Goal: Task Accomplishment & Management: Complete application form

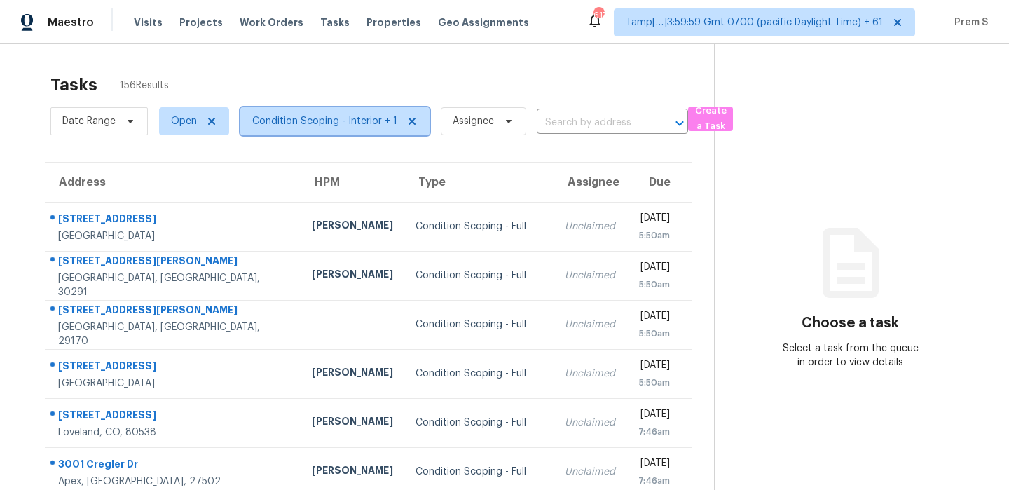
click at [362, 118] on span "Condition Scoping - Interior + 1" at bounding box center [324, 121] width 145 height 14
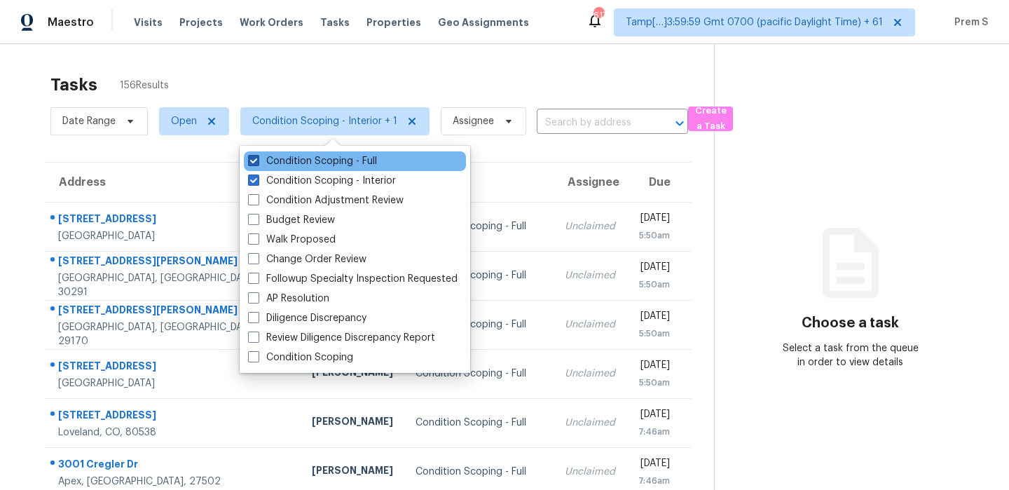
click at [339, 161] on label "Condition Scoping - Full" at bounding box center [312, 161] width 129 height 14
click at [257, 161] on input "Condition Scoping - Full" at bounding box center [252, 158] width 9 height 9
checkbox input "false"
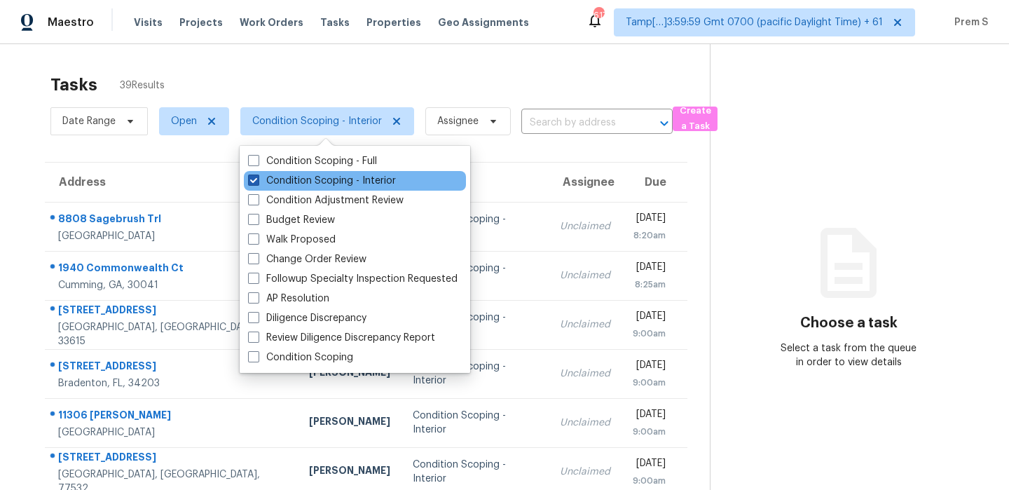
click at [344, 177] on label "Condition Scoping - Interior" at bounding box center [322, 181] width 148 height 14
click at [257, 177] on input "Condition Scoping - Interior" at bounding box center [252, 178] width 9 height 9
checkbox input "false"
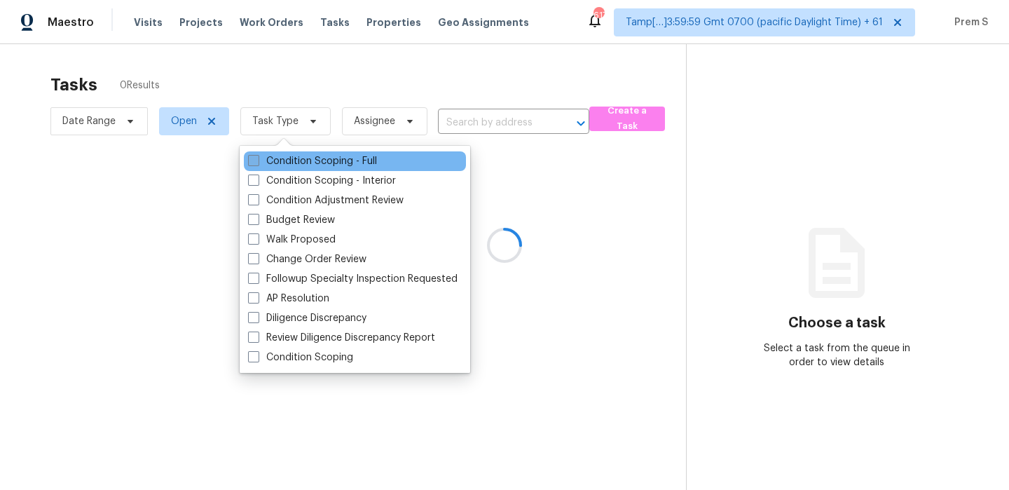
click at [353, 161] on label "Condition Scoping - Full" at bounding box center [312, 161] width 129 height 14
click at [257, 161] on input "Condition Scoping - Full" at bounding box center [252, 158] width 9 height 9
checkbox input "true"
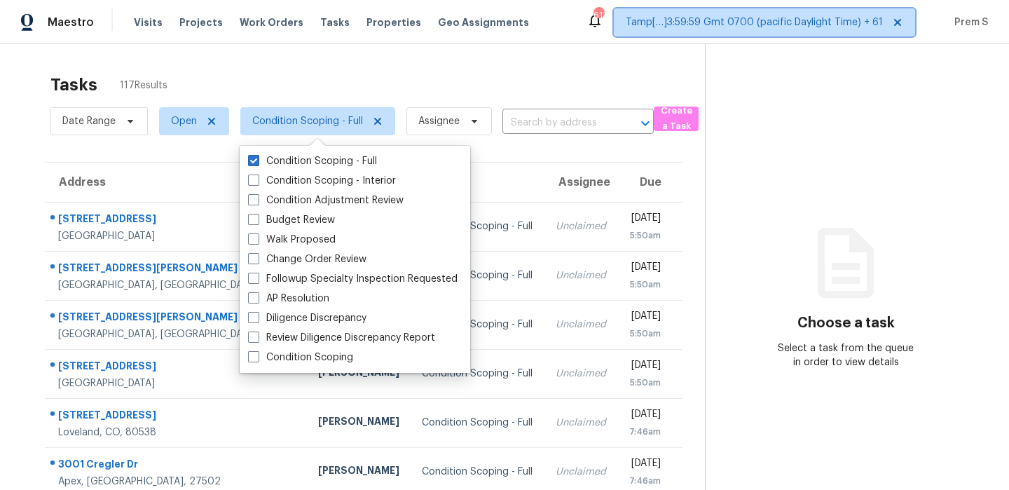
click at [742, 31] on span "Tamp[…]3:59:59 Gmt 0700 (pacific Daylight Time) + 61" at bounding box center [764, 22] width 301 height 28
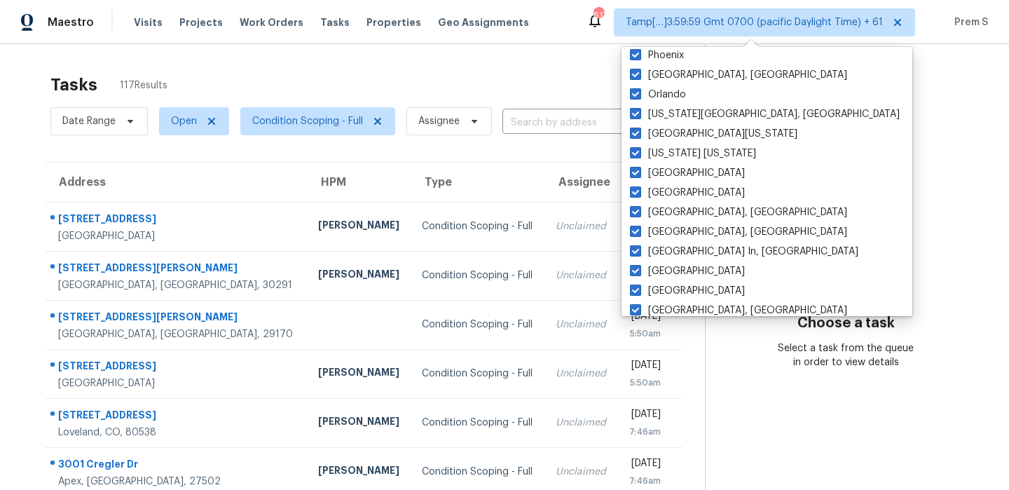
scroll to position [939, 0]
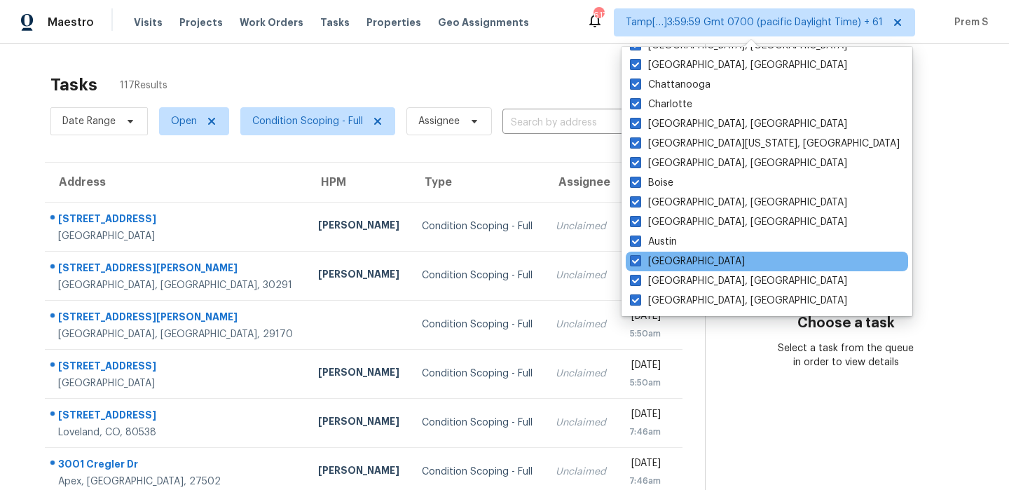
click at [683, 264] on div "[GEOGRAPHIC_DATA]" at bounding box center [767, 262] width 282 height 20
click at [669, 264] on label "[GEOGRAPHIC_DATA]" at bounding box center [687, 261] width 115 height 14
click at [639, 264] on input "[GEOGRAPHIC_DATA]" at bounding box center [634, 258] width 9 height 9
checkbox input "false"
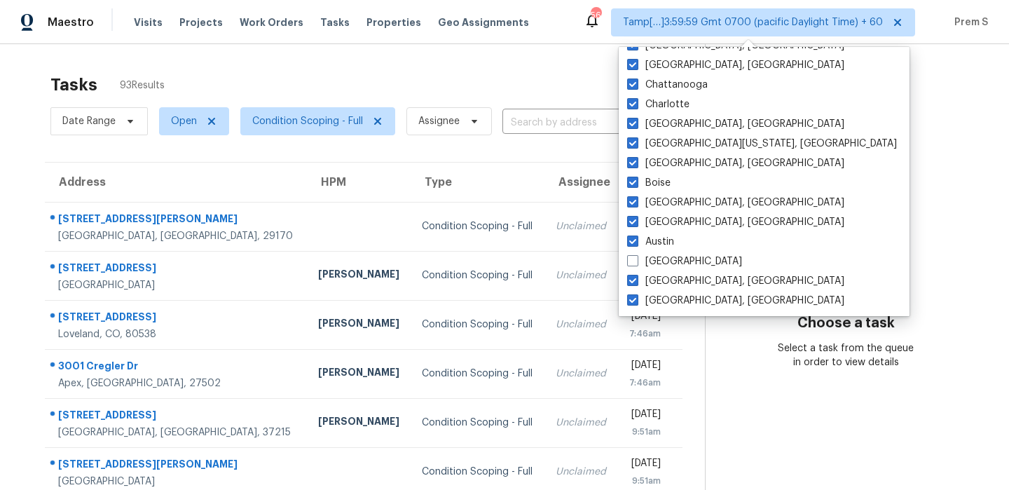
click at [527, 87] on div "Tasks 93 Results" at bounding box center [377, 85] width 655 height 36
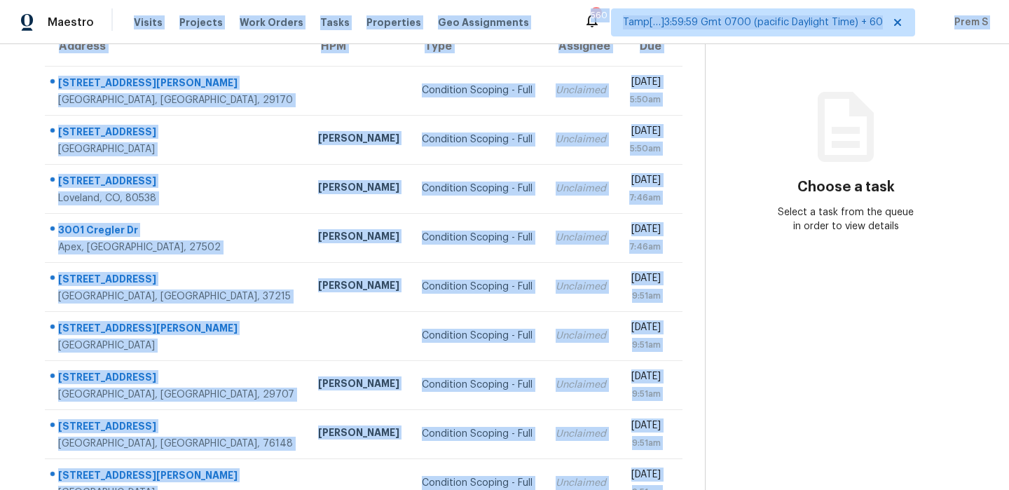
scroll to position [8, 0]
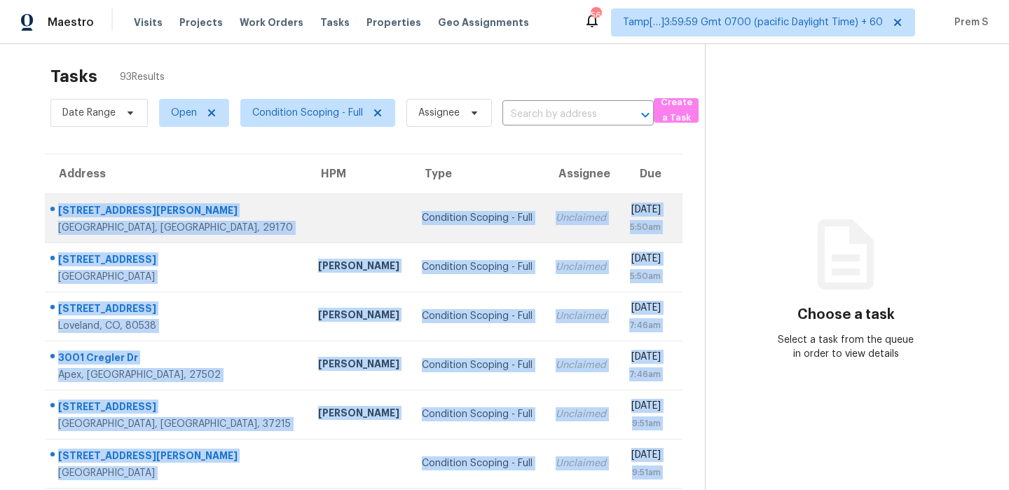
drag, startPoint x: 667, startPoint y: 435, endPoint x: 57, endPoint y: 213, distance: 648.4
click at [57, 213] on tbody "[STREET_ADDRESS] Condition Scoping - Full Unclaimed [DATE] 5:50am [STREET_ADDRE…" at bounding box center [364, 438] width 638 height 491
copy tbody "[STREET_ADDRESS] Condition Scoping - Full Unclaimed [DATE] 5:50am [STREET_ADDRE…"
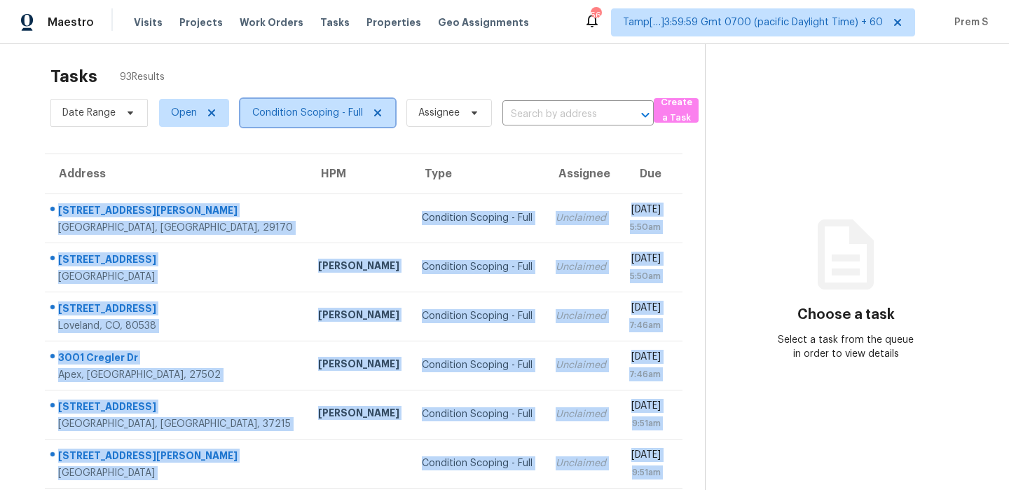
click at [318, 115] on span "Condition Scoping - Full" at bounding box center [307, 113] width 111 height 14
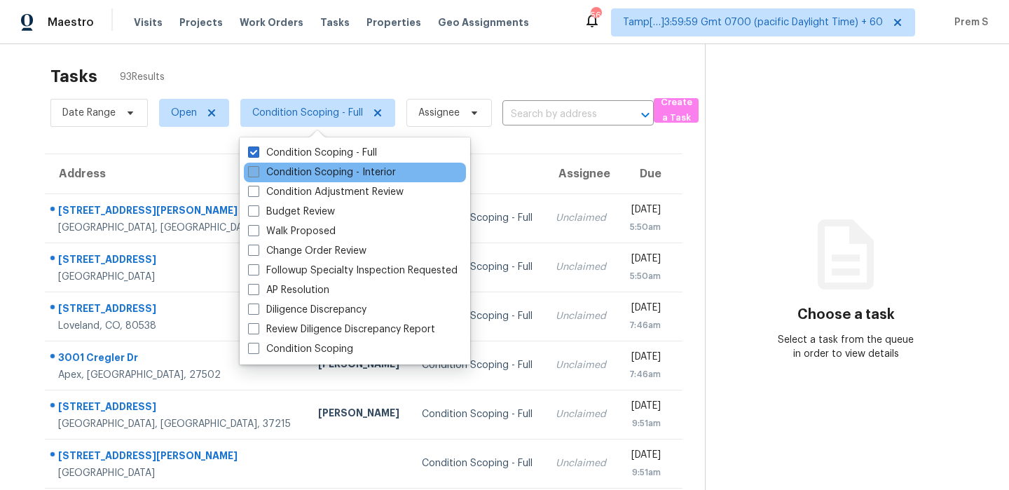
click at [332, 168] on label "Condition Scoping - Interior" at bounding box center [322, 172] width 148 height 14
click at [257, 168] on input "Condition Scoping - Interior" at bounding box center [252, 169] width 9 height 9
checkbox input "true"
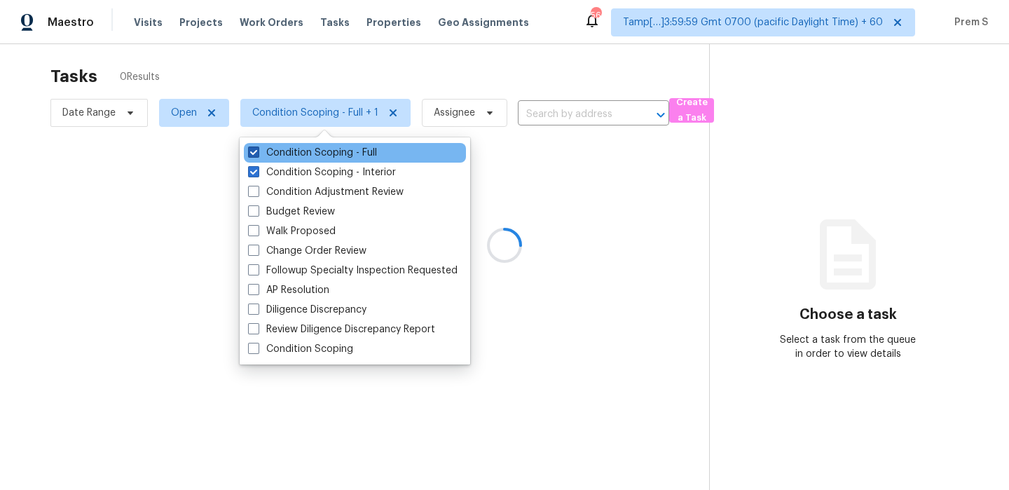
click at [335, 149] on label "Condition Scoping - Full" at bounding box center [312, 153] width 129 height 14
click at [257, 149] on input "Condition Scoping - Full" at bounding box center [252, 150] width 9 height 9
checkbox input "false"
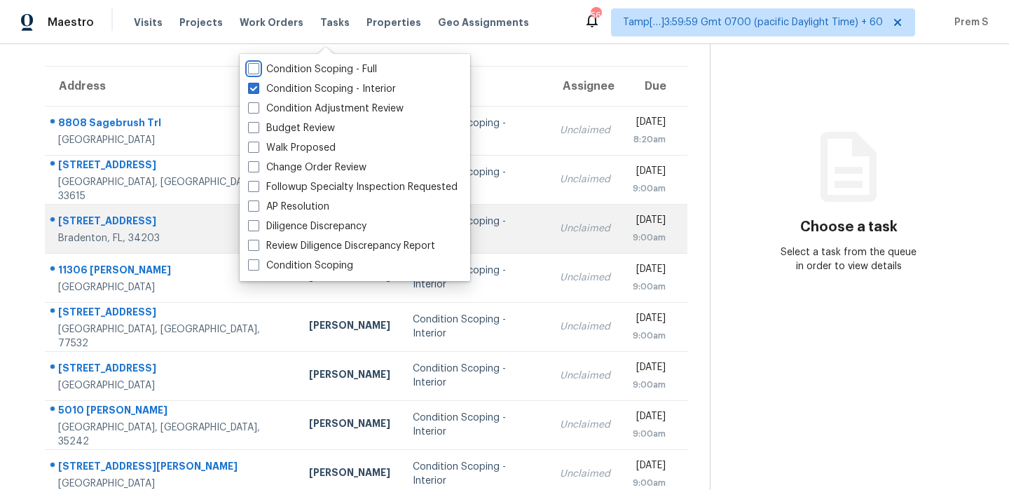
scroll to position [92, 0]
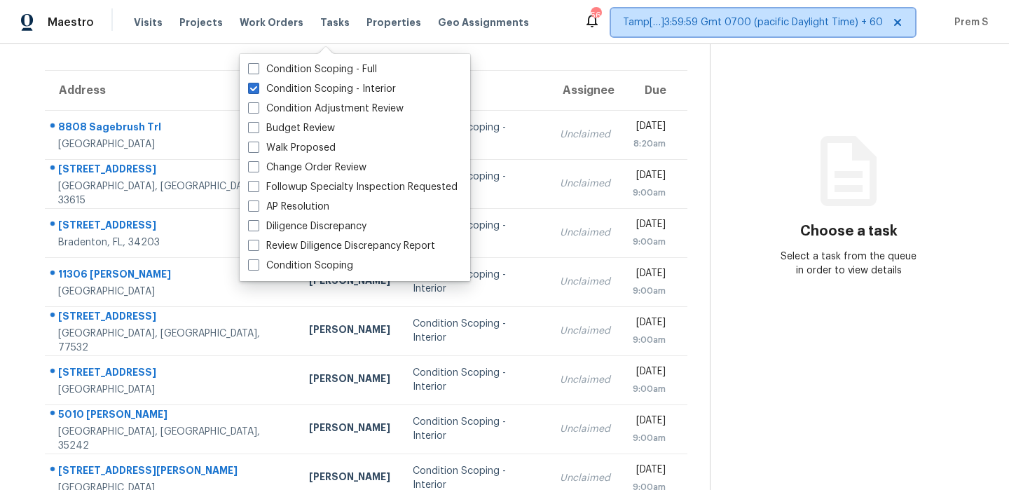
click at [764, 25] on span "Tamp[…]3:59:59 Gmt 0700 (pacific Daylight Time) + 60" at bounding box center [753, 22] width 260 height 14
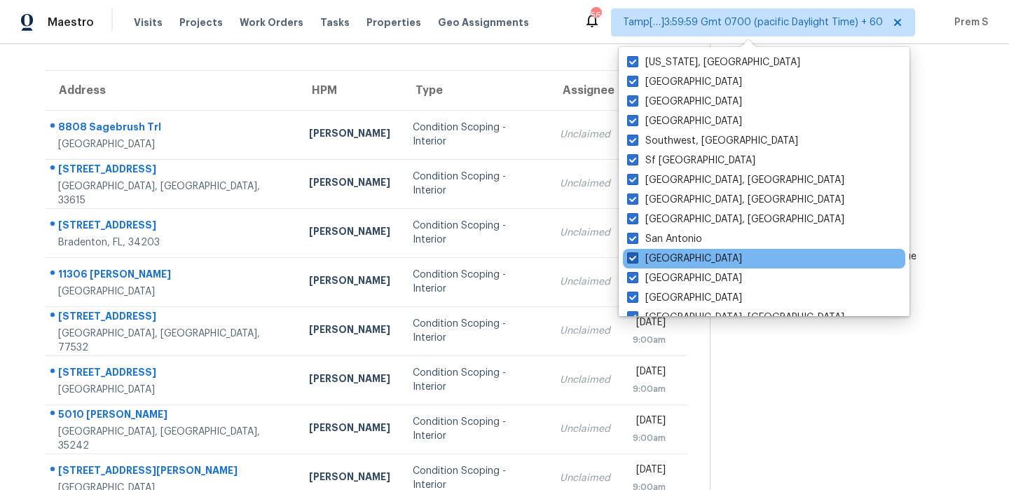
scroll to position [939, 0]
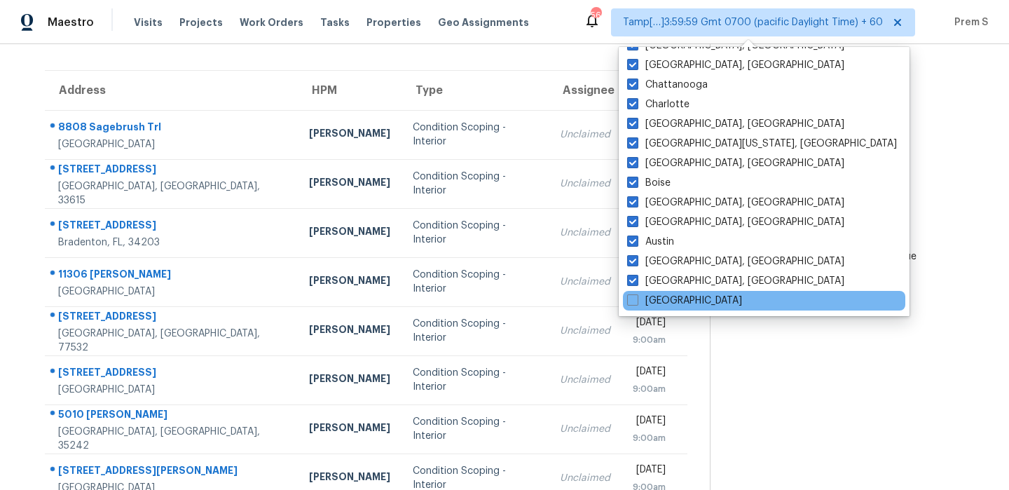
click at [641, 308] on div "[GEOGRAPHIC_DATA]" at bounding box center [764, 301] width 282 height 20
click at [643, 305] on label "[GEOGRAPHIC_DATA]" at bounding box center [684, 301] width 115 height 14
click at [636, 303] on input "[GEOGRAPHIC_DATA]" at bounding box center [631, 298] width 9 height 9
checkbox input "true"
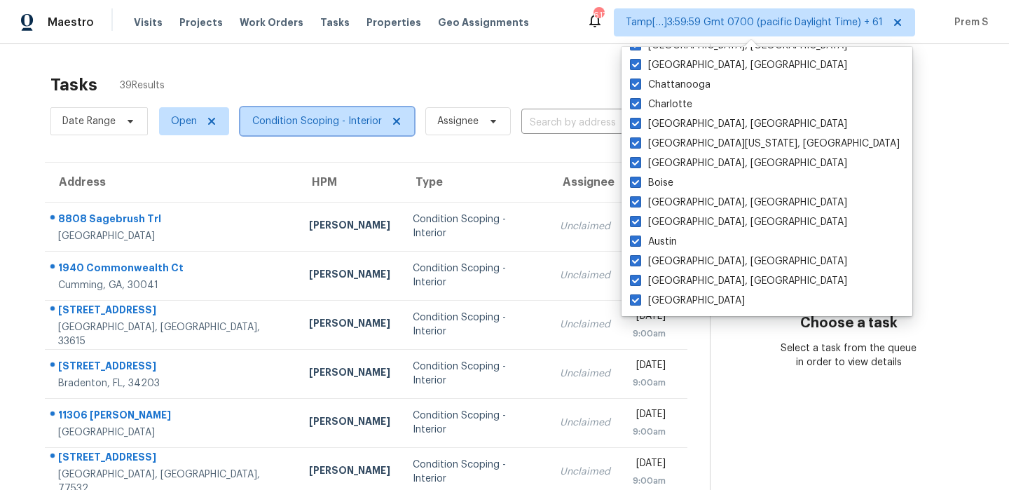
click at [327, 128] on span "Condition Scoping - Interior" at bounding box center [317, 121] width 130 height 14
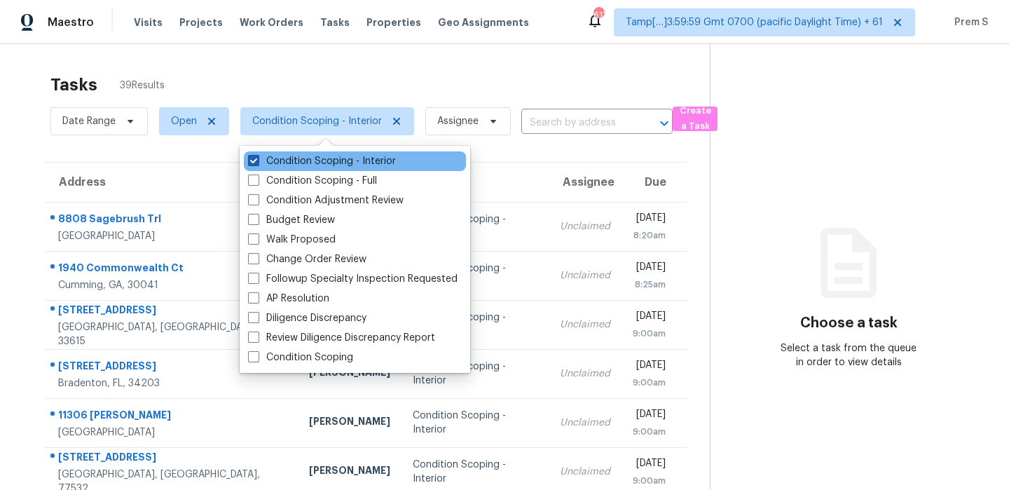
click at [321, 159] on label "Condition Scoping - Interior" at bounding box center [322, 161] width 148 height 14
click at [257, 159] on input "Condition Scoping - Interior" at bounding box center [252, 158] width 9 height 9
checkbox input "false"
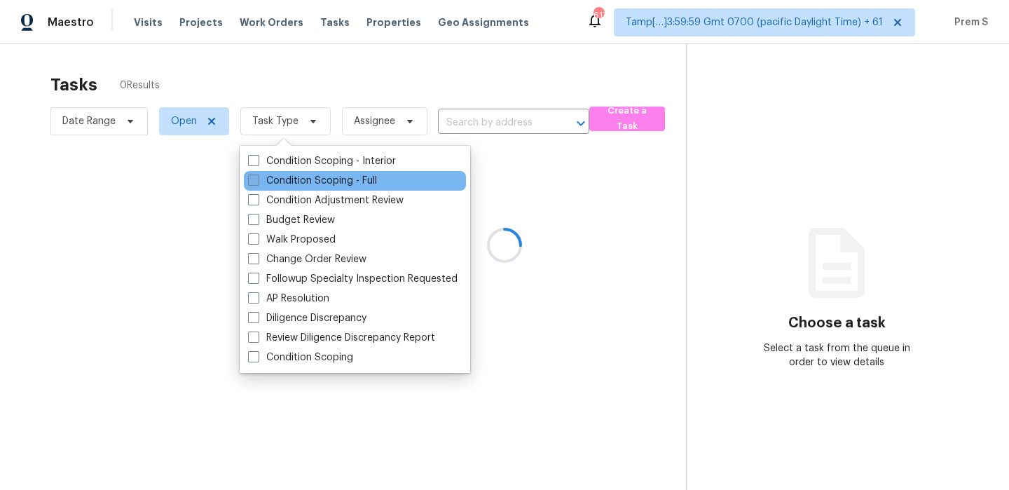
click at [303, 179] on label "Condition Scoping - Full" at bounding box center [312, 181] width 129 height 14
click at [257, 179] on input "Condition Scoping - Full" at bounding box center [252, 178] width 9 height 9
checkbox input "true"
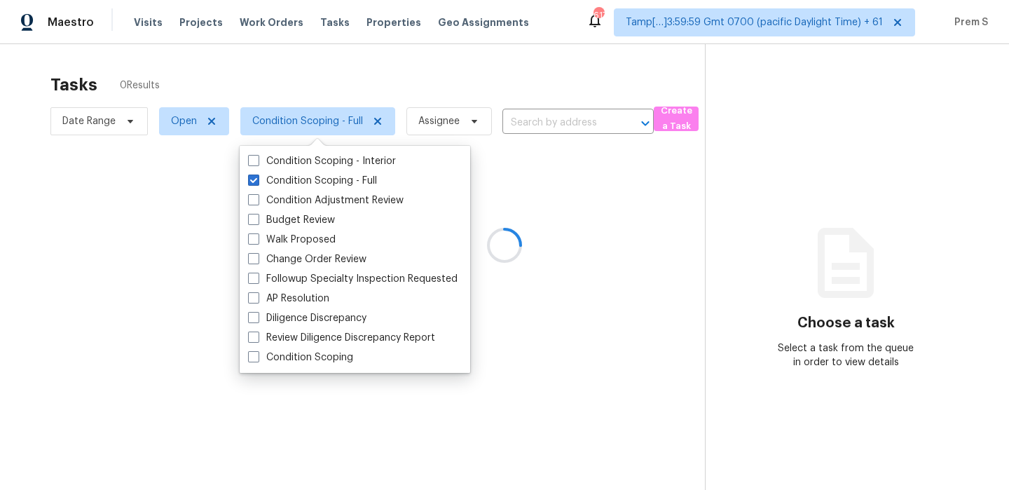
click at [841, 27] on div at bounding box center [504, 245] width 1009 height 490
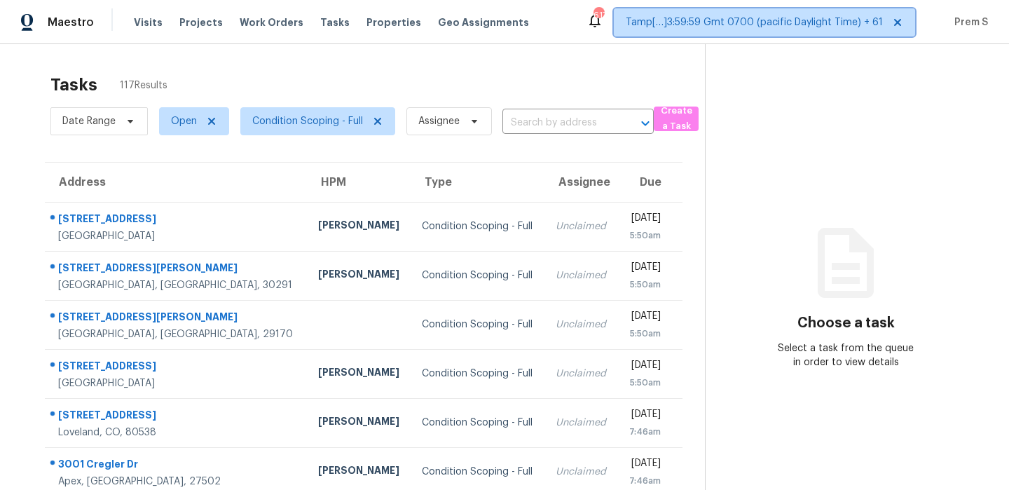
click at [841, 27] on span "Tamp[…]3:59:59 Gmt 0700 (pacific Daylight Time) + 61" at bounding box center [754, 22] width 257 height 14
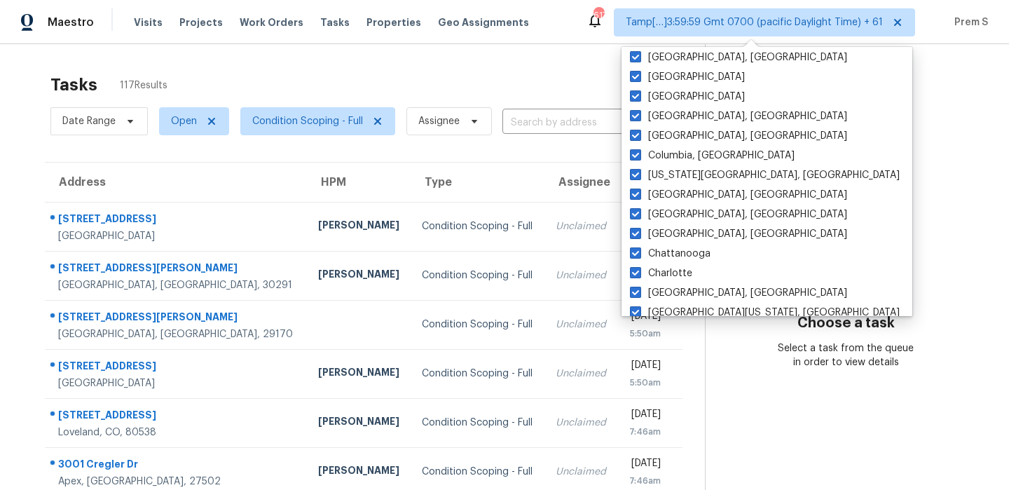
scroll to position [939, 0]
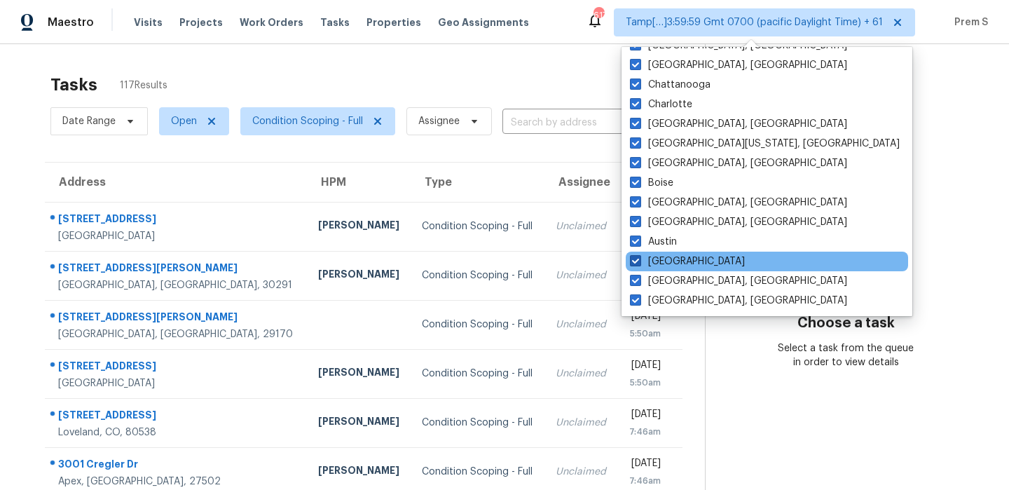
click at [658, 261] on label "[GEOGRAPHIC_DATA]" at bounding box center [687, 261] width 115 height 14
click at [639, 261] on input "[GEOGRAPHIC_DATA]" at bounding box center [634, 258] width 9 height 9
checkbox input "false"
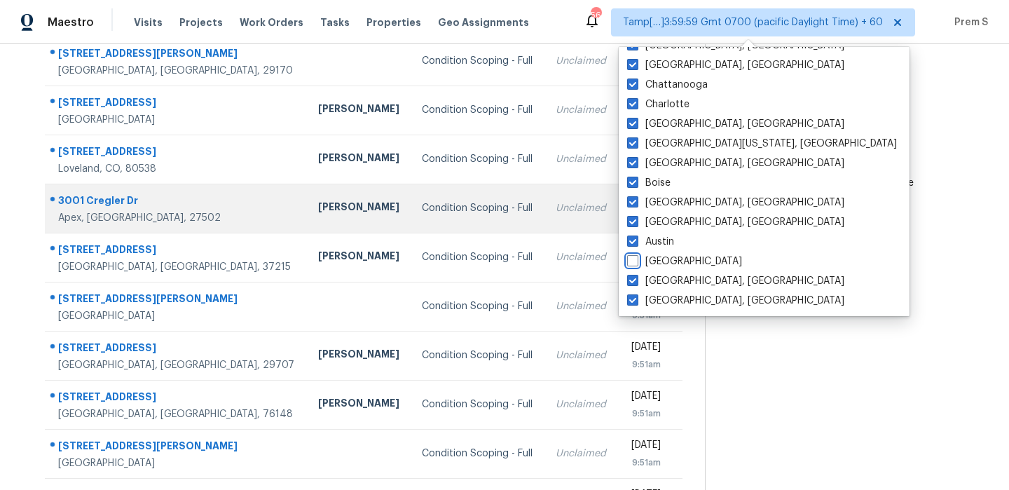
scroll to position [240, 0]
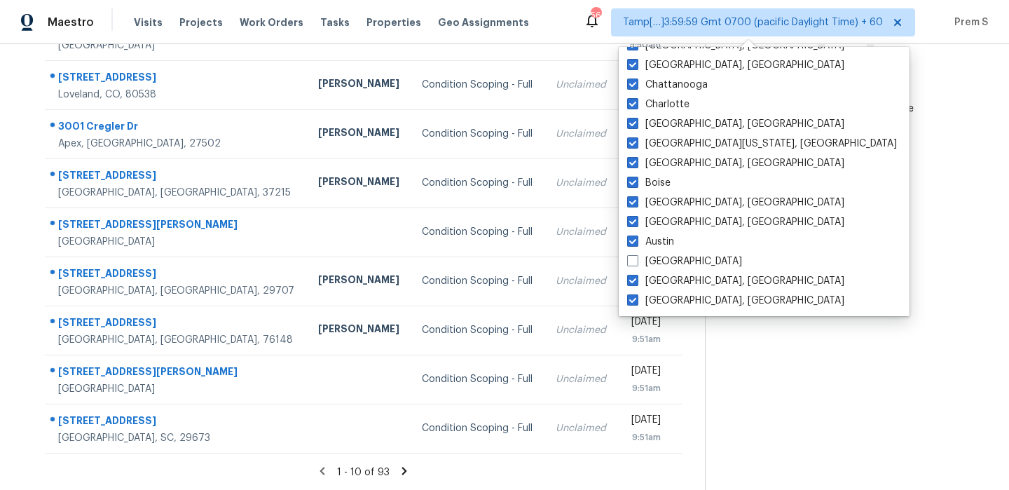
click at [402, 470] on icon at bounding box center [404, 471] width 13 height 13
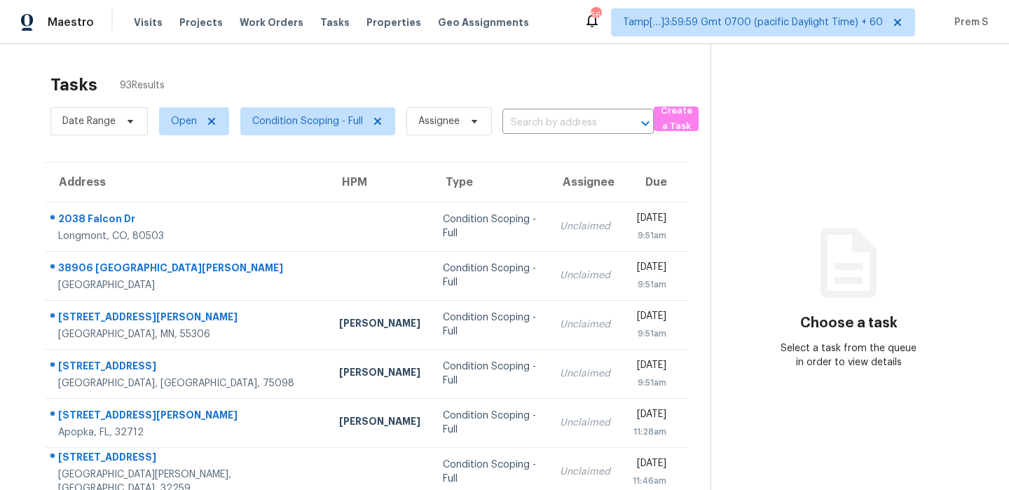
scroll to position [48, 0]
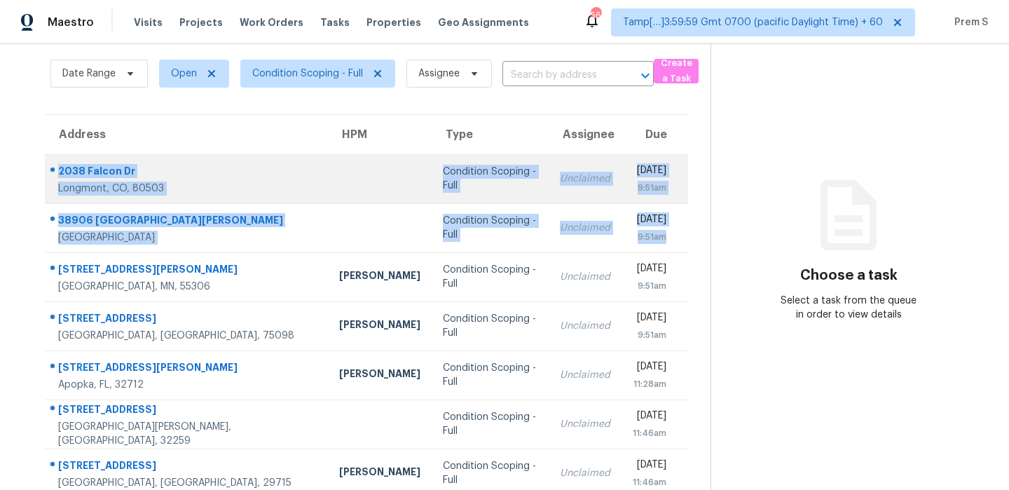
drag, startPoint x: 672, startPoint y: 238, endPoint x: 58, endPoint y: 165, distance: 618.2
click at [58, 165] on tbody "[STREET_ADDRESS][PERSON_NAME] Condition Scoping - Full Unclaimed [DATE] 9:51am …" at bounding box center [366, 399] width 643 height 491
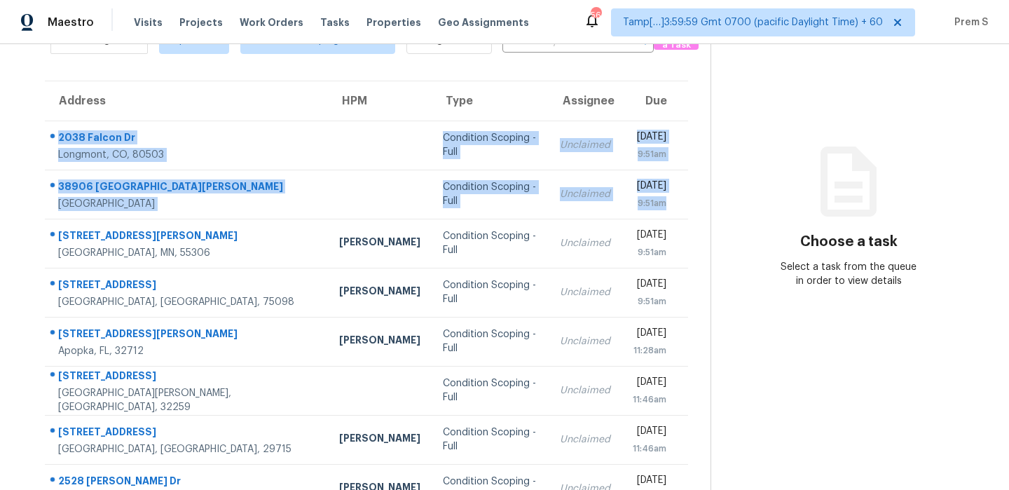
scroll to position [82, 0]
copy tbody "[STREET_ADDRESS][PERSON_NAME] Condition Scoping - Full Unclaimed [DATE] 9:51am …"
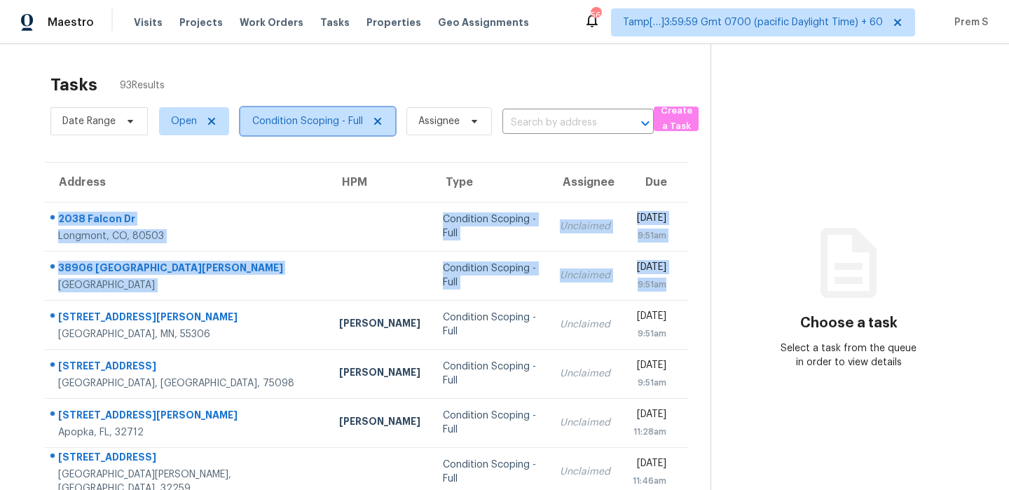
click at [325, 122] on span "Condition Scoping - Full" at bounding box center [307, 121] width 111 height 14
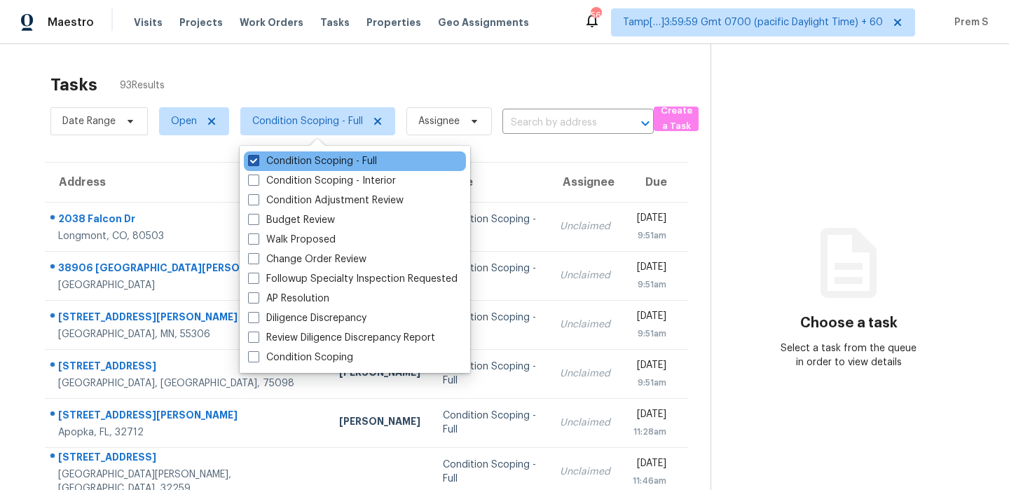
click at [318, 164] on label "Condition Scoping - Full" at bounding box center [312, 161] width 129 height 14
click at [257, 163] on input "Condition Scoping - Full" at bounding box center [252, 158] width 9 height 9
checkbox input "false"
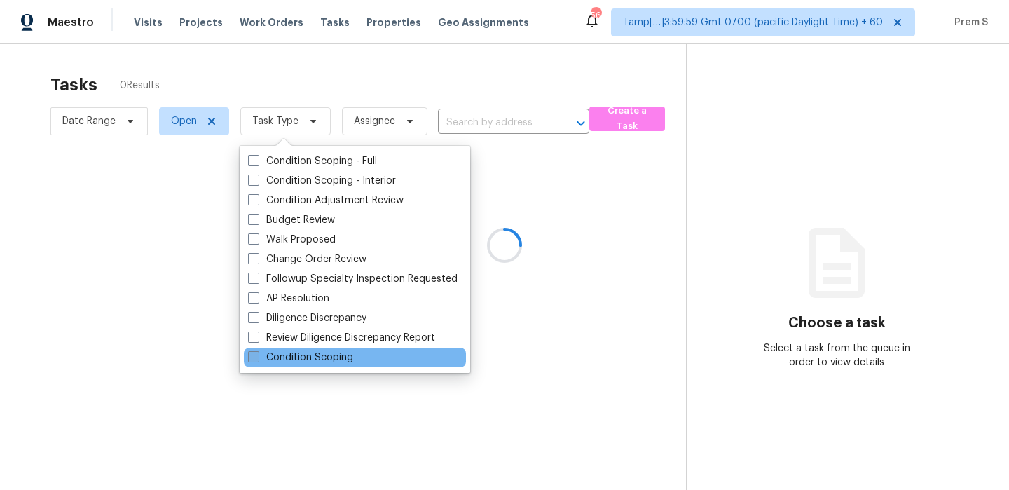
click at [296, 354] on label "Condition Scoping" at bounding box center [300, 357] width 105 height 14
click at [257, 354] on input "Condition Scoping" at bounding box center [252, 354] width 9 height 9
checkbox input "true"
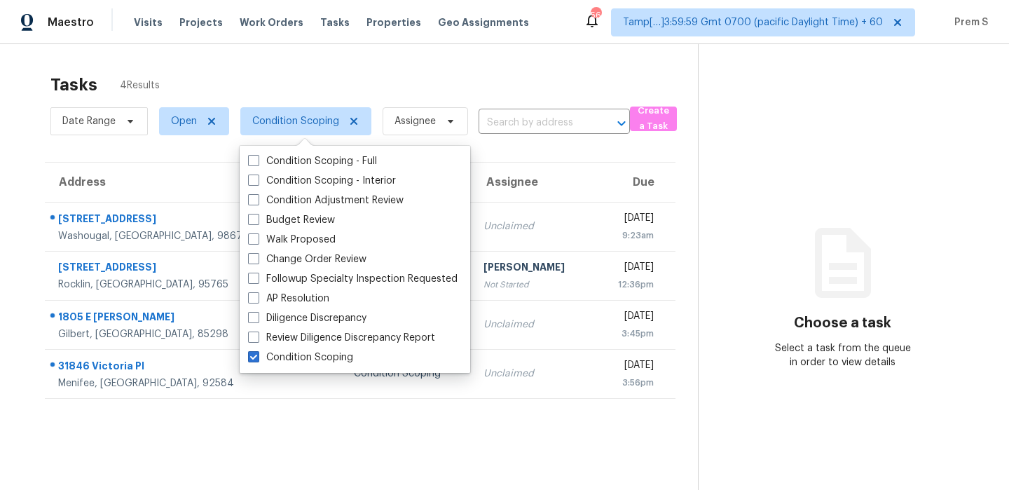
click at [528, 162] on div "Address HPM Type Assignee Due [STREET_ADDRESS] Condition Scoping Unclaimed [DAT…" at bounding box center [360, 280] width 631 height 237
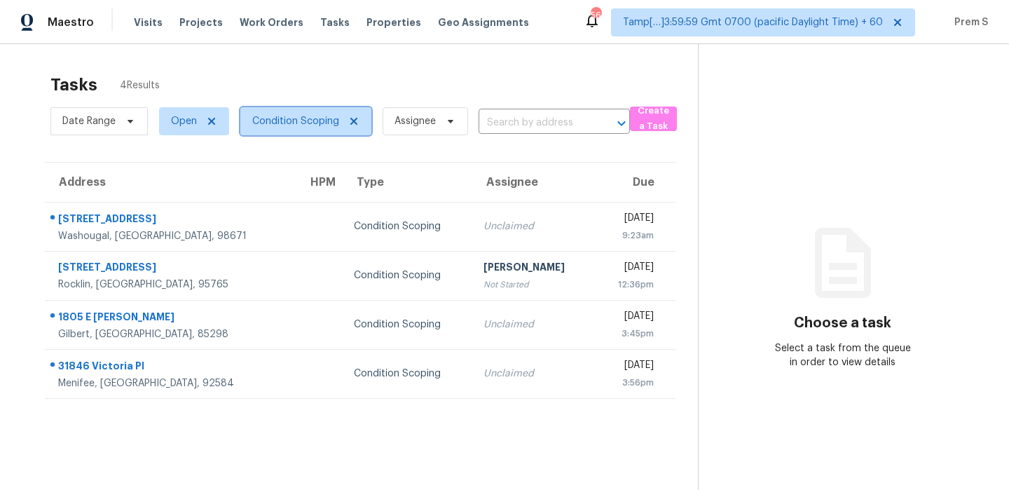
click at [299, 132] on span "Condition Scoping" at bounding box center [305, 121] width 131 height 28
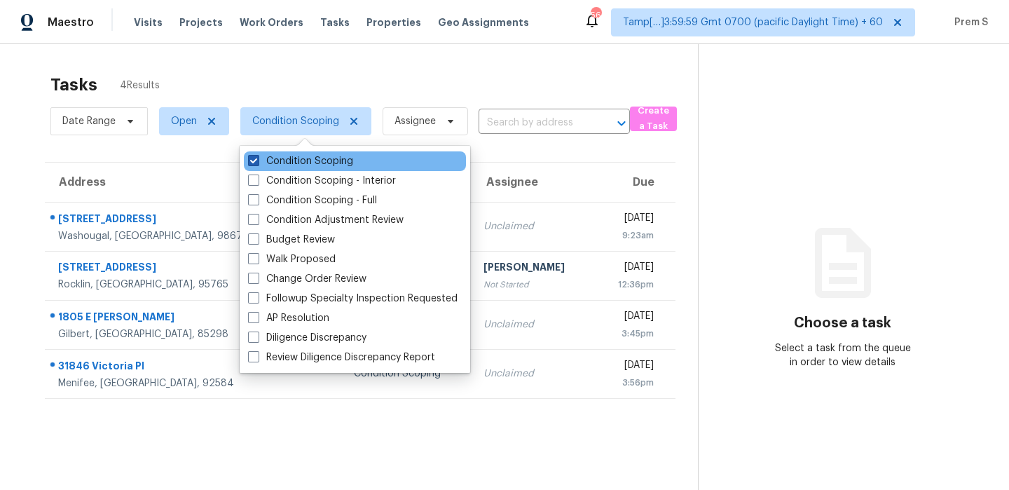
click at [280, 165] on label "Condition Scoping" at bounding box center [300, 161] width 105 height 14
click at [257, 163] on input "Condition Scoping" at bounding box center [252, 158] width 9 height 9
checkbox input "false"
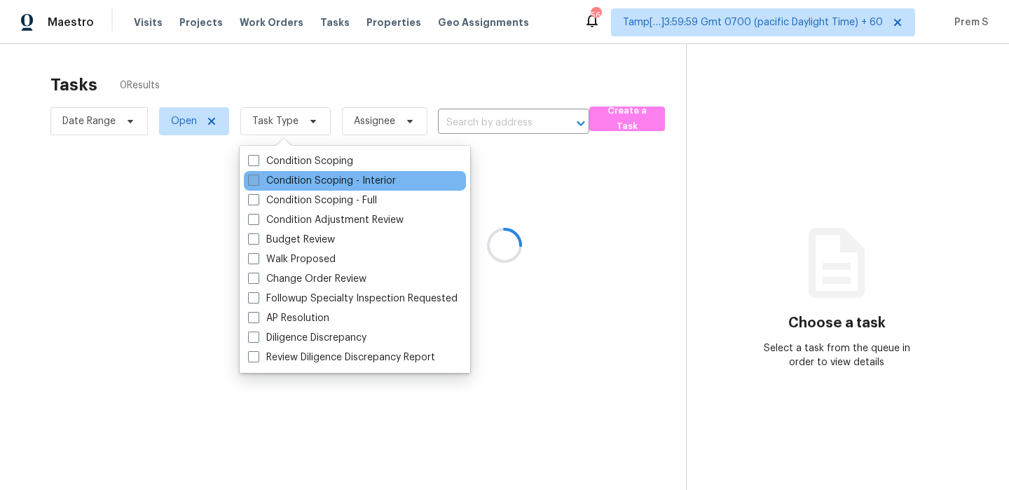
click at [275, 186] on label "Condition Scoping - Interior" at bounding box center [322, 181] width 148 height 14
click at [257, 183] on input "Condition Scoping - Interior" at bounding box center [252, 178] width 9 height 9
checkbox input "true"
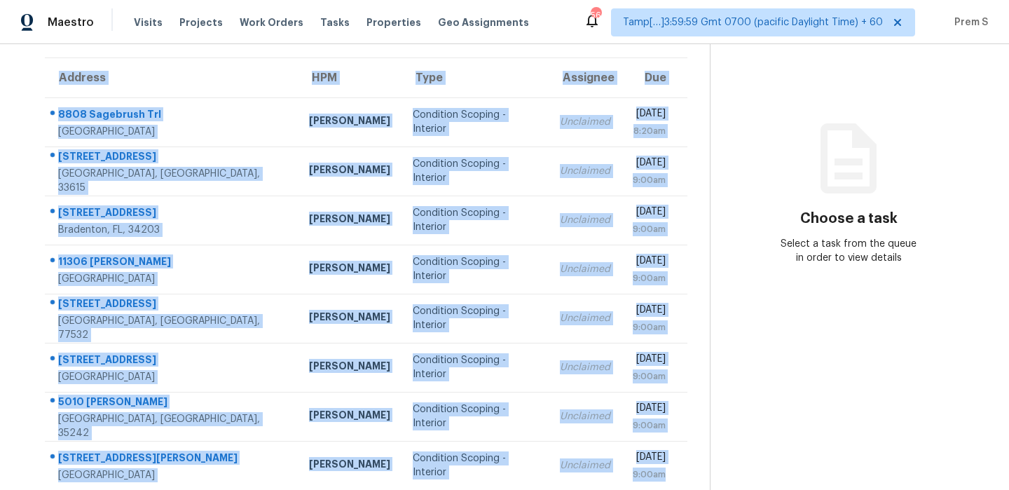
scroll to position [84, 0]
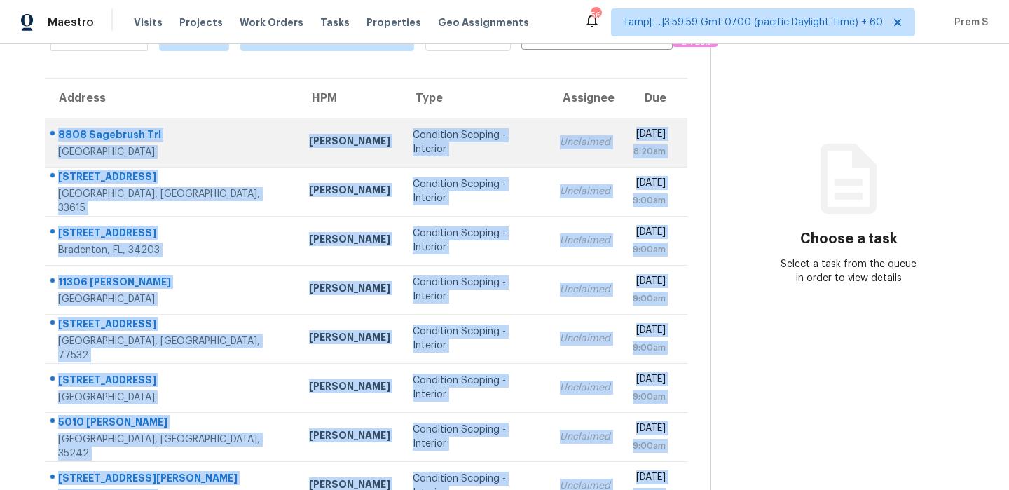
drag, startPoint x: 671, startPoint y: 341, endPoint x: 58, endPoint y: 135, distance: 646.6
click at [58, 135] on tbody "8808 Sagebrush [GEOGRAPHIC_DATA] [PERSON_NAME] Condition Scoping - Interior Unc…" at bounding box center [366, 363] width 643 height 491
copy tbody "8808 Sagebrush [GEOGRAPHIC_DATA] [PERSON_NAME] Condition Scoping - Interior Unc…"
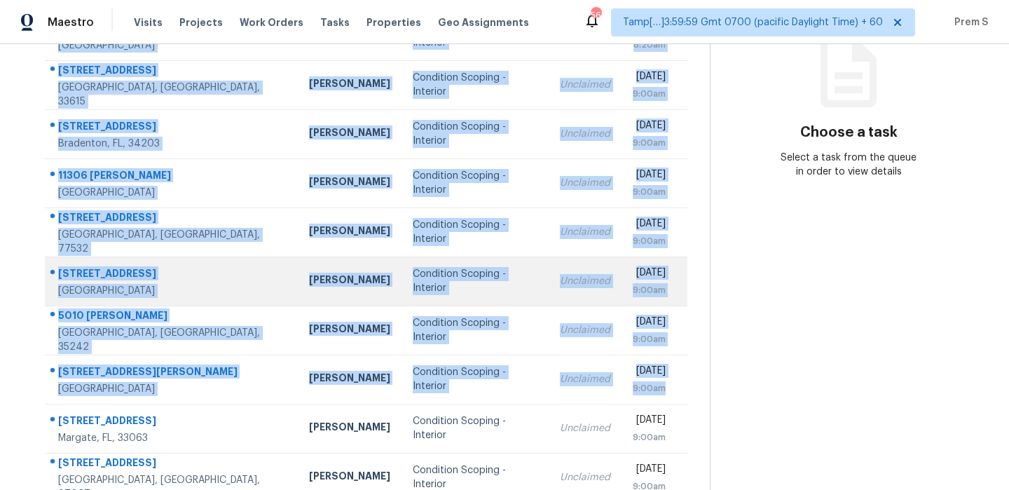
scroll to position [193, 0]
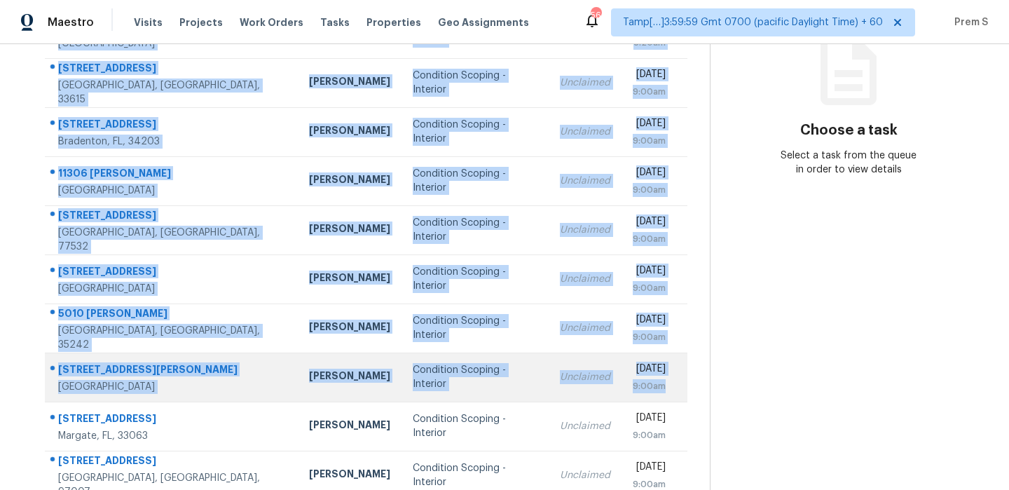
copy tbody "8808 Sagebrush [GEOGRAPHIC_DATA] [PERSON_NAME] Condition Scoping - Interior Unc…"
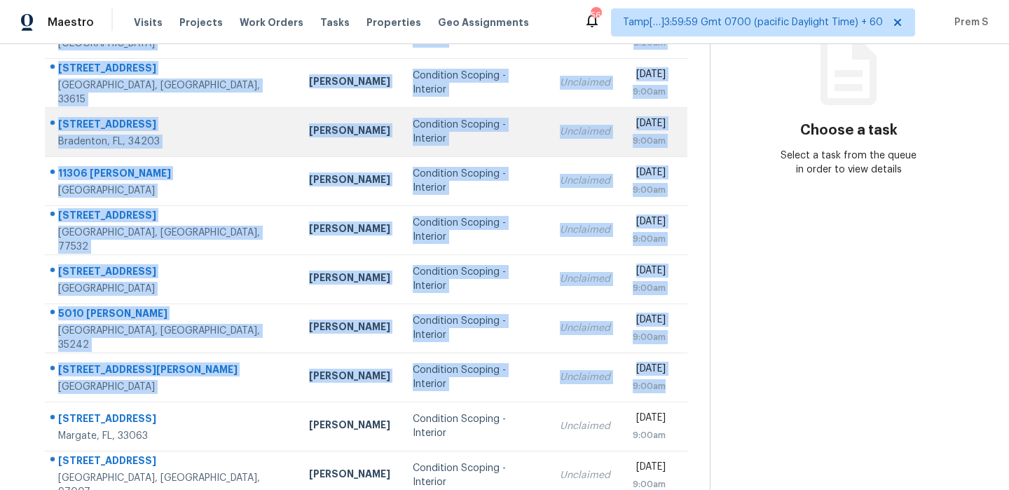
scroll to position [0, 0]
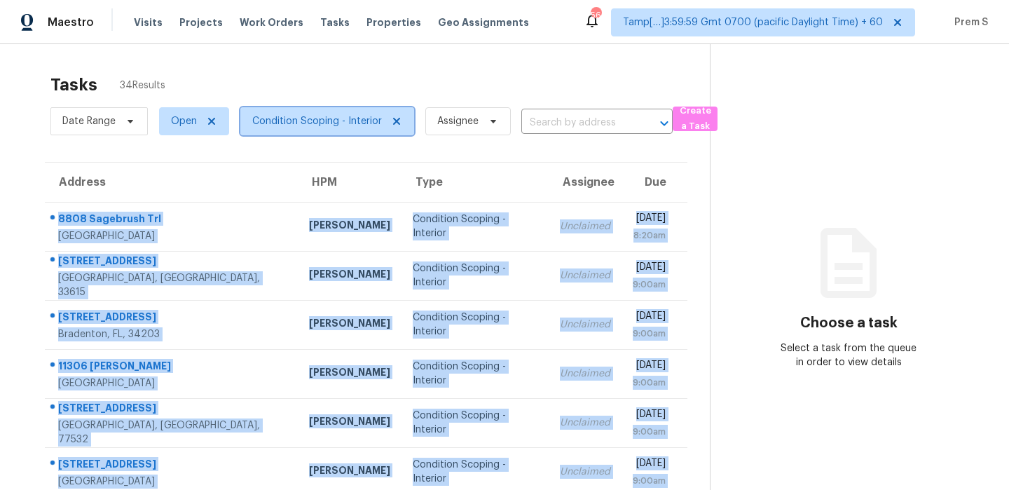
click at [353, 124] on span "Condition Scoping - Interior" at bounding box center [317, 121] width 130 height 14
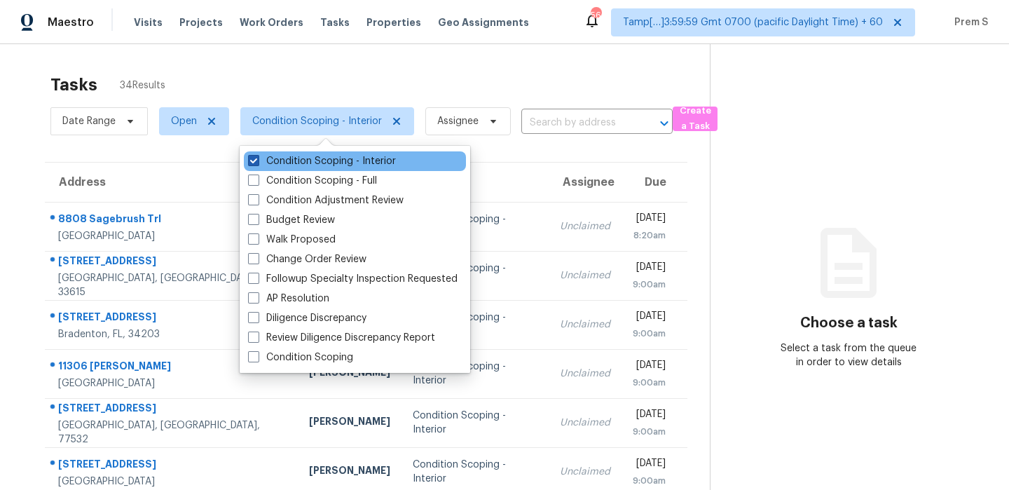
click at [327, 161] on label "Condition Scoping - Interior" at bounding box center [322, 161] width 148 height 14
click at [257, 161] on input "Condition Scoping - Interior" at bounding box center [252, 158] width 9 height 9
checkbox input "false"
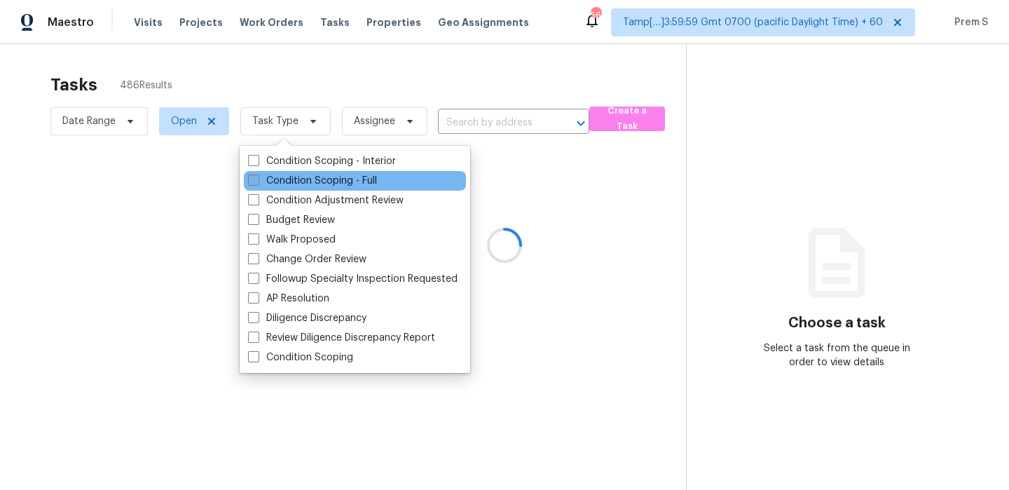
click at [307, 186] on label "Condition Scoping - Full" at bounding box center [312, 181] width 129 height 14
click at [257, 183] on input "Condition Scoping - Full" at bounding box center [252, 178] width 9 height 9
checkbox input "true"
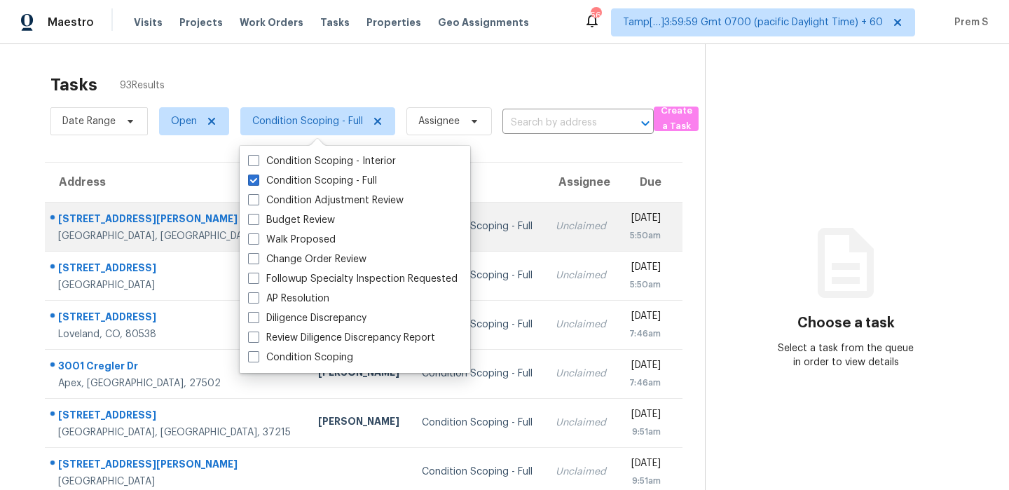
click at [618, 209] on td "[DATE] 5:50am" at bounding box center [650, 226] width 64 height 49
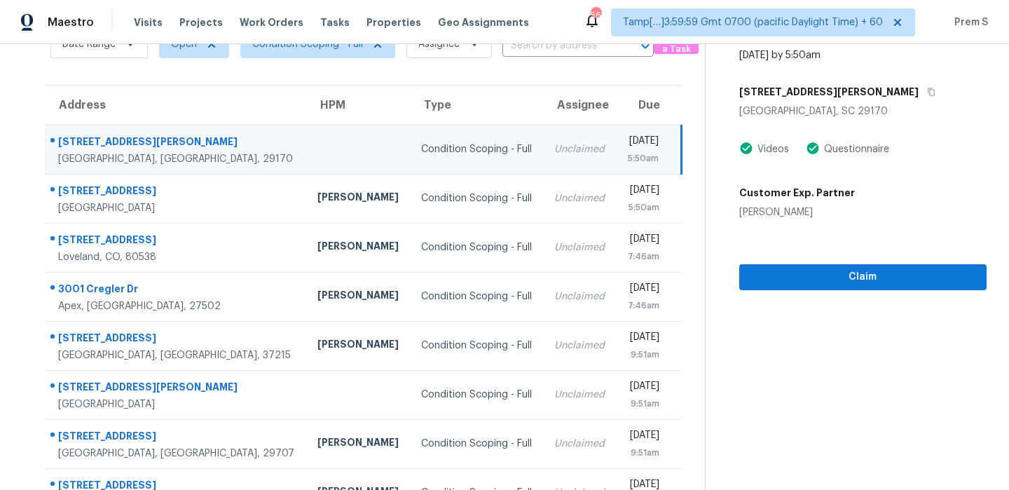
scroll to position [165, 0]
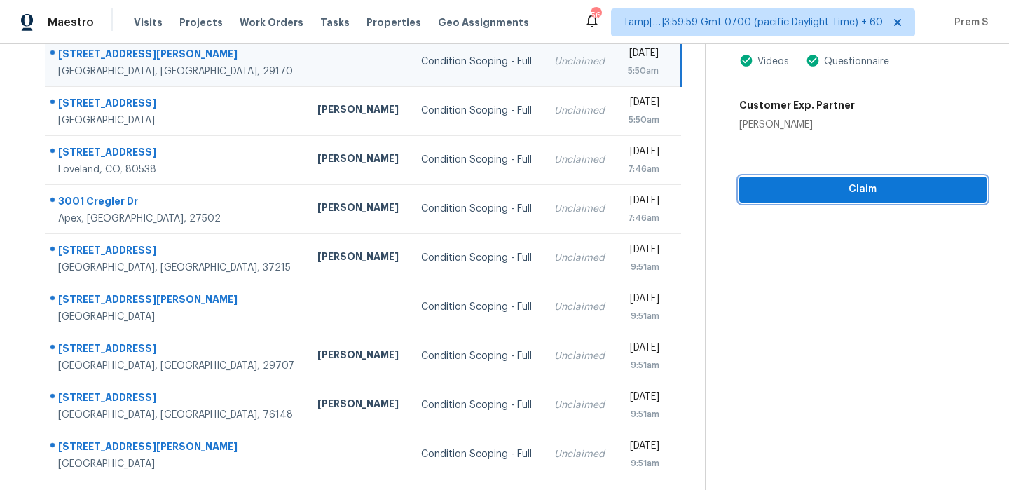
click at [921, 188] on span "Claim" at bounding box center [863, 190] width 225 height 18
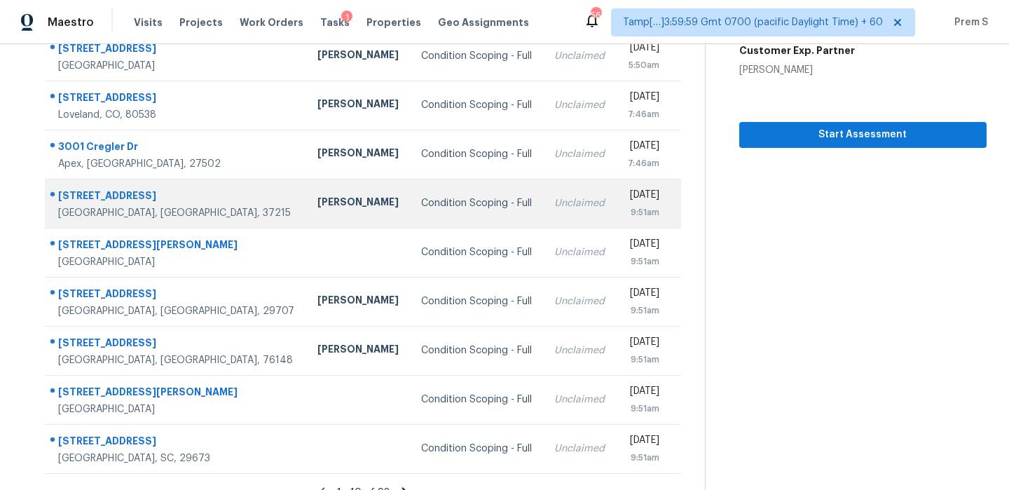
scroll to position [0, 0]
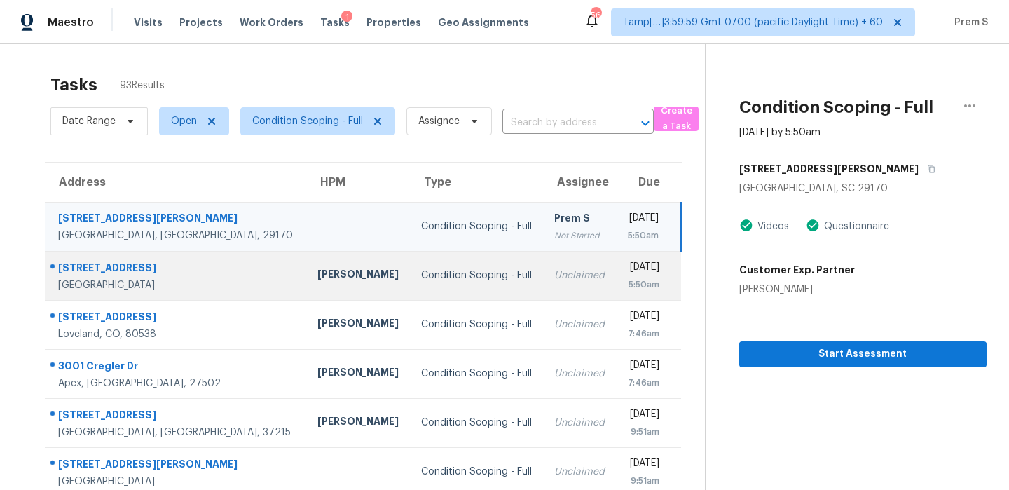
click at [617, 279] on td "[DATE] 5:50am" at bounding box center [649, 275] width 65 height 49
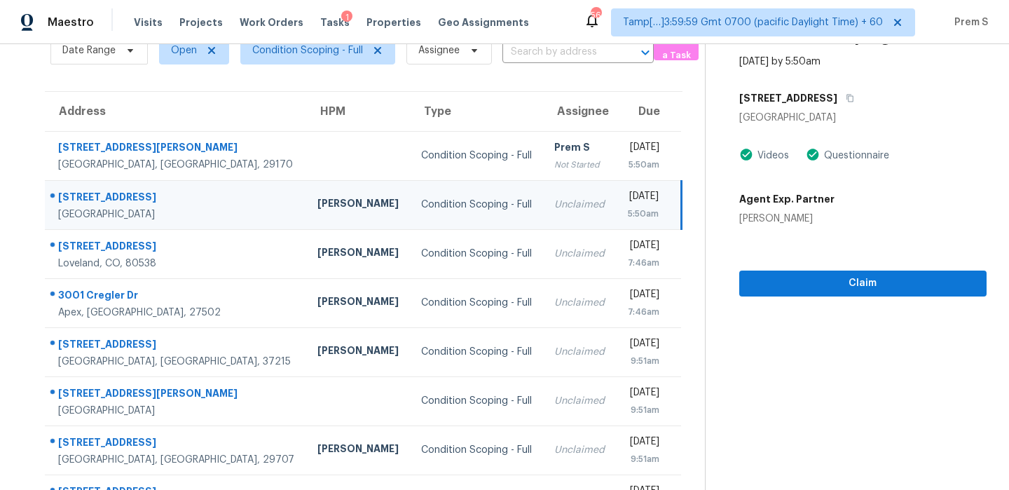
scroll to position [70, 0]
click at [833, 289] on span "Claim" at bounding box center [863, 284] width 225 height 18
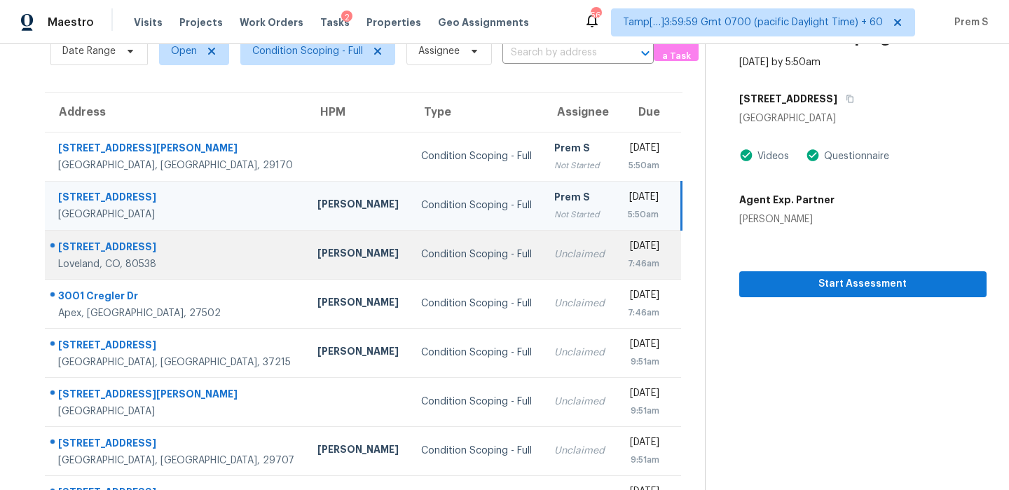
click at [617, 257] on td "[DATE] 7:46am" at bounding box center [649, 254] width 65 height 49
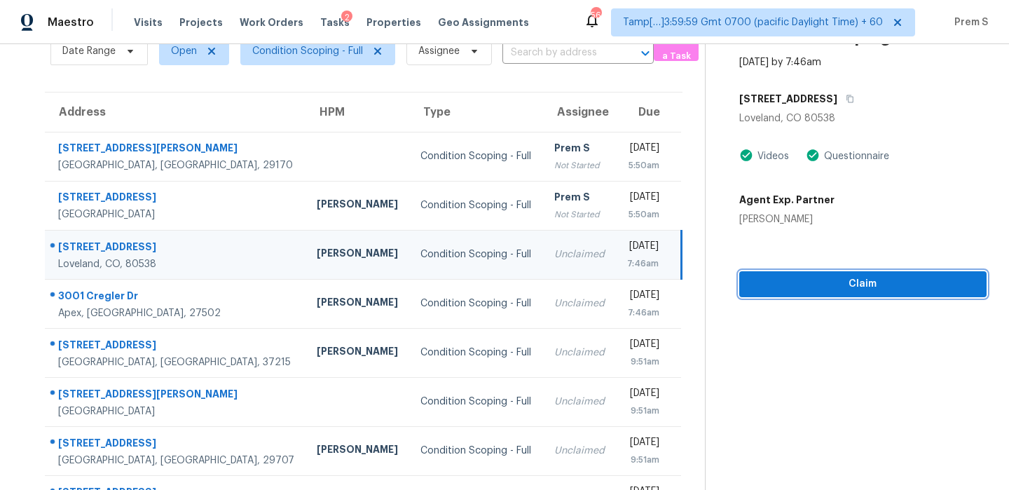
click at [904, 289] on span "Claim" at bounding box center [863, 284] width 225 height 18
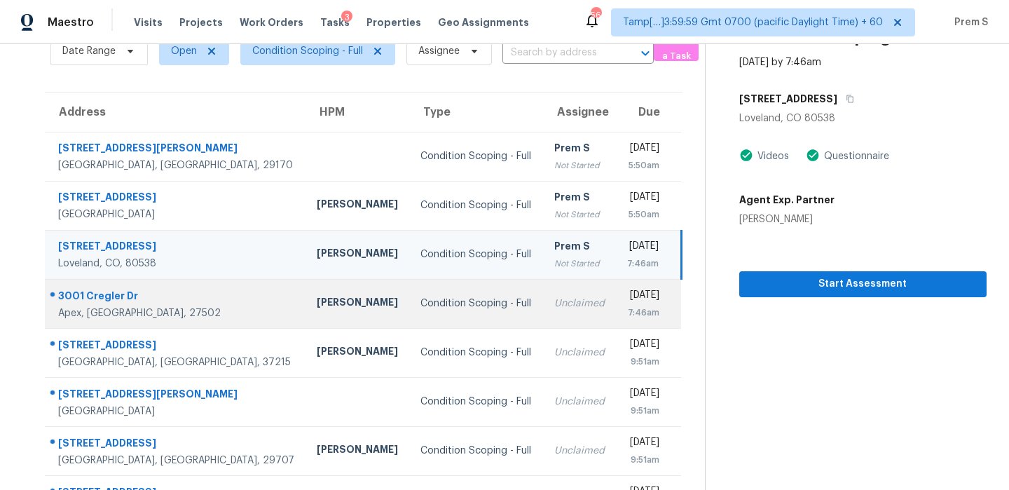
click at [547, 296] on td "Unclaimed" at bounding box center [579, 303] width 73 height 49
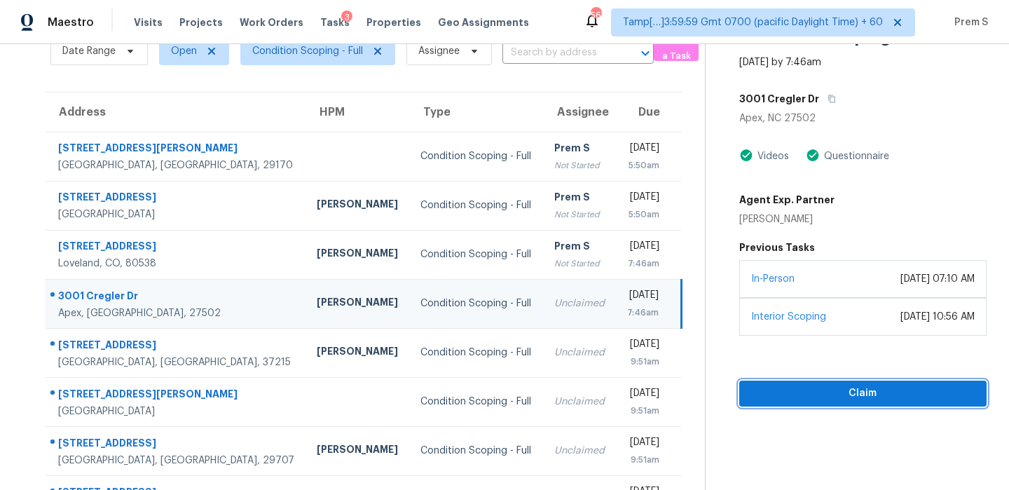
click at [833, 390] on span "Claim" at bounding box center [863, 394] width 225 height 18
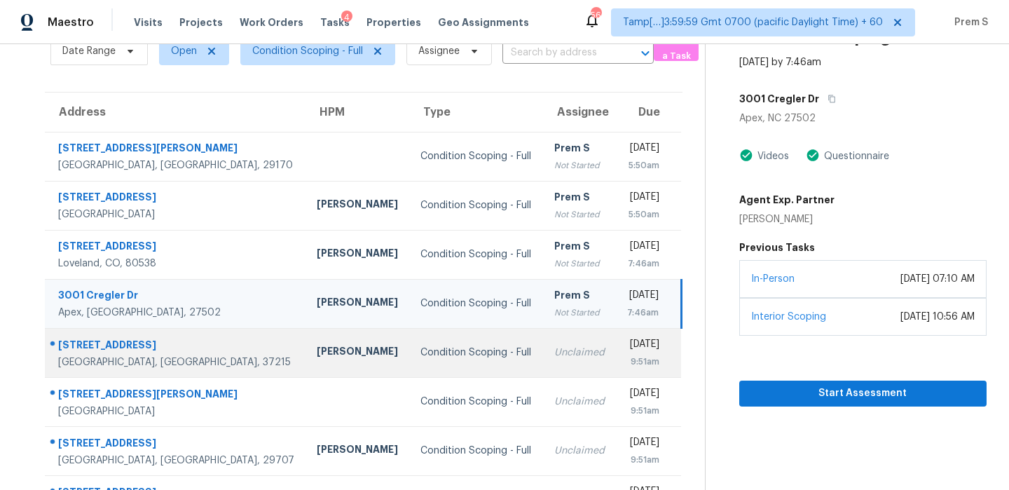
click at [543, 360] on td "Unclaimed" at bounding box center [579, 352] width 73 height 49
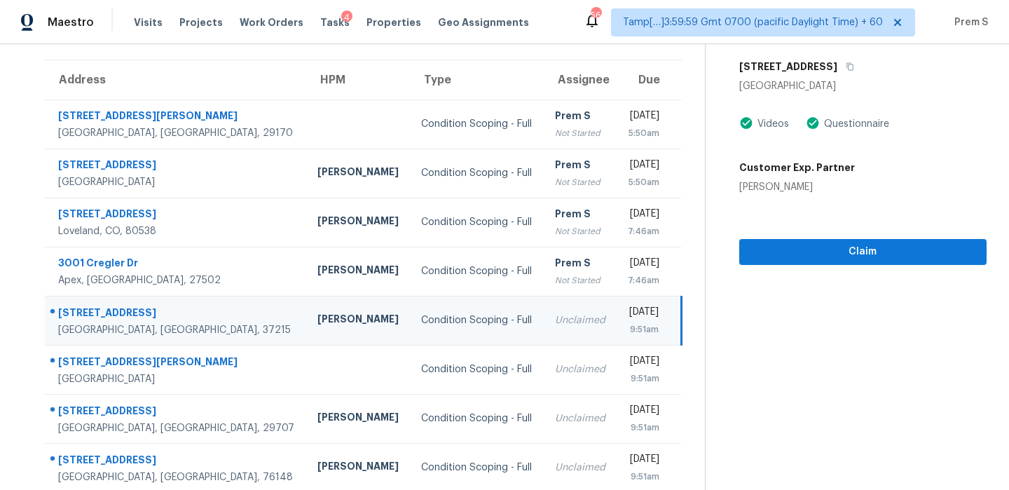
scroll to position [160, 0]
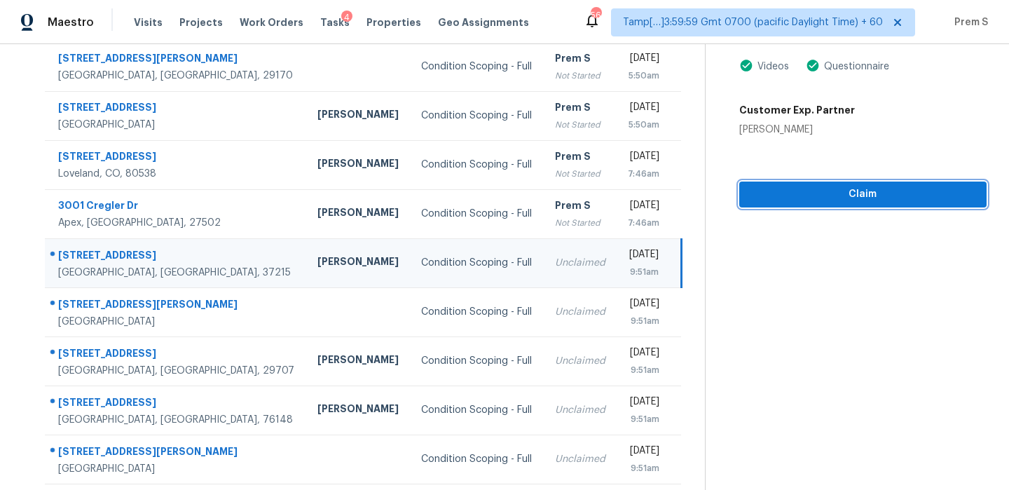
click at [866, 200] on span "Claim" at bounding box center [863, 195] width 225 height 18
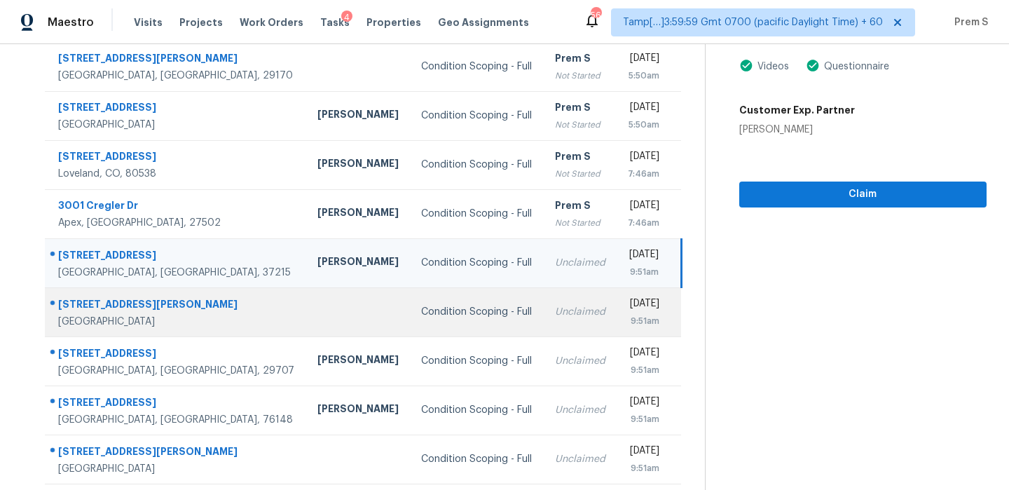
click at [544, 320] on td "Unclaimed" at bounding box center [580, 311] width 73 height 49
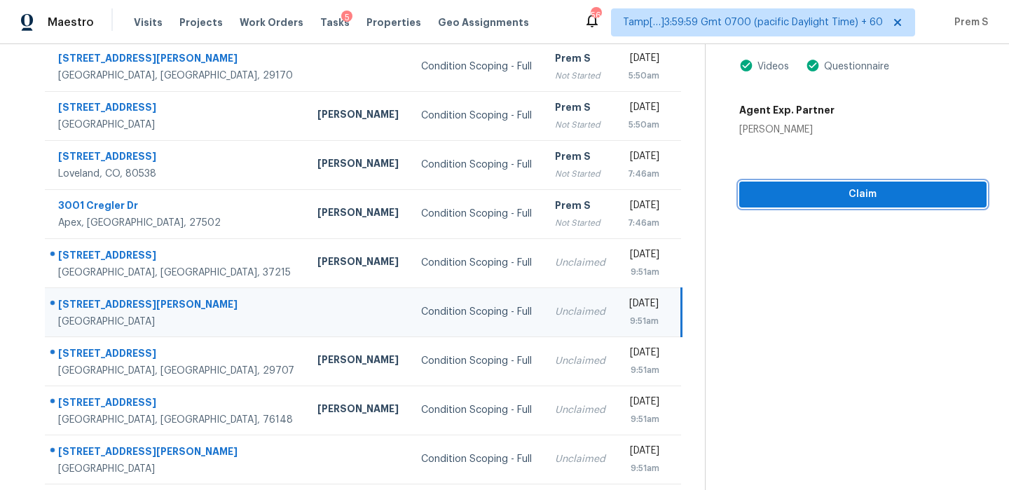
click at [889, 200] on span "Claim" at bounding box center [863, 195] width 225 height 18
click at [555, 315] on div "Unclaimed" at bounding box center [580, 312] width 50 height 14
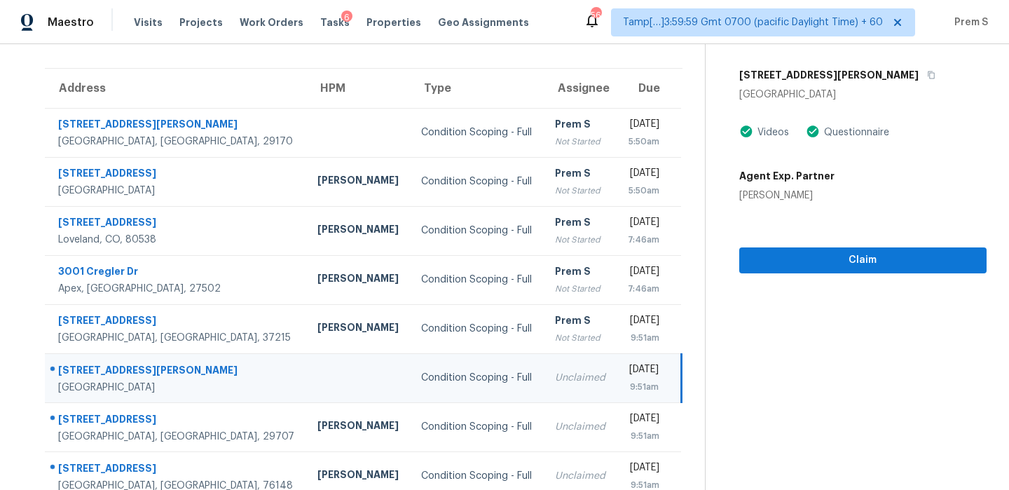
scroll to position [90, 0]
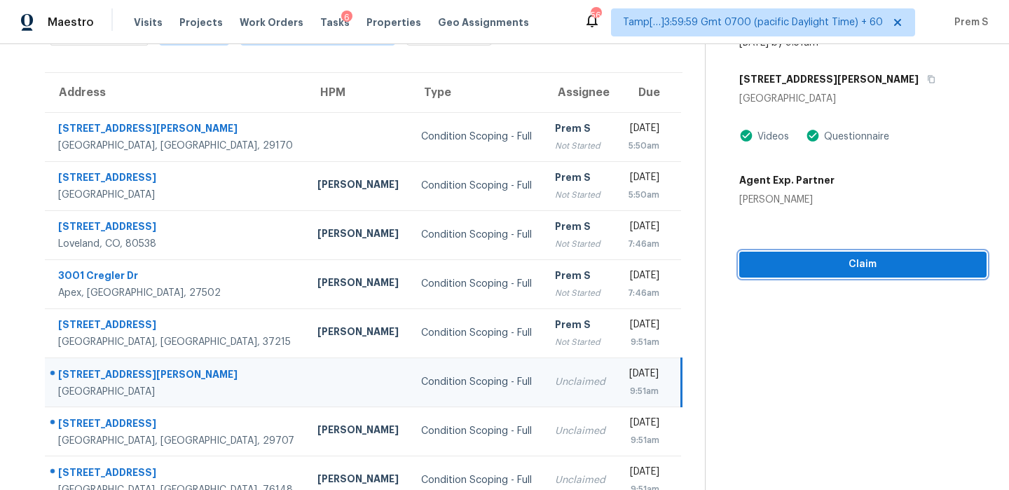
click at [878, 268] on span "Claim" at bounding box center [863, 265] width 225 height 18
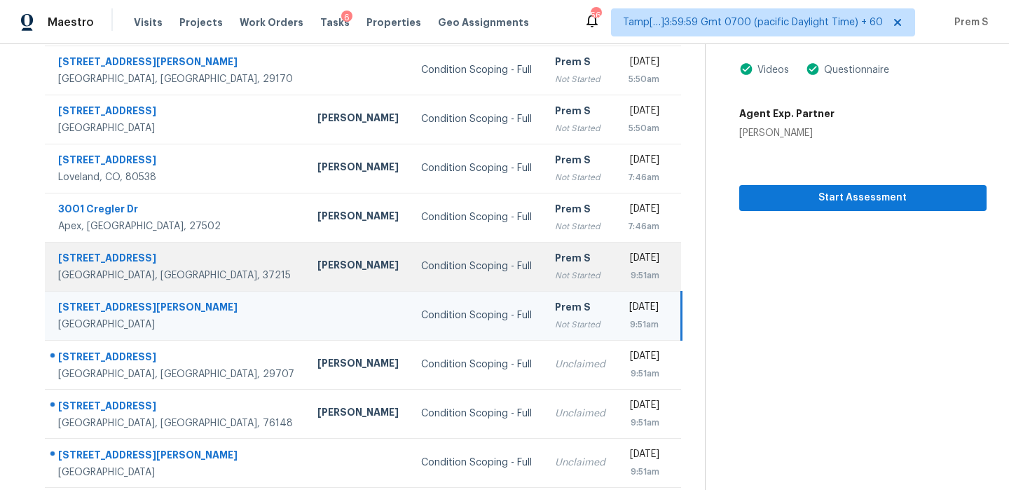
scroll to position [212, 0]
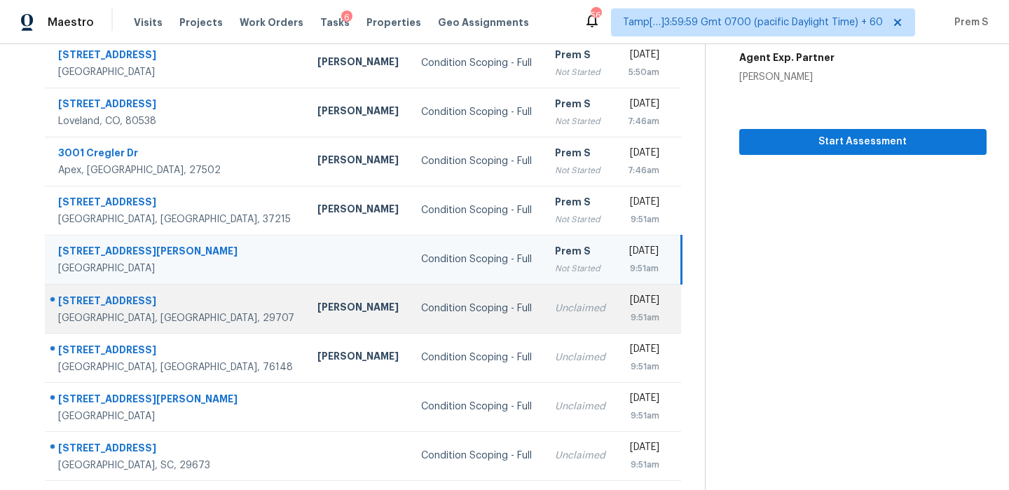
click at [628, 312] on div "9:51am" at bounding box center [644, 318] width 32 height 14
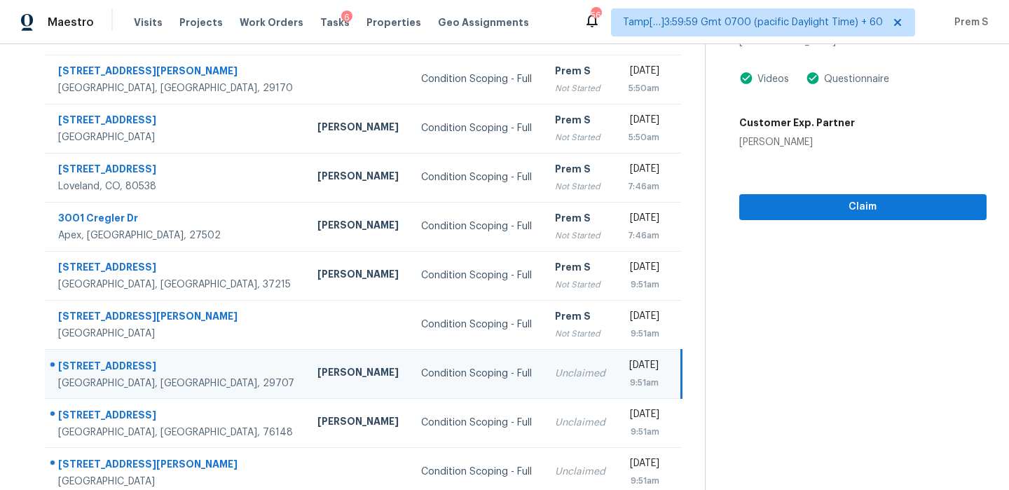
scroll to position [148, 0]
click at [862, 206] on span "Claim" at bounding box center [863, 207] width 225 height 18
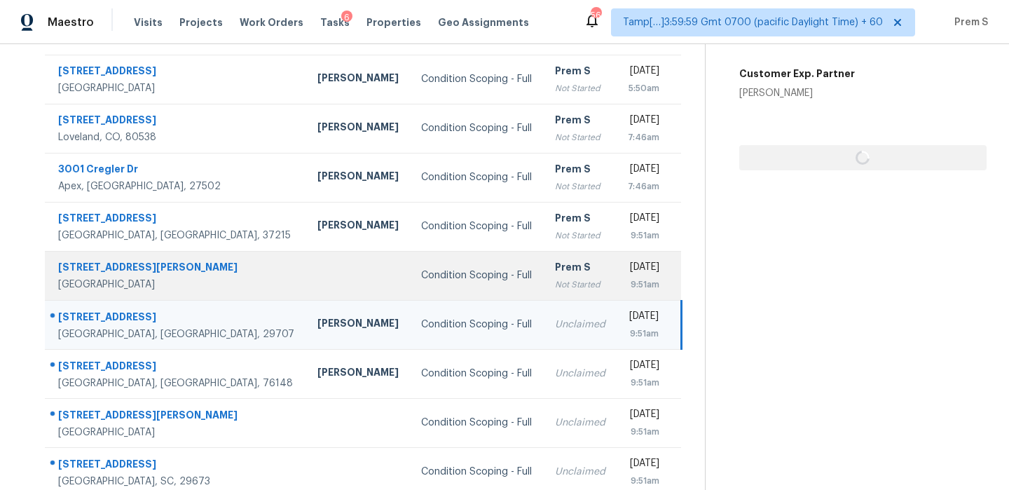
scroll to position [240, 0]
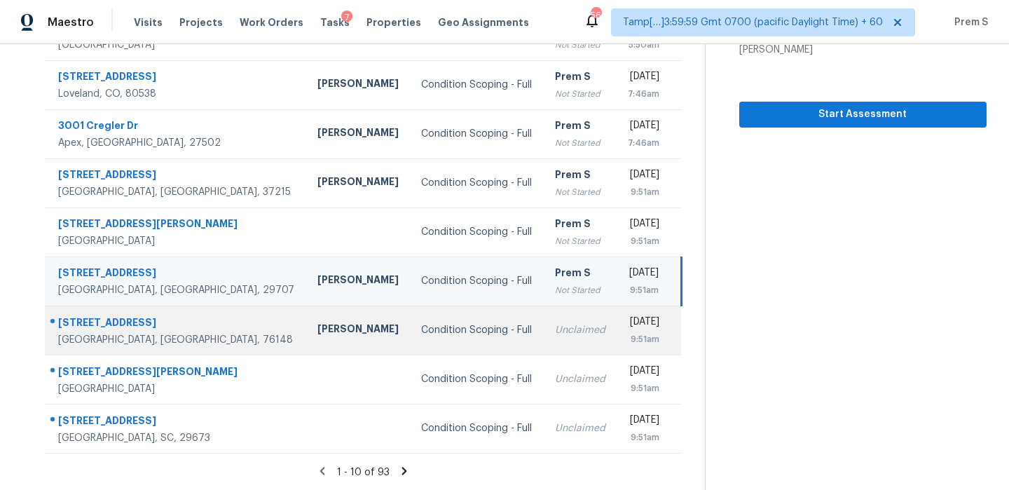
click at [545, 327] on td "Unclaimed" at bounding box center [580, 330] width 73 height 49
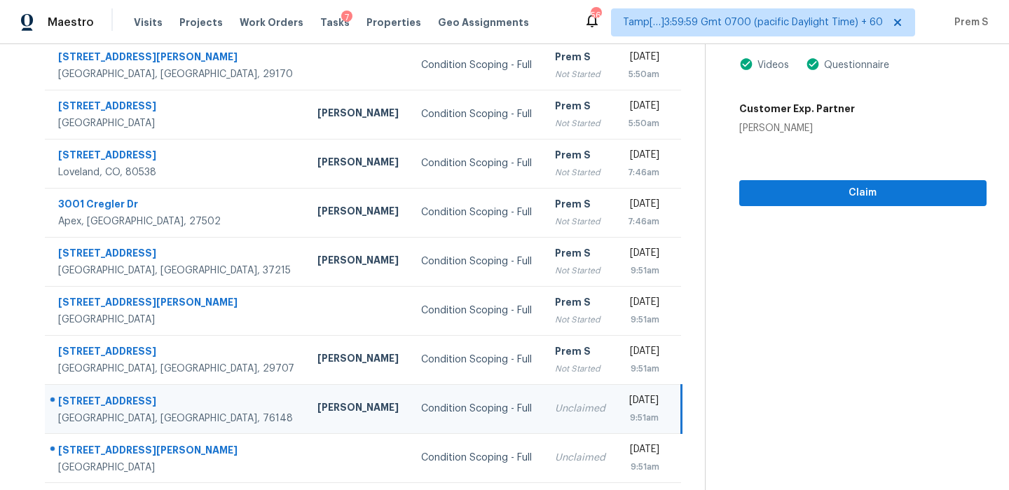
scroll to position [161, 0]
click at [828, 187] on span "Claim" at bounding box center [863, 194] width 225 height 18
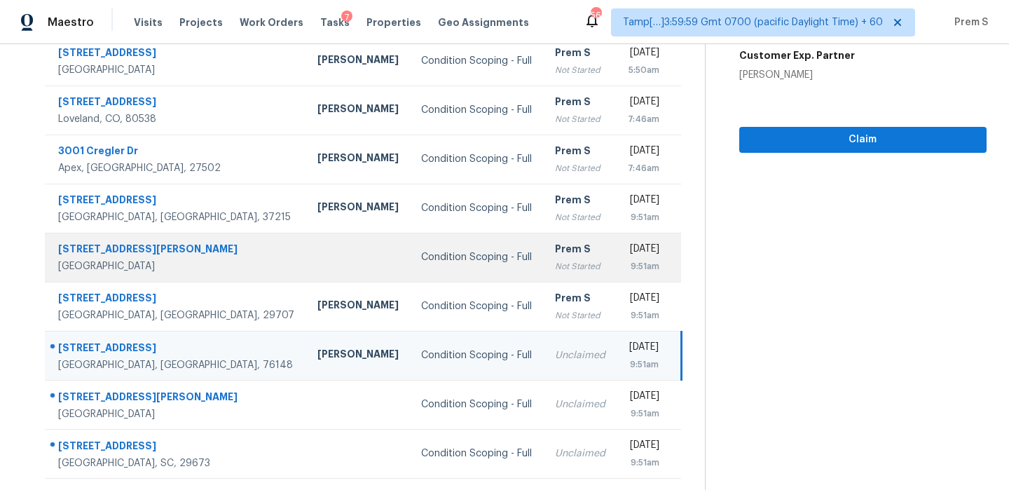
scroll to position [240, 0]
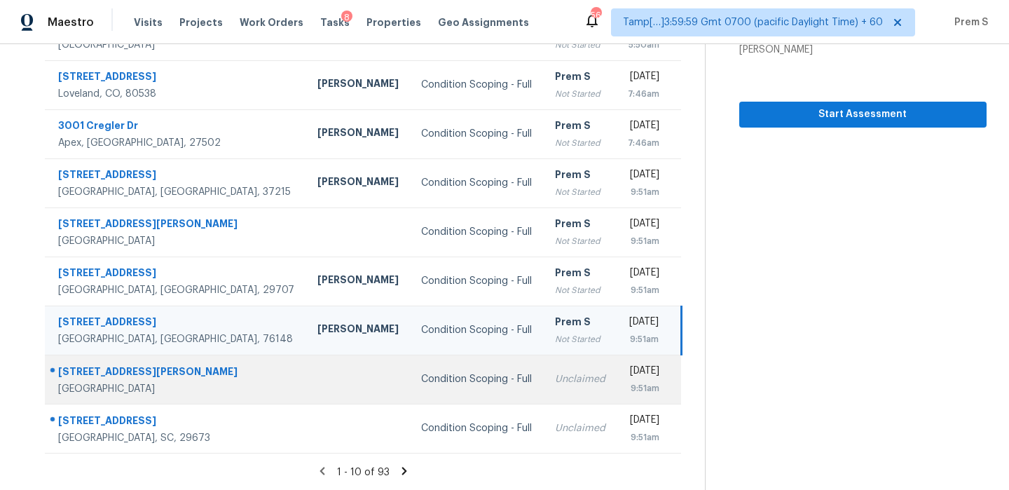
click at [544, 370] on td "Unclaimed" at bounding box center [580, 379] width 73 height 49
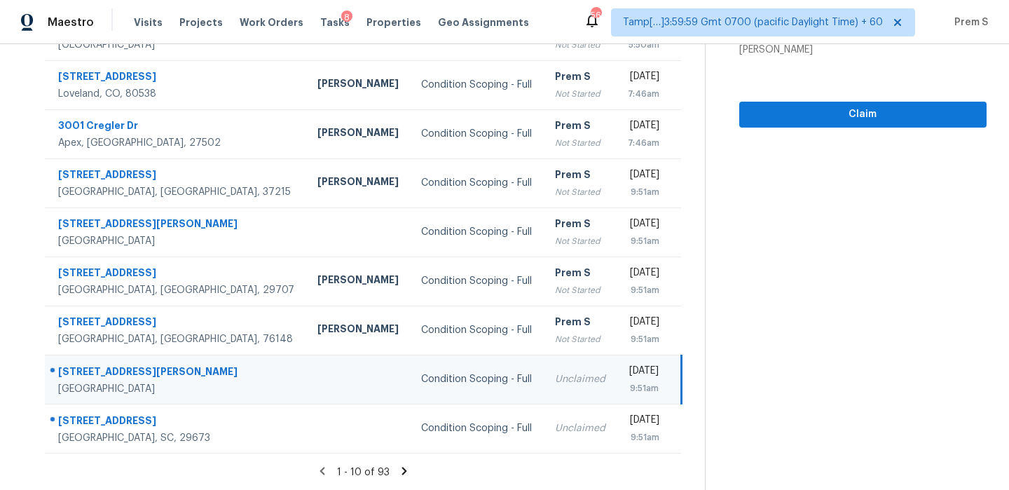
scroll to position [161, 0]
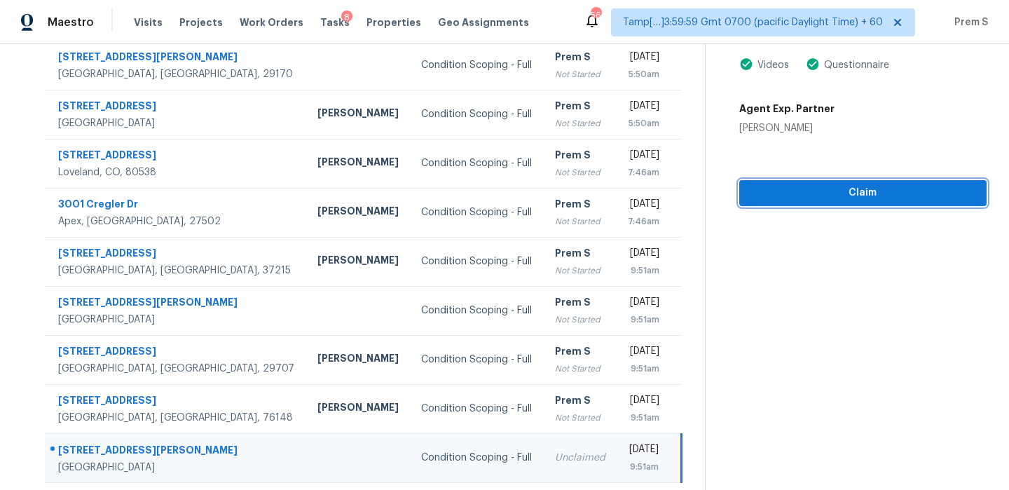
click at [901, 202] on button "Claim" at bounding box center [862, 193] width 247 height 26
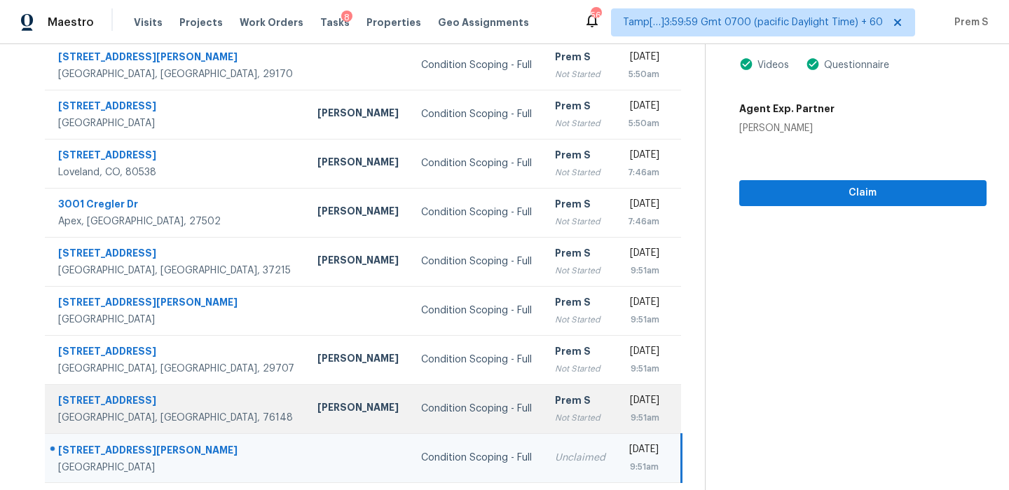
scroll to position [240, 0]
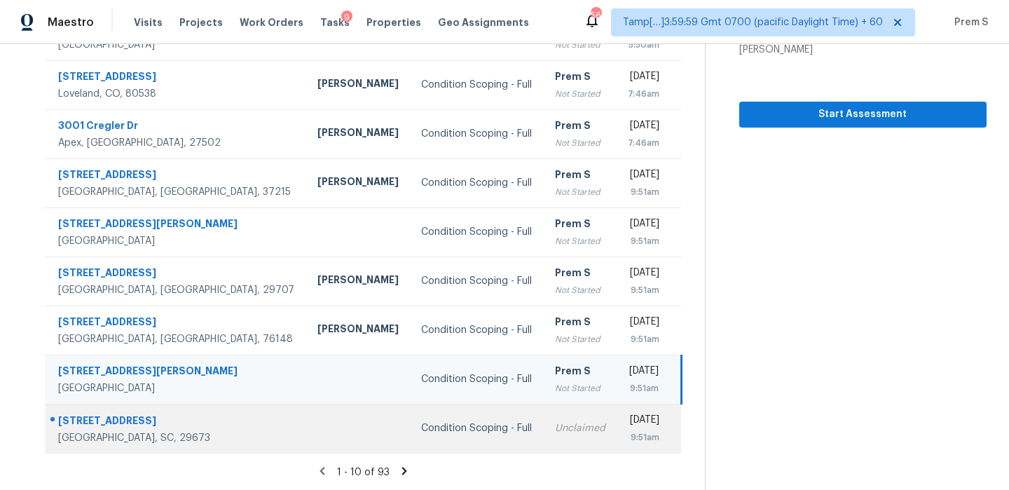
click at [545, 432] on td "Unclaimed" at bounding box center [580, 428] width 73 height 49
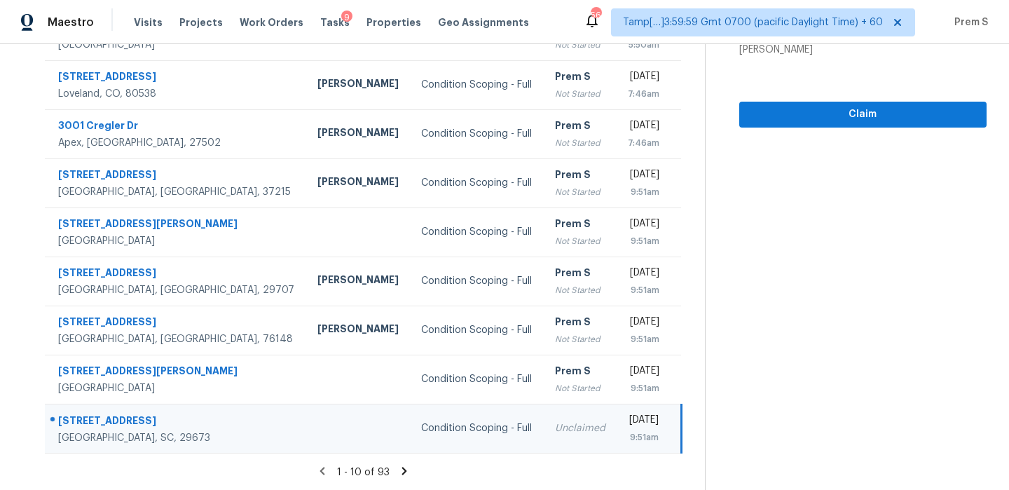
scroll to position [222, 0]
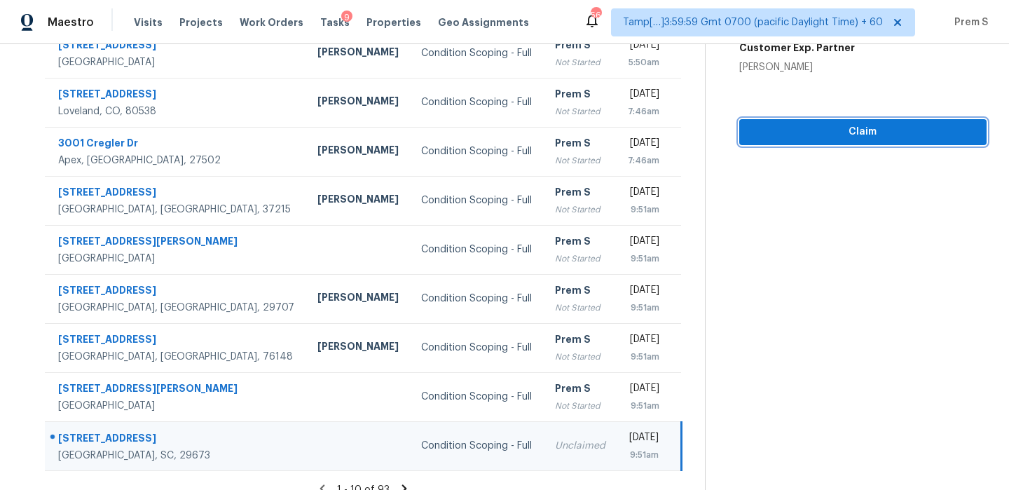
click at [880, 139] on span "Claim" at bounding box center [863, 132] width 225 height 18
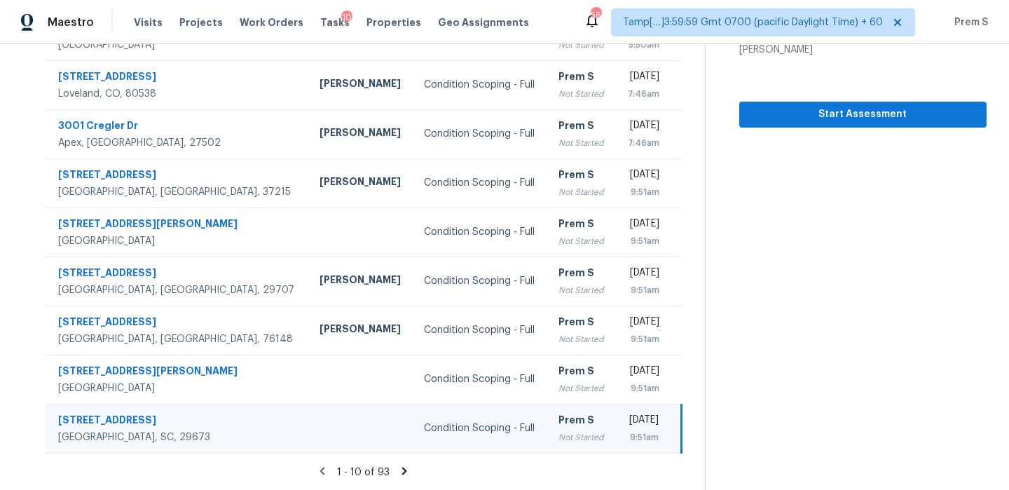
click at [406, 472] on icon at bounding box center [404, 471] width 13 height 13
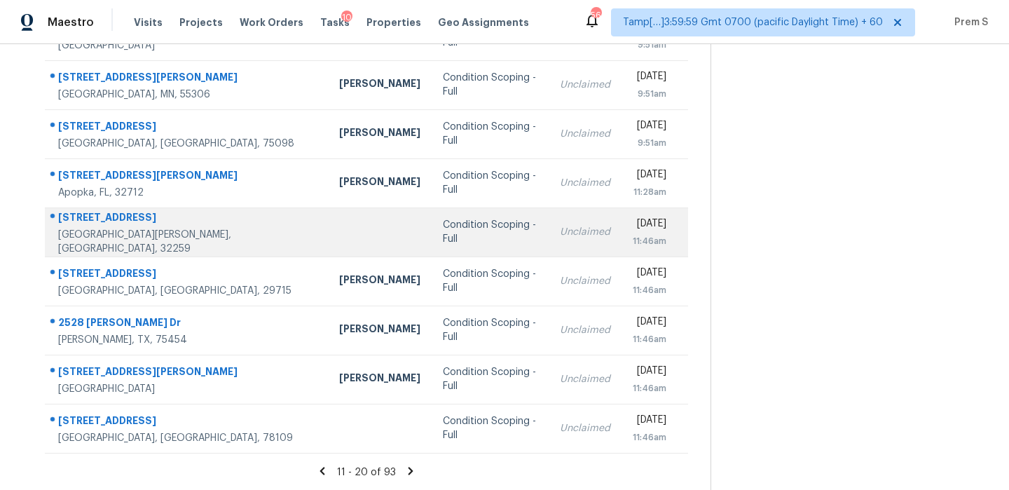
scroll to position [0, 0]
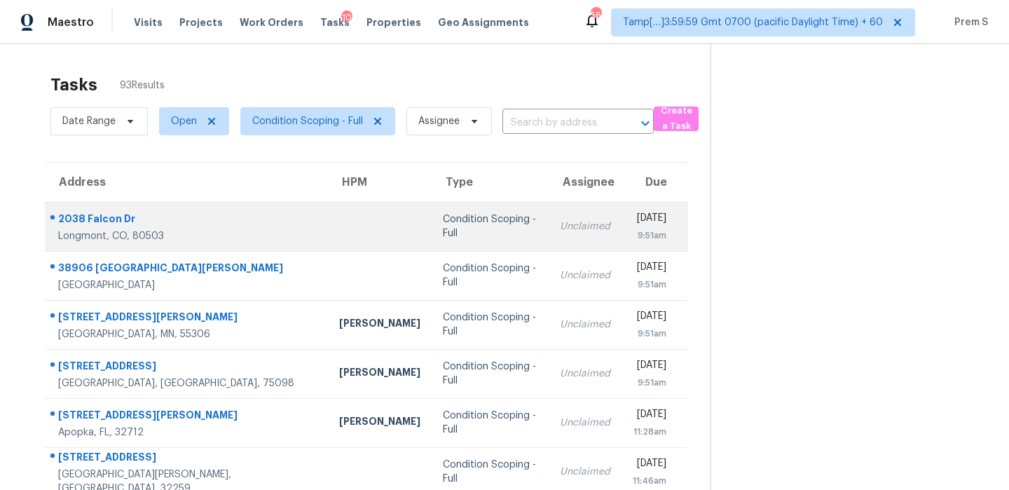
click at [549, 237] on td "Unclaimed" at bounding box center [585, 226] width 73 height 49
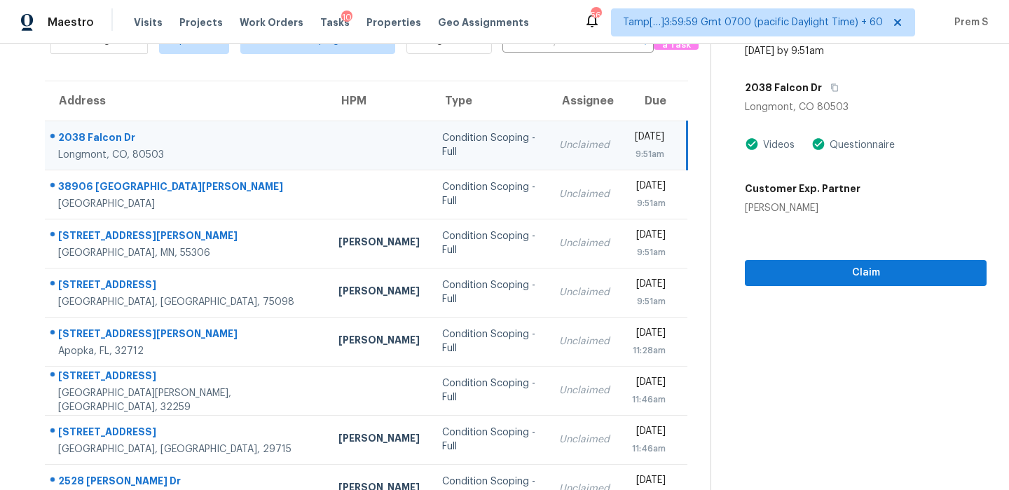
scroll to position [79, 0]
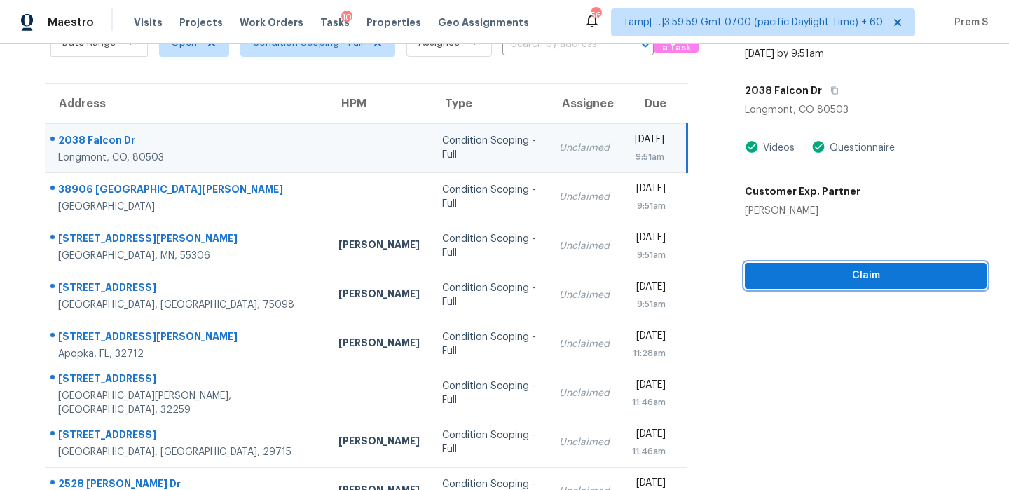
click at [859, 277] on span "Claim" at bounding box center [865, 276] width 219 height 18
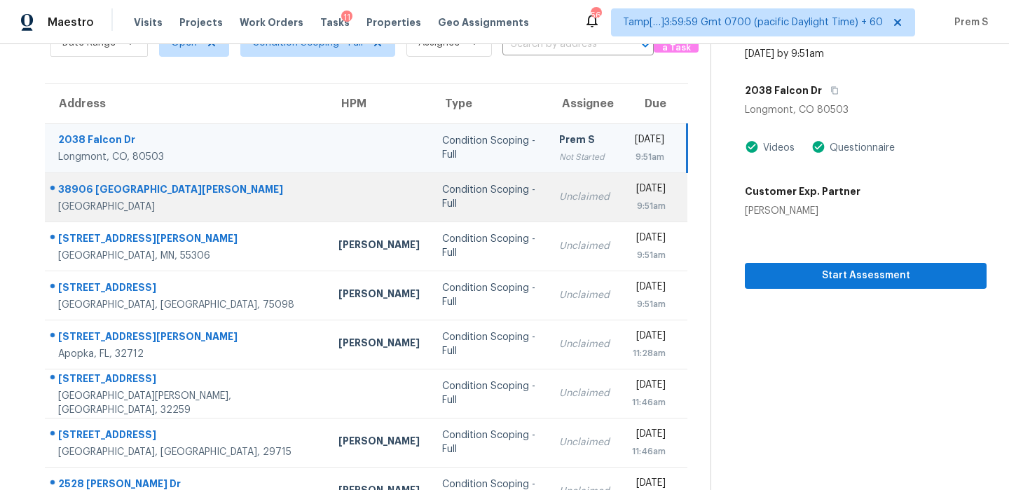
click at [632, 197] on div "[DATE]" at bounding box center [649, 191] width 34 height 18
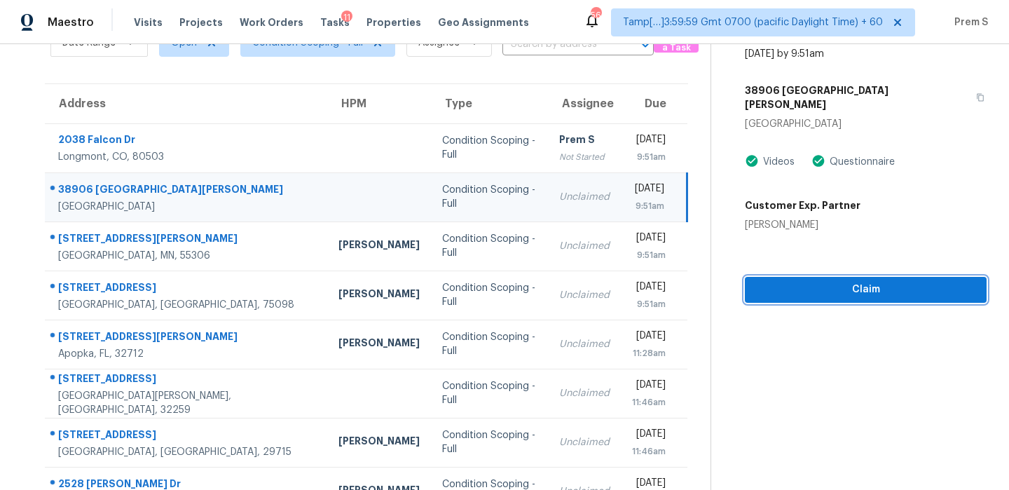
click at [841, 287] on button "Claim" at bounding box center [866, 290] width 242 height 26
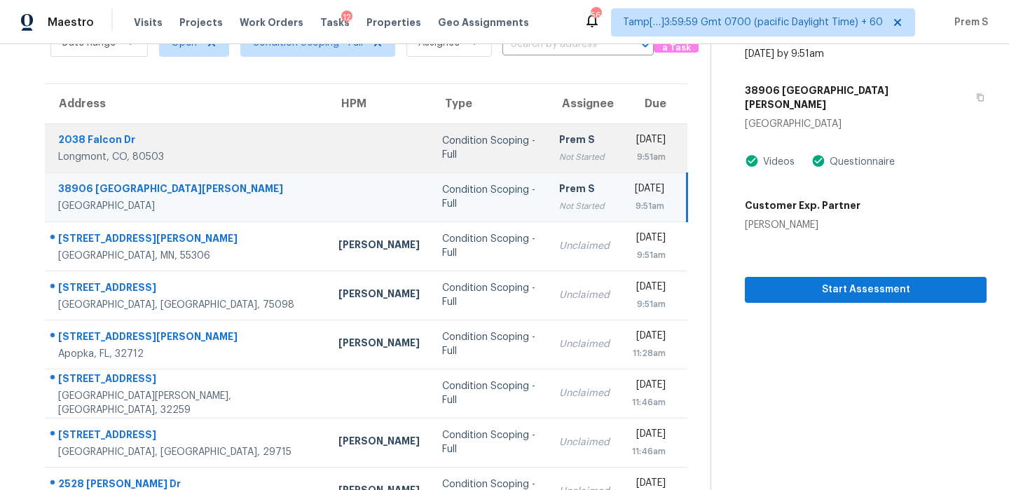
scroll to position [0, 0]
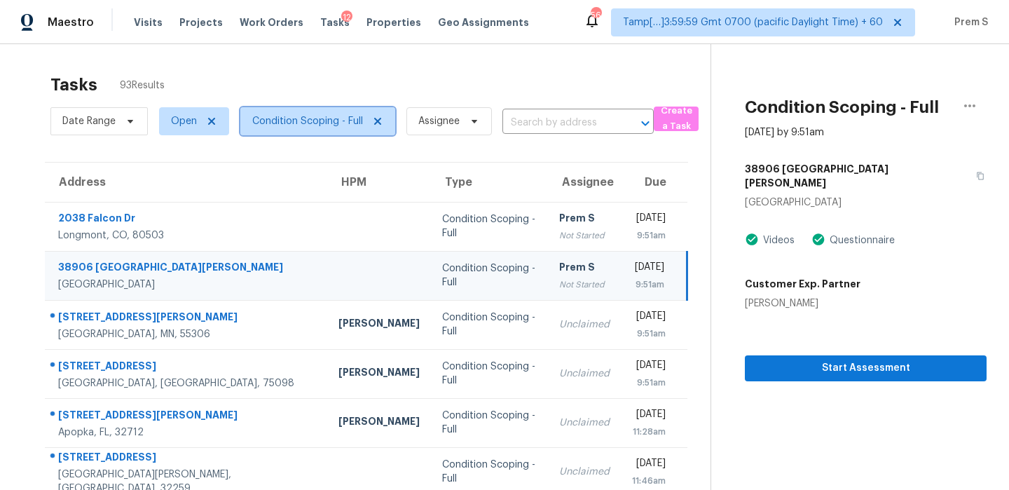
click at [327, 118] on span "Condition Scoping - Full" at bounding box center [307, 121] width 111 height 14
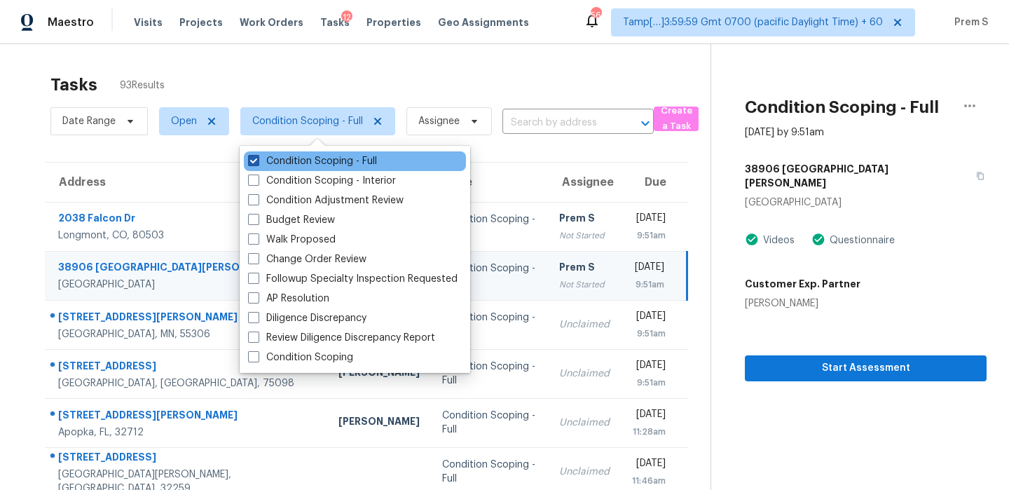
click at [340, 164] on label "Condition Scoping - Full" at bounding box center [312, 161] width 129 height 14
click at [257, 163] on input "Condition Scoping - Full" at bounding box center [252, 158] width 9 height 9
checkbox input "false"
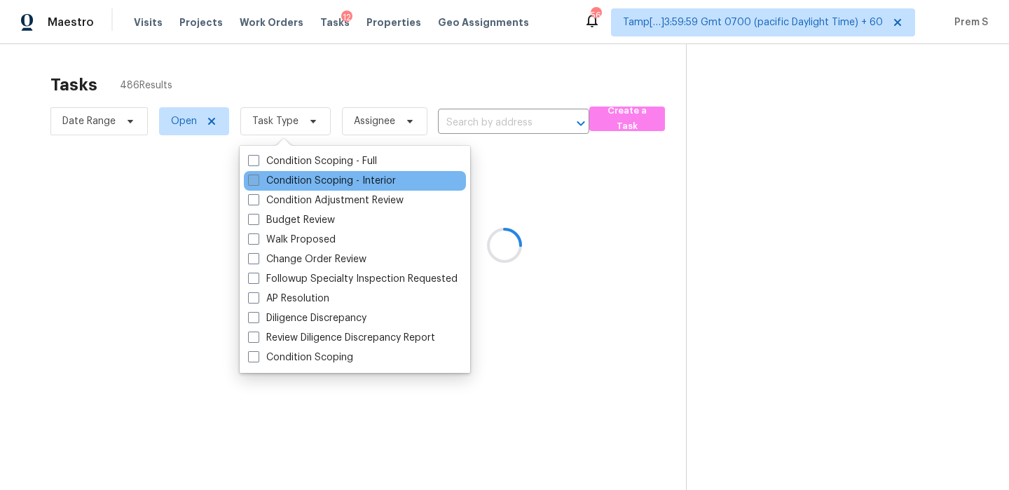
click at [325, 183] on label "Condition Scoping - Interior" at bounding box center [322, 181] width 148 height 14
click at [257, 183] on input "Condition Scoping - Interior" at bounding box center [252, 178] width 9 height 9
checkbox input "true"
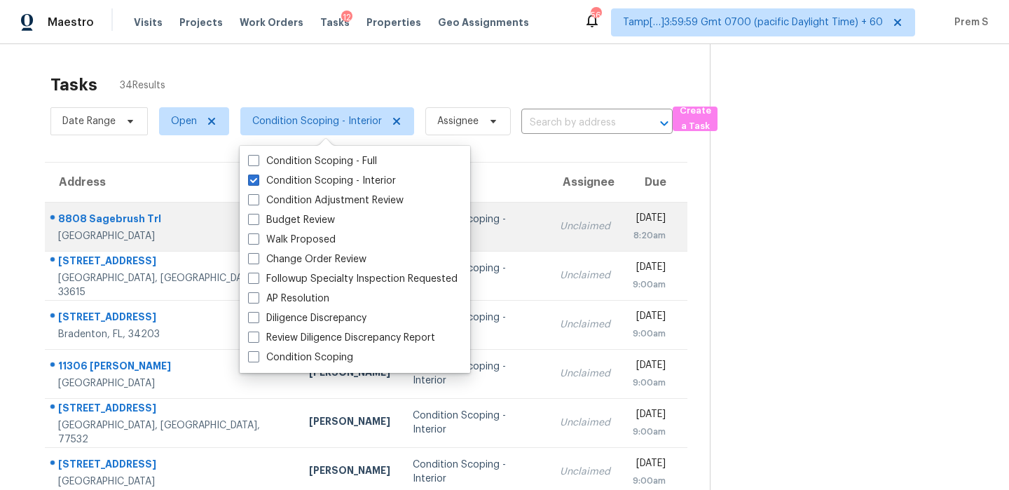
click at [560, 227] on div "Unclaimed" at bounding box center [585, 226] width 50 height 14
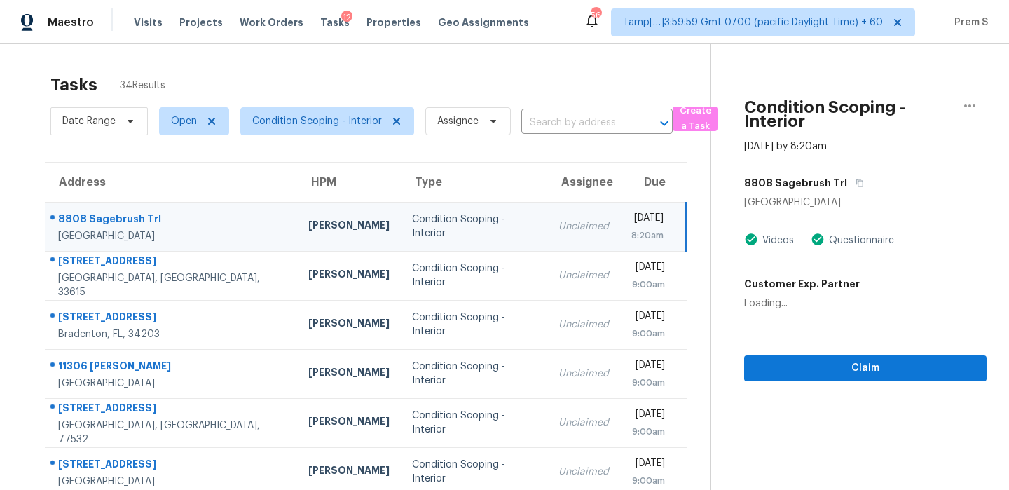
scroll to position [163, 0]
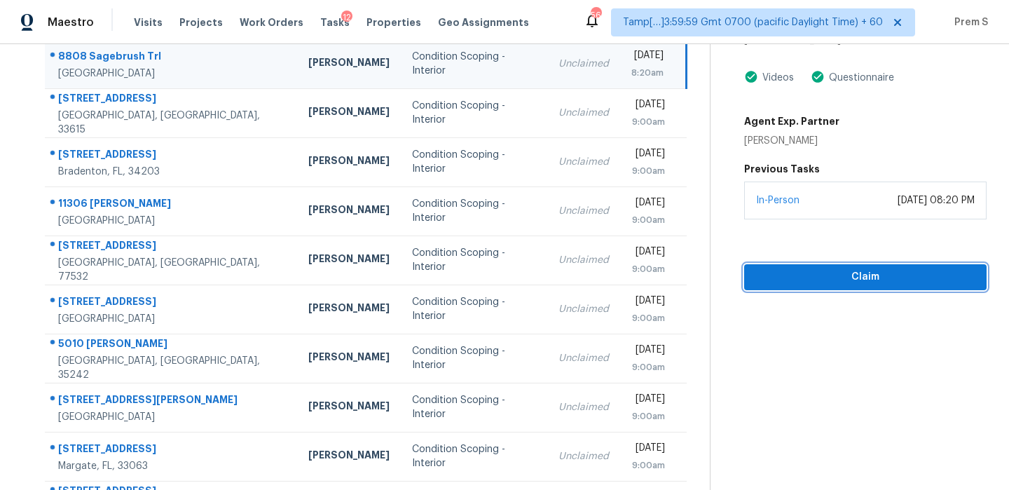
click at [860, 281] on span "Claim" at bounding box center [866, 277] width 220 height 18
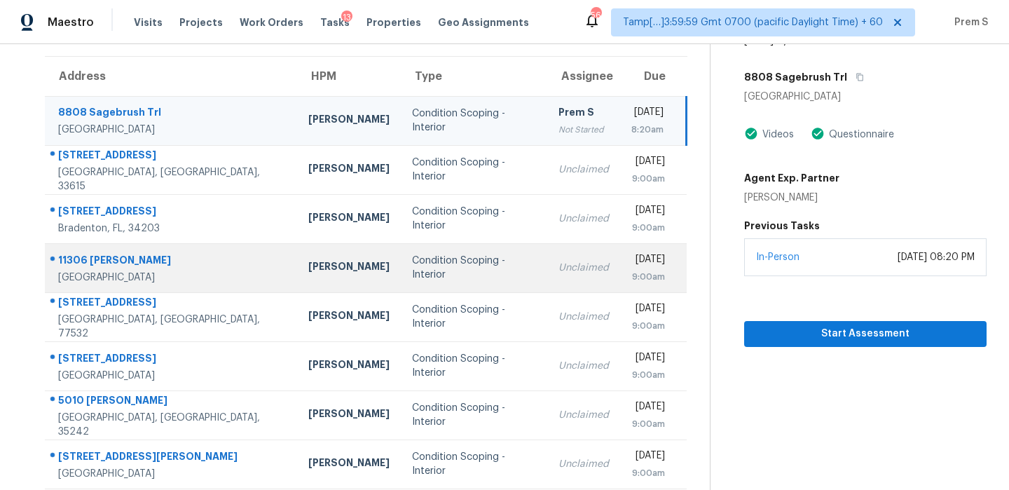
scroll to position [97, 0]
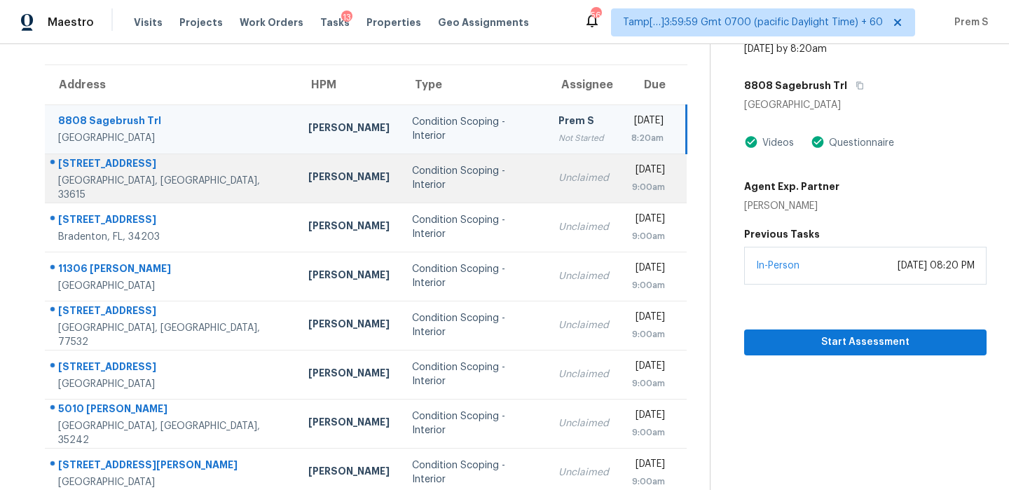
click at [559, 176] on div "Unclaimed" at bounding box center [584, 178] width 50 height 14
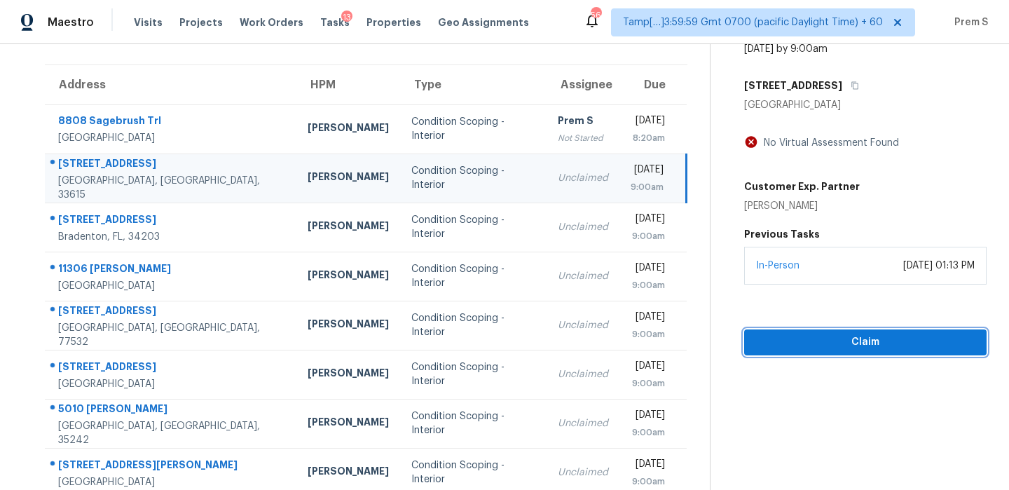
click at [841, 336] on span "Claim" at bounding box center [866, 343] width 220 height 18
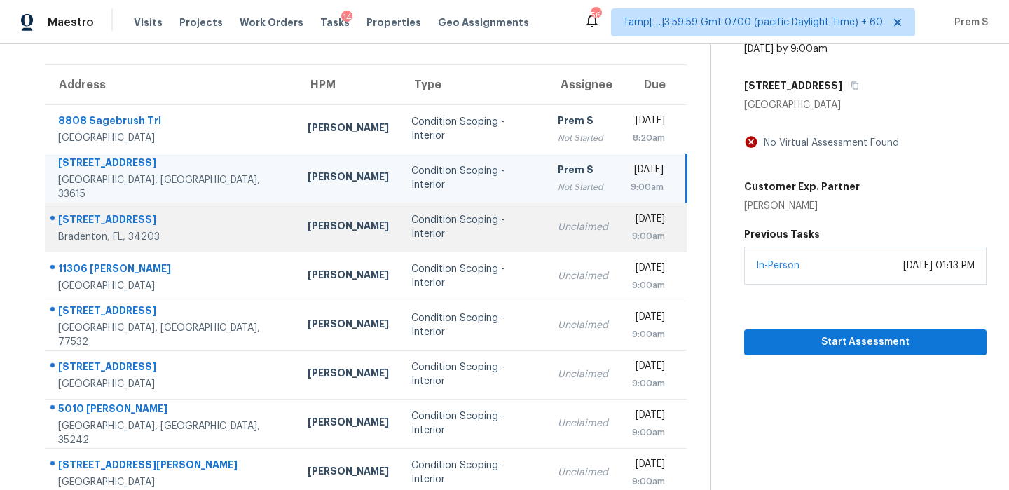
click at [558, 225] on div "Unclaimed" at bounding box center [583, 227] width 50 height 14
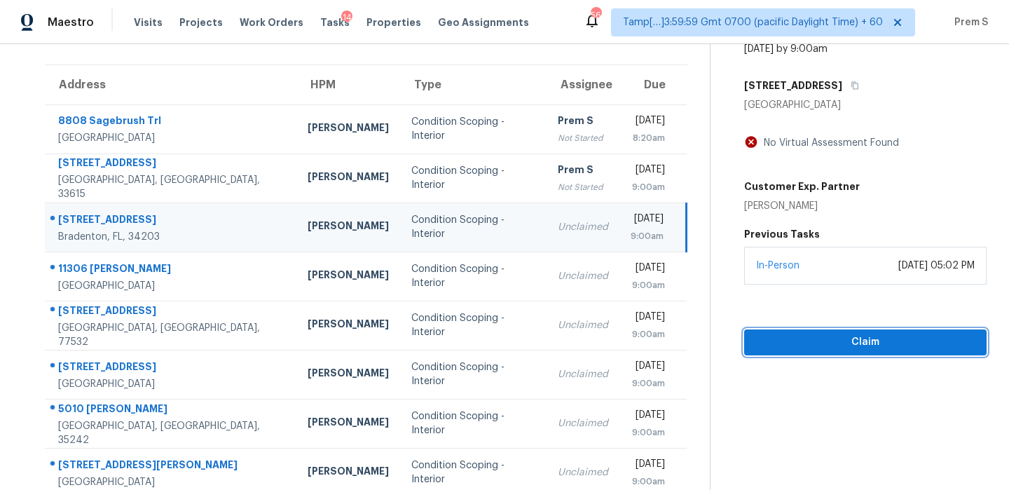
click at [834, 335] on span "Claim" at bounding box center [866, 343] width 220 height 18
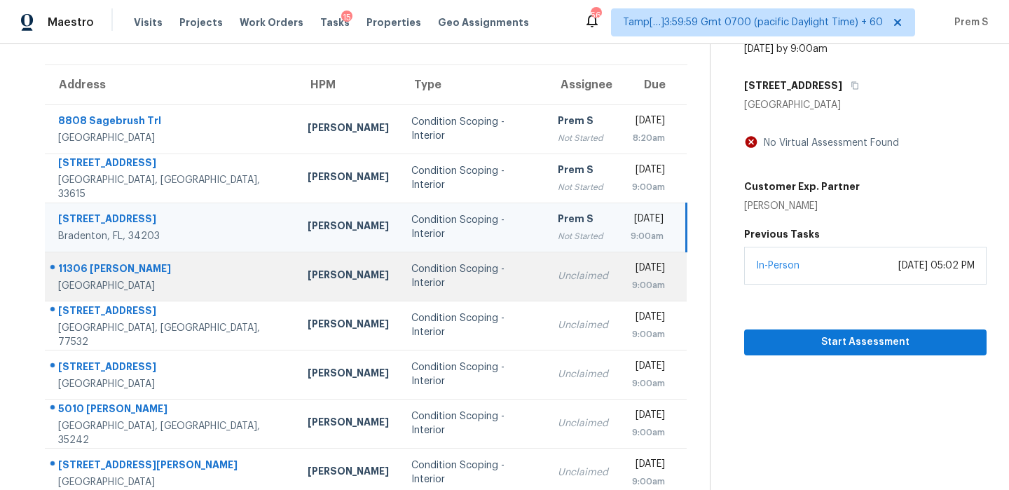
click at [547, 266] on td "Unclaimed" at bounding box center [583, 276] width 73 height 49
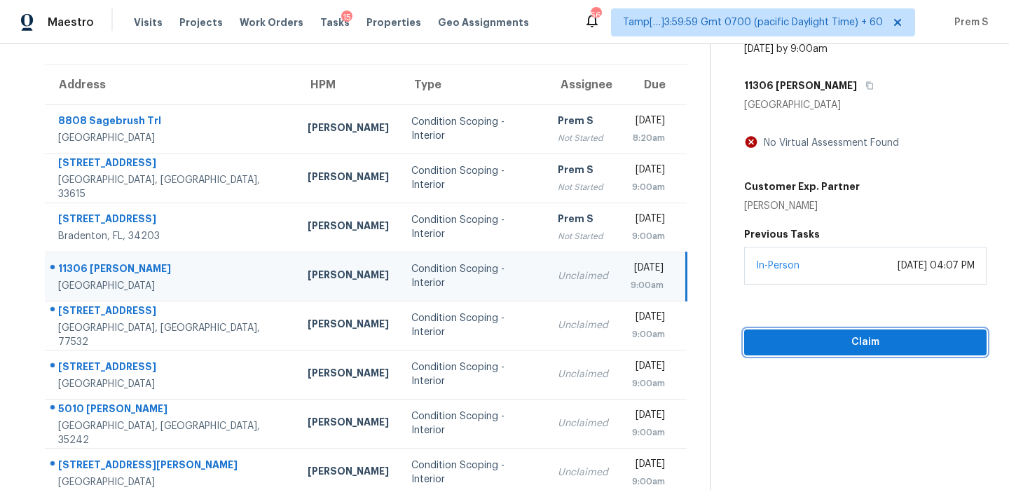
click at [835, 339] on span "Claim" at bounding box center [866, 343] width 220 height 18
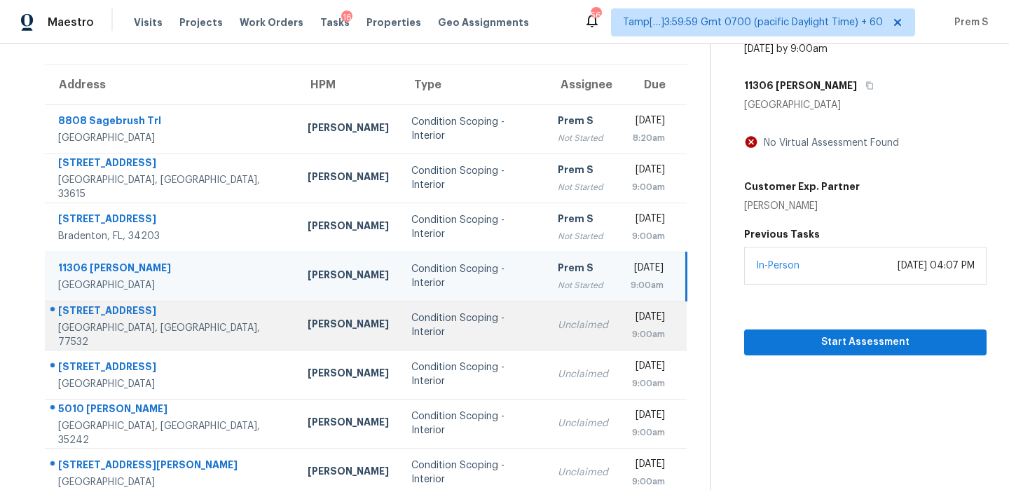
click at [620, 318] on td "[DATE] 9:00am" at bounding box center [653, 325] width 67 height 49
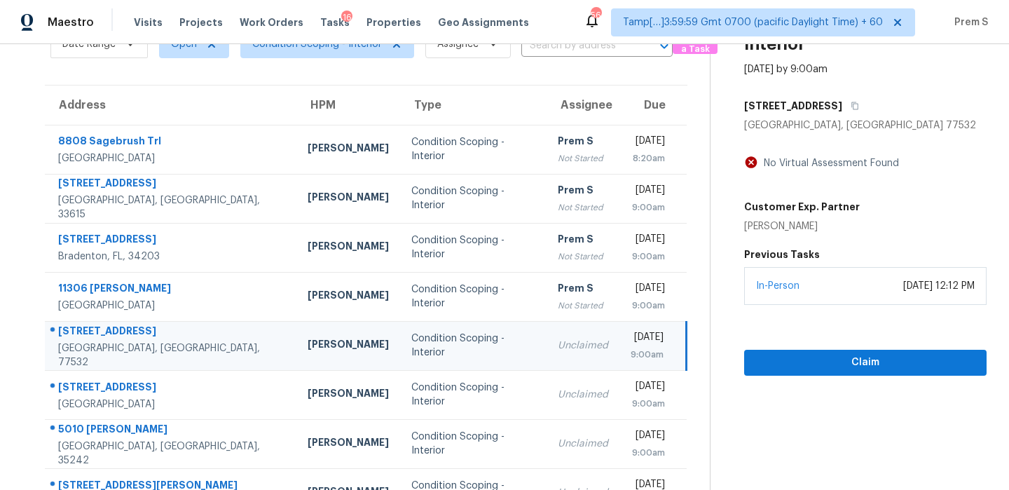
scroll to position [75, 0]
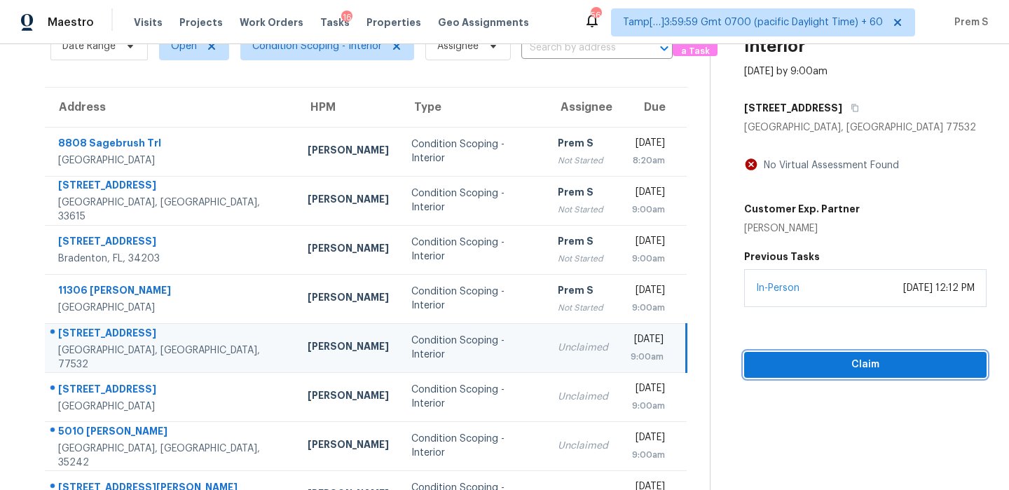
click at [858, 364] on span "Claim" at bounding box center [866, 365] width 220 height 18
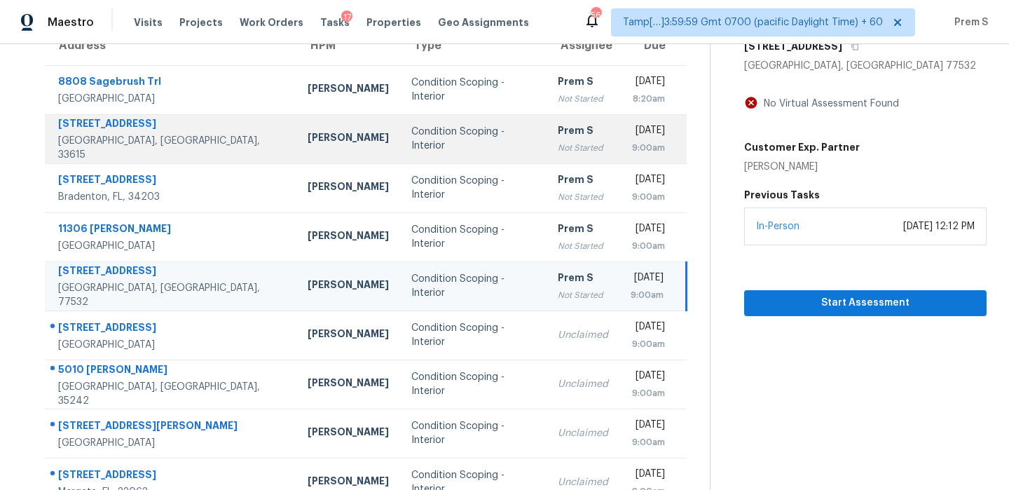
scroll to position [179, 0]
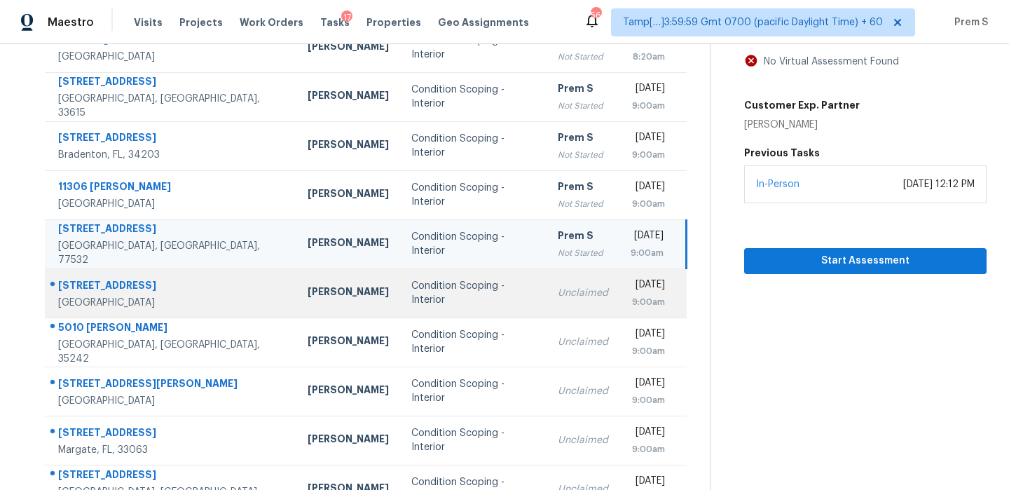
click at [558, 292] on div "Unclaimed" at bounding box center [583, 293] width 50 height 14
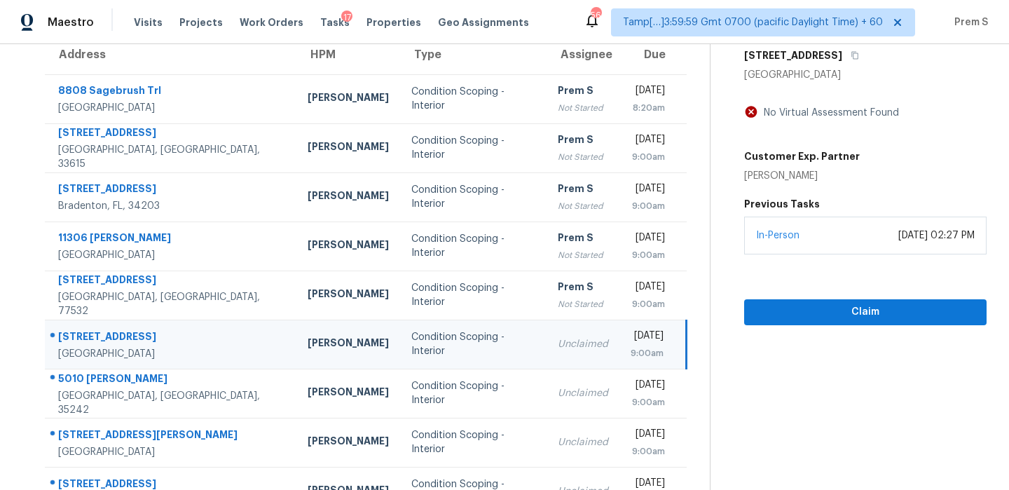
scroll to position [125, 0]
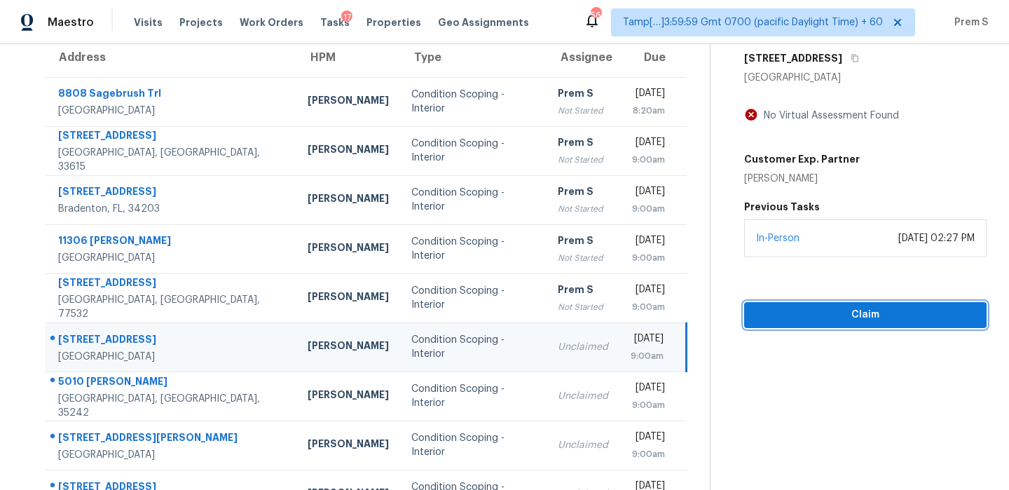
click at [850, 325] on button "Claim" at bounding box center [865, 315] width 243 height 26
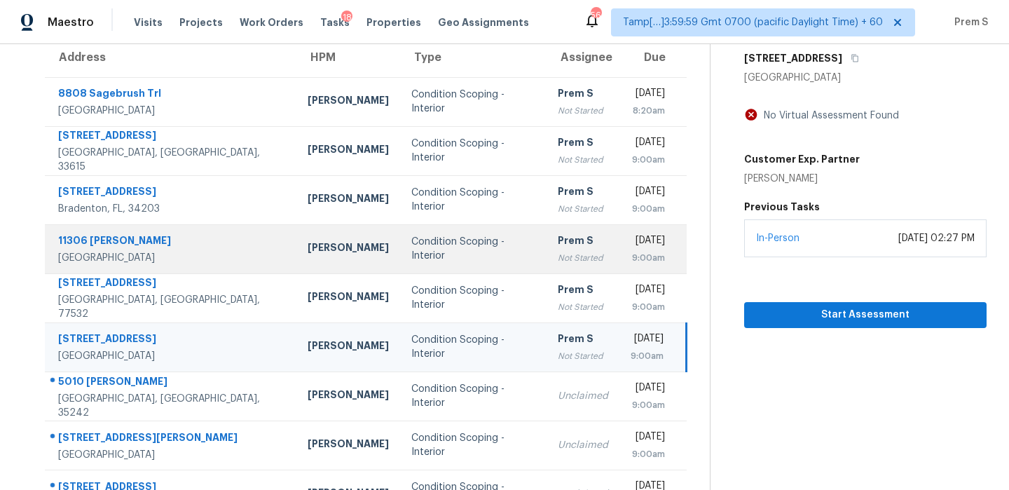
scroll to position [240, 0]
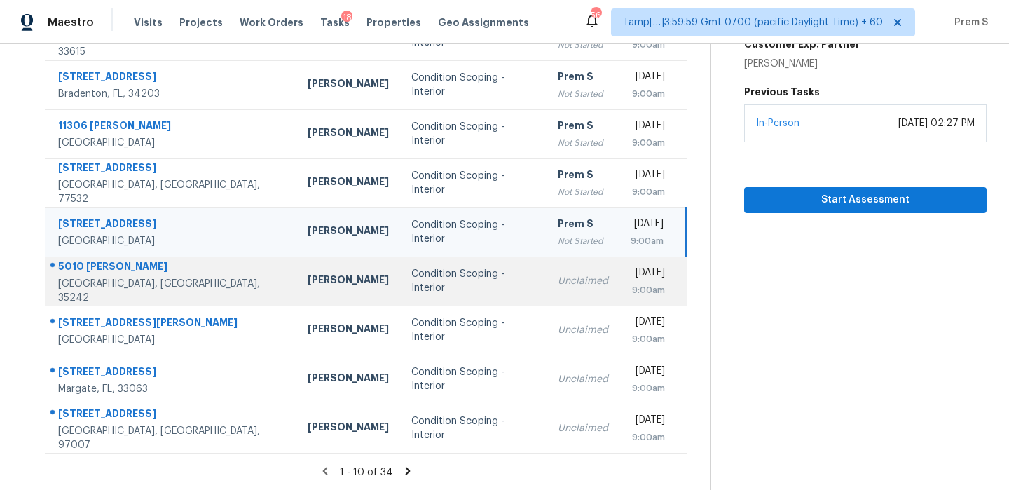
click at [552, 291] on td "Unclaimed" at bounding box center [583, 281] width 73 height 49
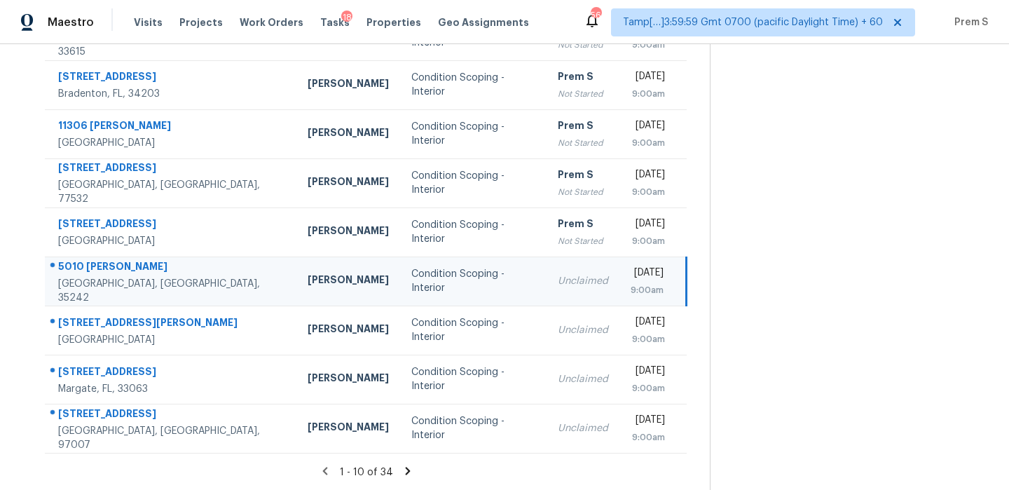
scroll to position [170, 0]
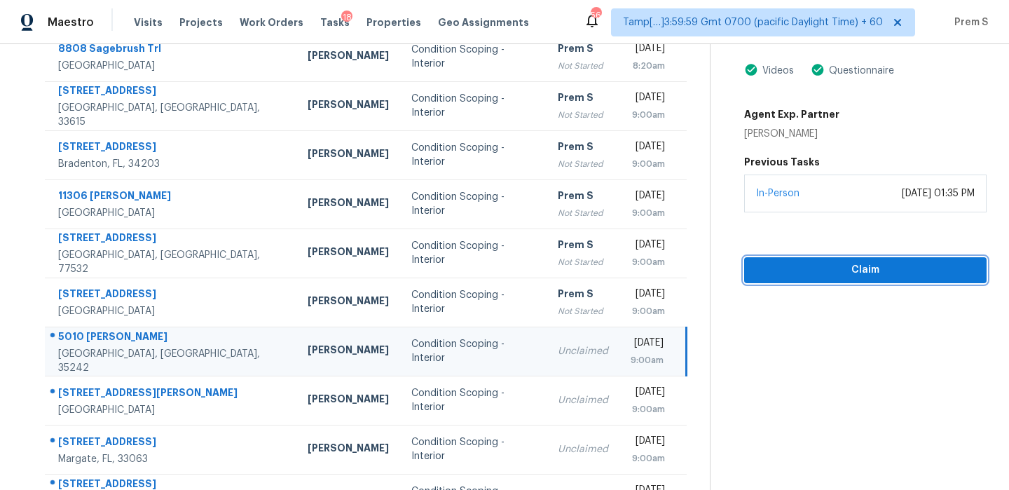
click at [831, 265] on span "Claim" at bounding box center [866, 270] width 220 height 18
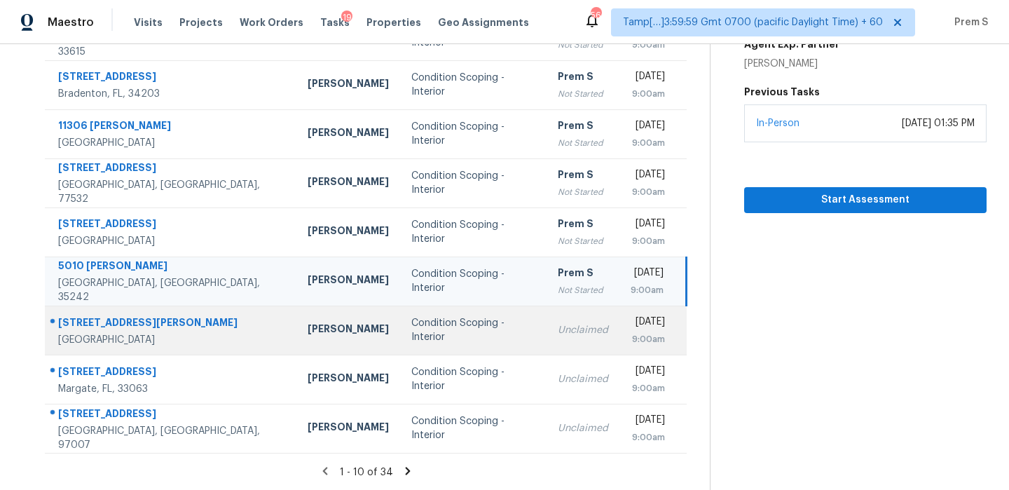
click at [631, 343] on div "9:00am" at bounding box center [648, 339] width 34 height 14
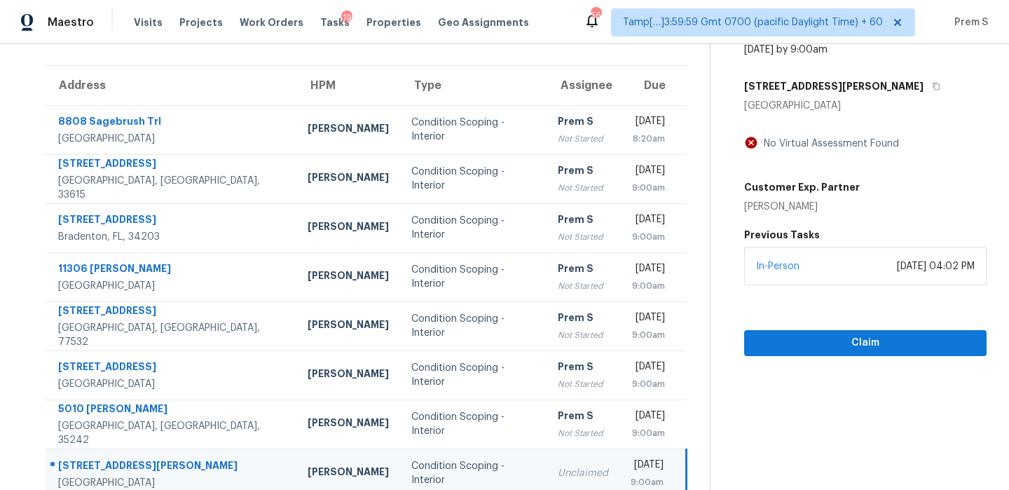
scroll to position [40, 0]
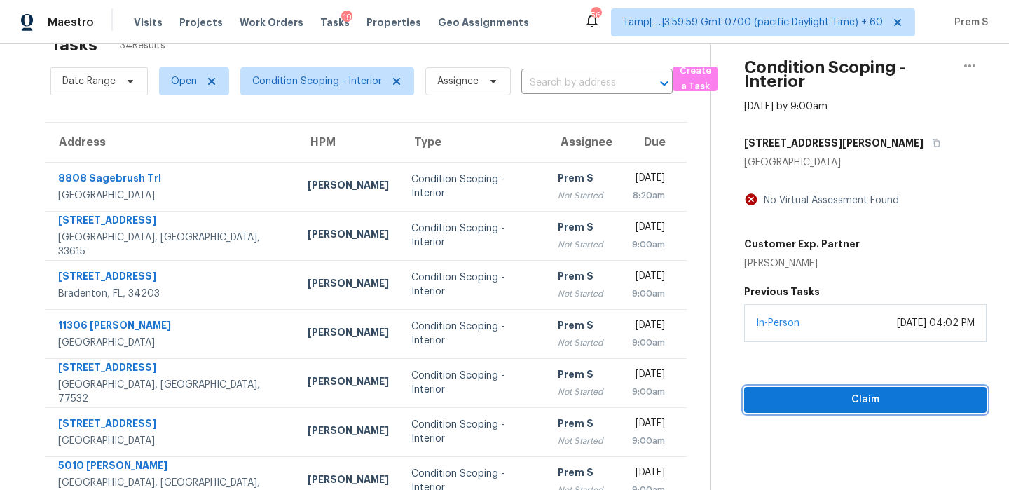
click at [822, 404] on span "Claim" at bounding box center [866, 400] width 220 height 18
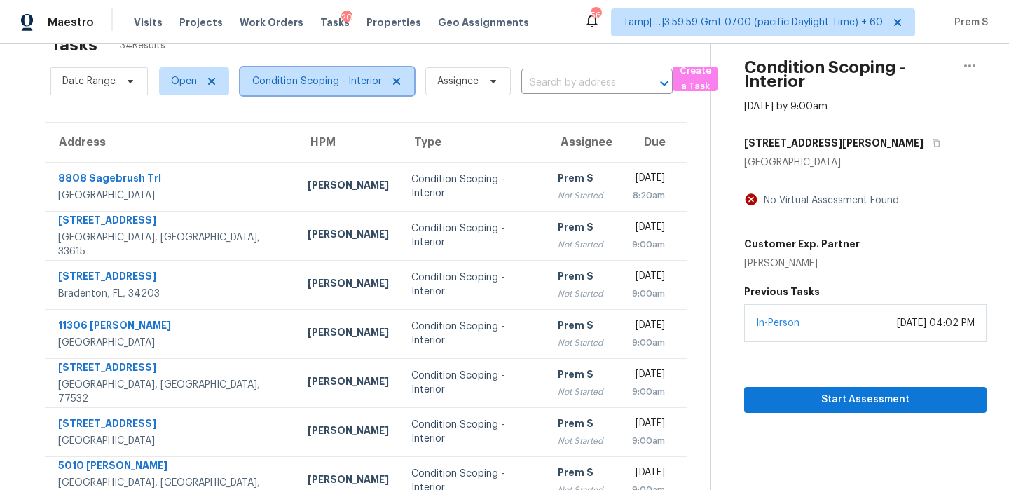
click at [273, 84] on span "Condition Scoping - Interior" at bounding box center [317, 81] width 130 height 14
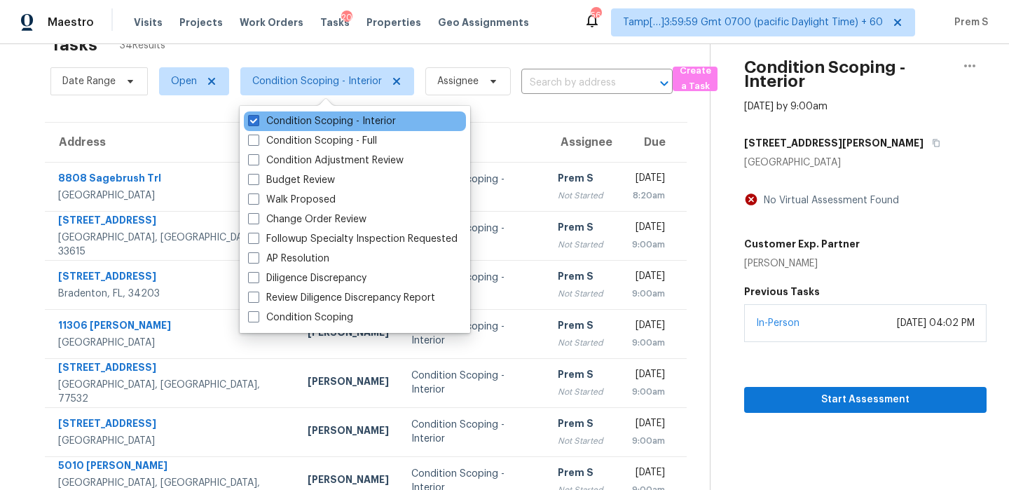
click at [301, 128] on div "Condition Scoping - Interior" at bounding box center [355, 121] width 222 height 20
click at [313, 123] on label "Condition Scoping - Interior" at bounding box center [322, 121] width 148 height 14
click at [257, 123] on input "Condition Scoping - Interior" at bounding box center [252, 118] width 9 height 9
checkbox input "false"
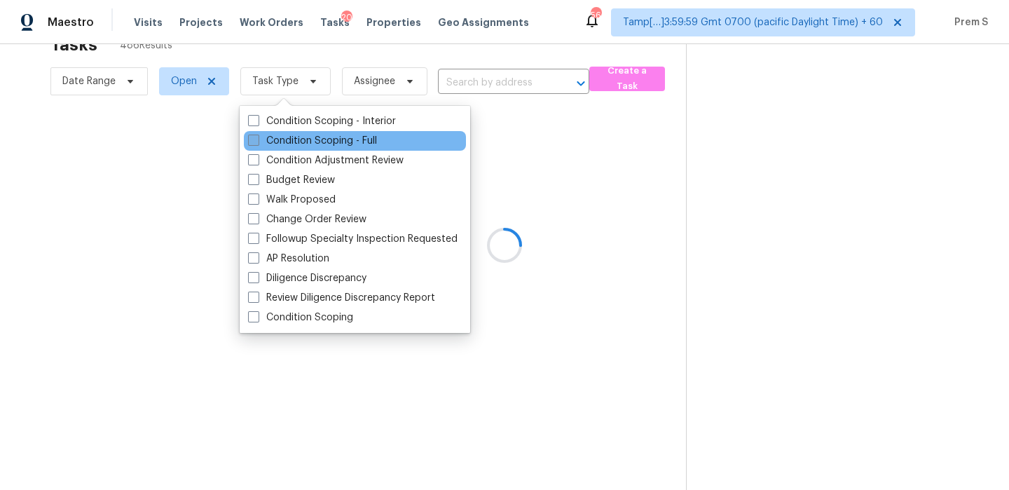
click at [298, 147] on label "Condition Scoping - Full" at bounding box center [312, 141] width 129 height 14
click at [257, 143] on input "Condition Scoping - Full" at bounding box center [252, 138] width 9 height 9
checkbox input "true"
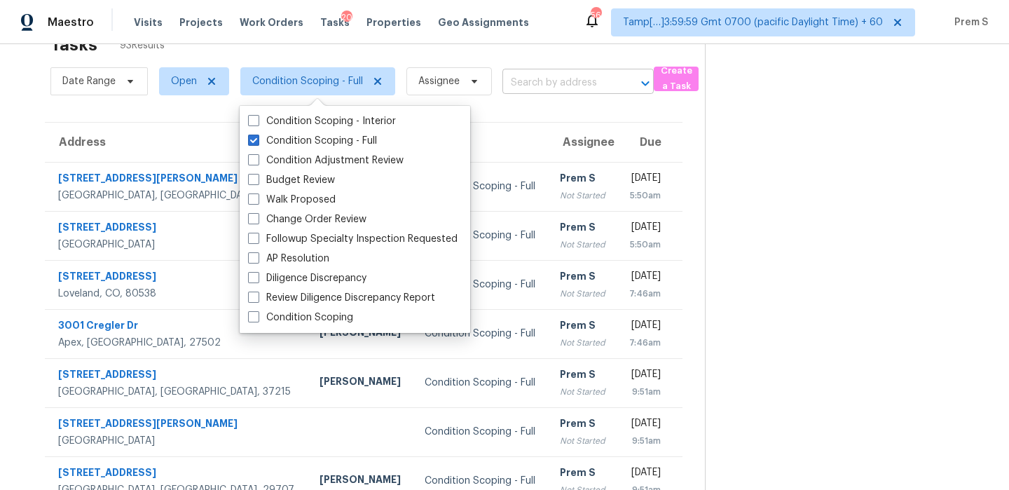
click at [535, 84] on input "text" at bounding box center [559, 83] width 112 height 22
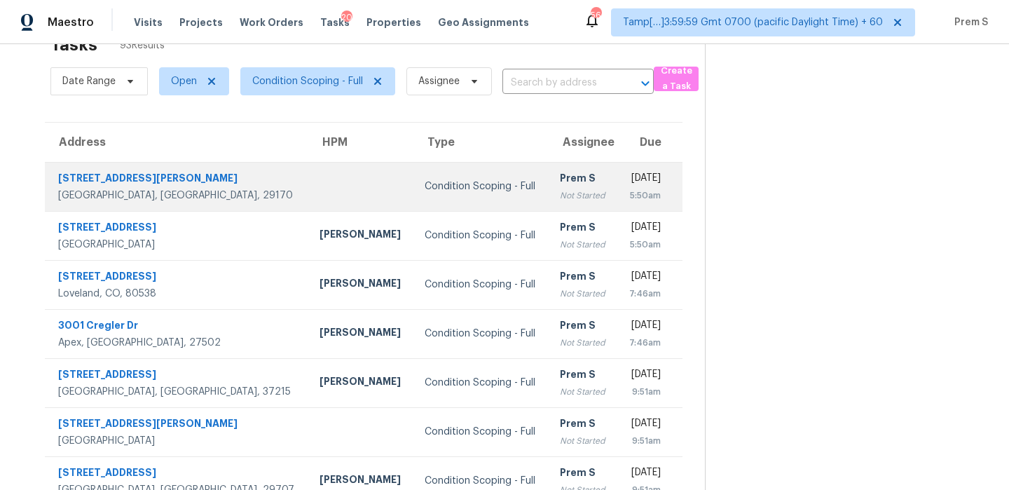
click at [419, 178] on td "Condition Scoping - Full" at bounding box center [481, 186] width 135 height 49
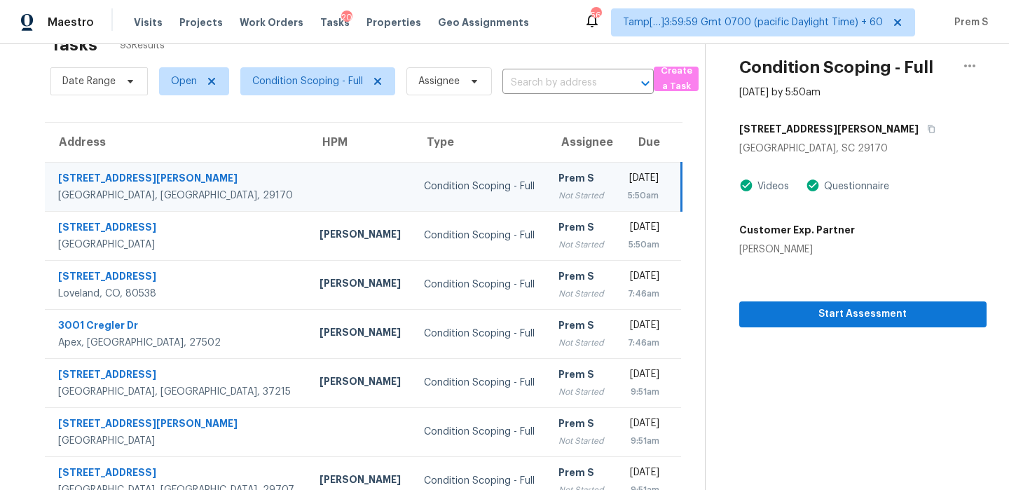
scroll to position [118, 0]
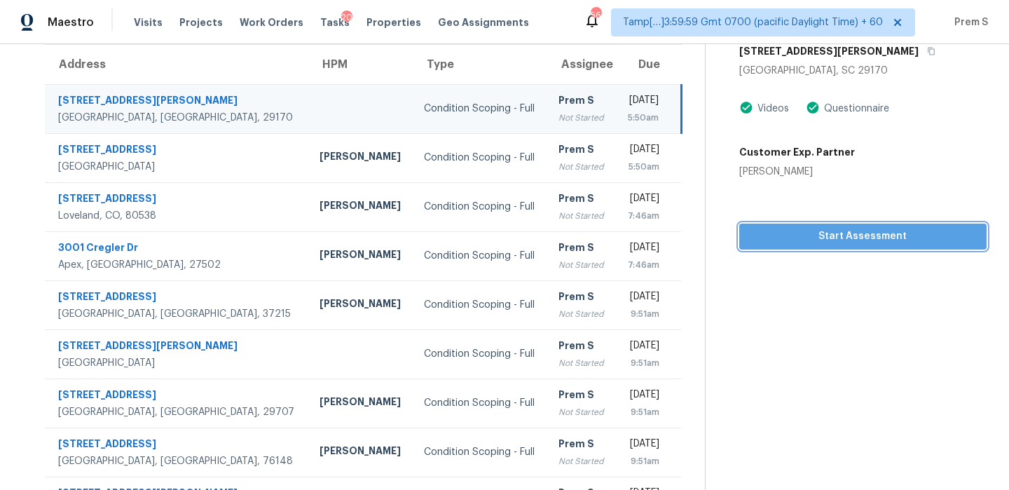
click at [863, 230] on span "Start Assessment" at bounding box center [863, 237] width 225 height 18
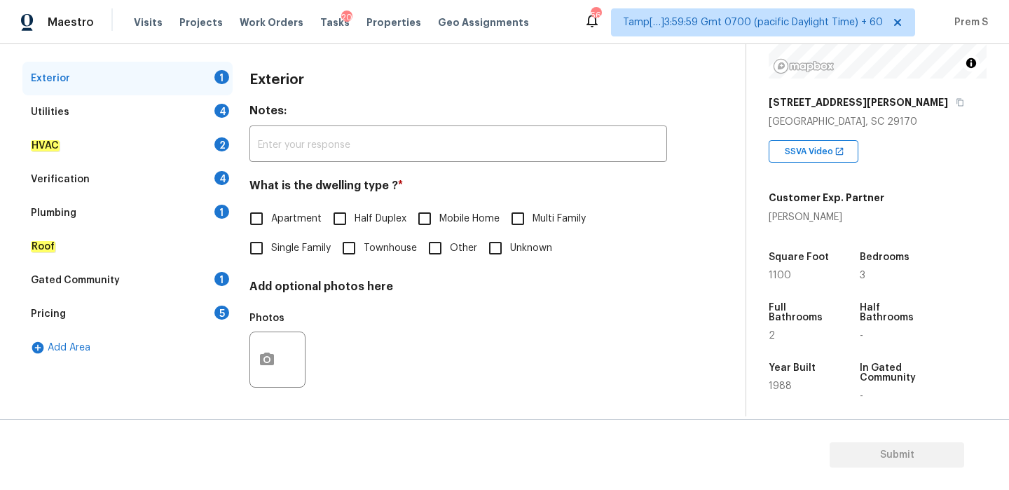
scroll to position [185, 0]
click at [285, 251] on span "Single Family" at bounding box center [301, 247] width 60 height 15
click at [271, 251] on input "Single Family" at bounding box center [256, 247] width 29 height 29
checkbox input "true"
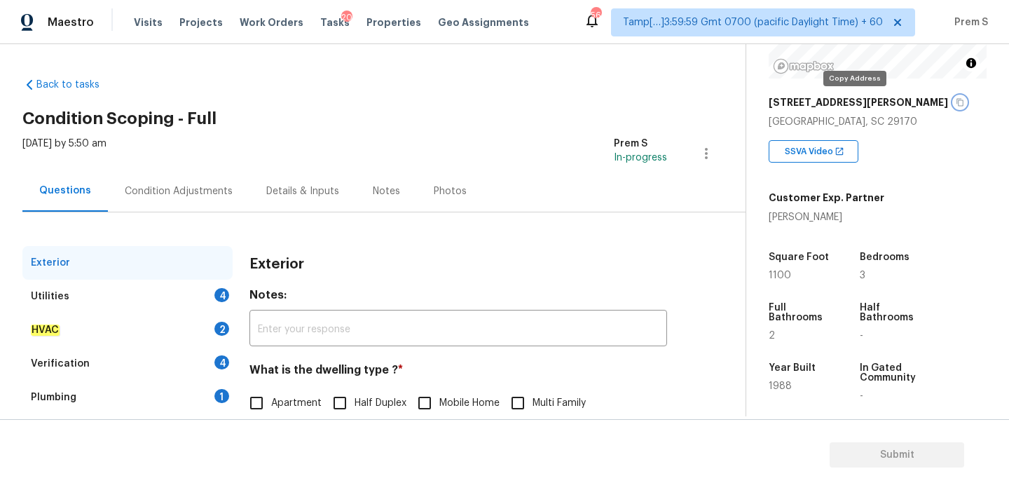
click at [956, 103] on icon "button" at bounding box center [960, 102] width 8 height 8
click at [320, 20] on span "Tasks" at bounding box center [334, 23] width 29 height 10
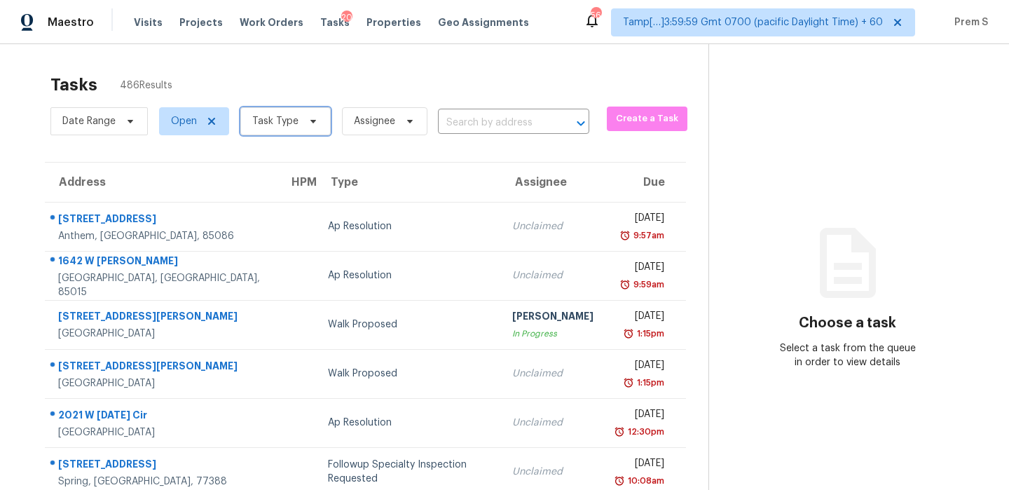
click at [308, 126] on icon at bounding box center [313, 121] width 11 height 11
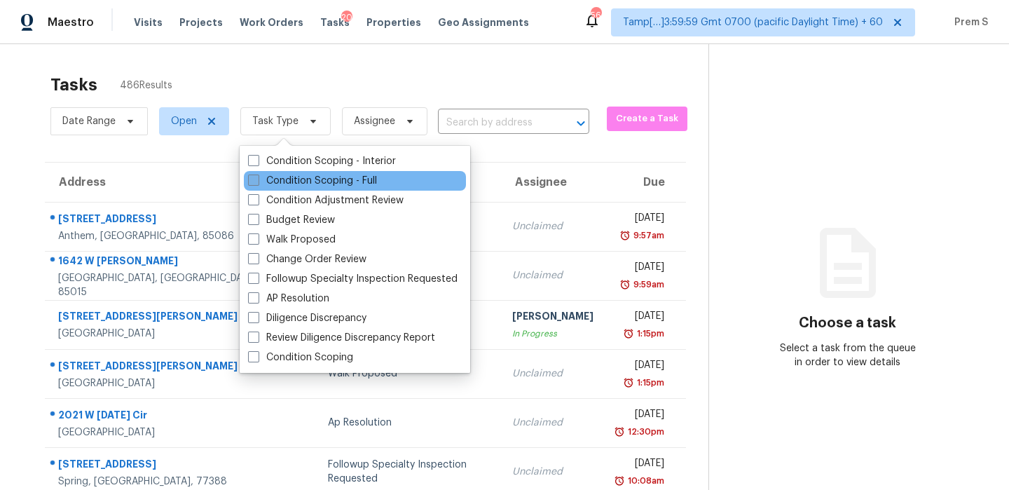
click at [304, 179] on label "Condition Scoping - Full" at bounding box center [312, 181] width 129 height 14
click at [257, 179] on input "Condition Scoping - Full" at bounding box center [252, 178] width 9 height 9
checkbox input "true"
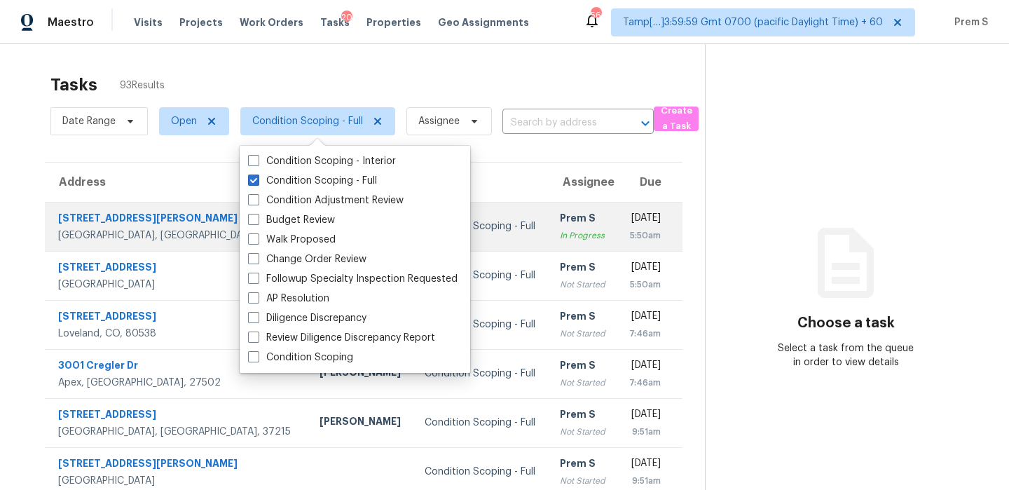
click at [629, 236] on div "5:50am" at bounding box center [645, 235] width 32 height 14
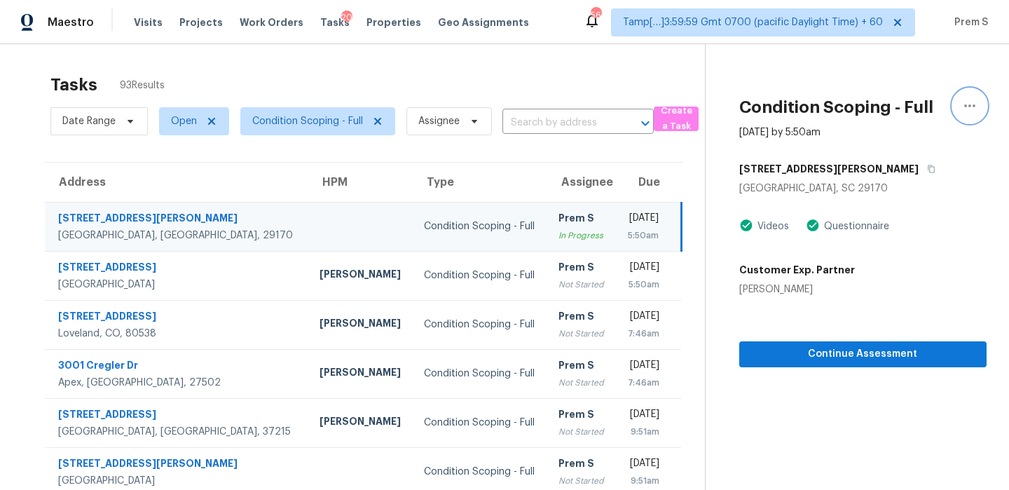
click at [974, 101] on icon "button" at bounding box center [970, 105] width 17 height 17
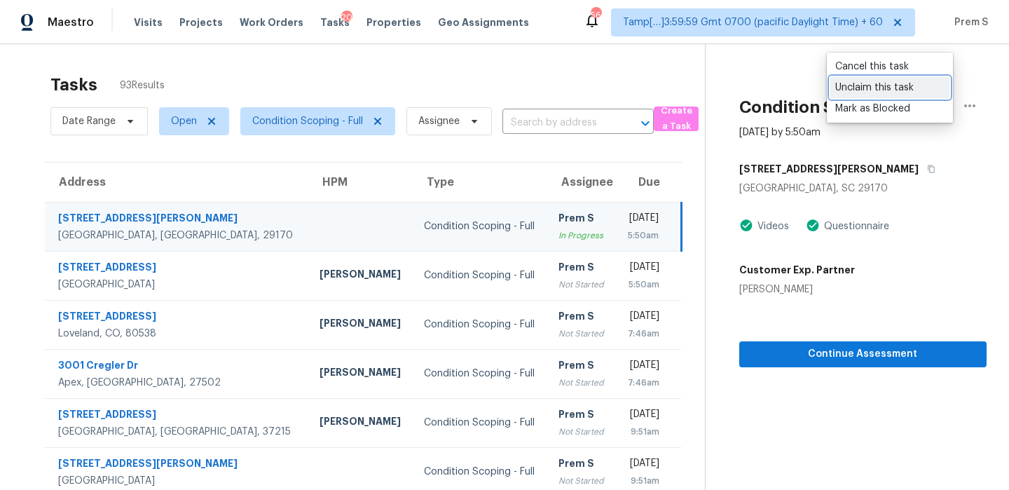
click at [911, 91] on div "Unclaim this task" at bounding box center [889, 88] width 109 height 14
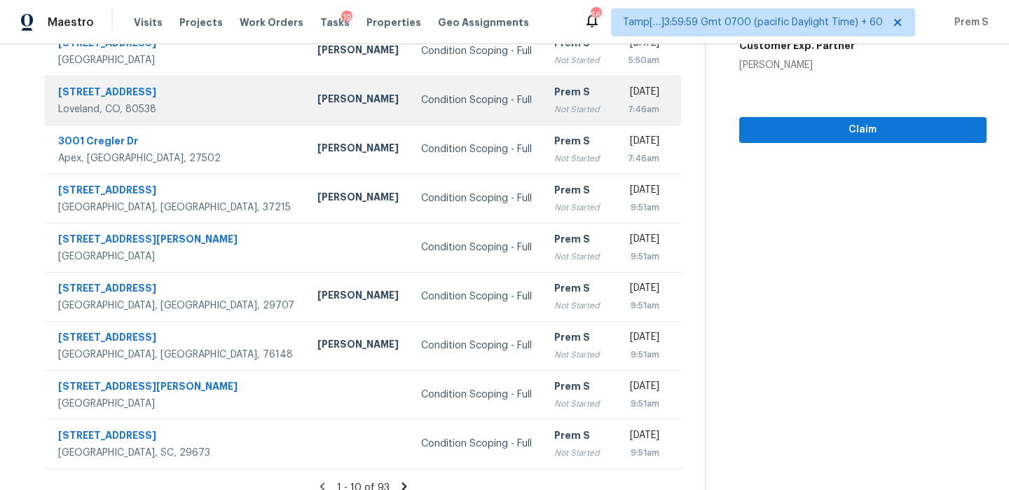
scroll to position [240, 0]
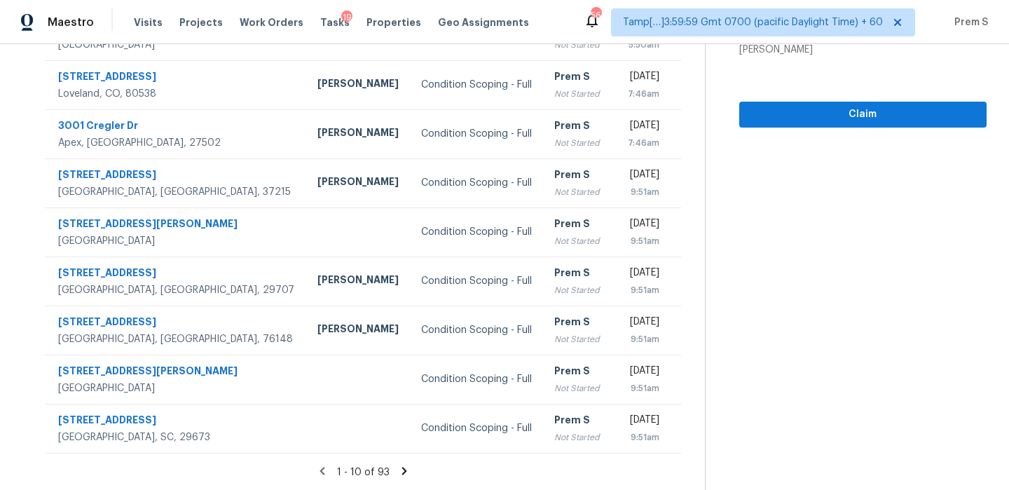
click at [407, 470] on icon at bounding box center [404, 471] width 13 height 13
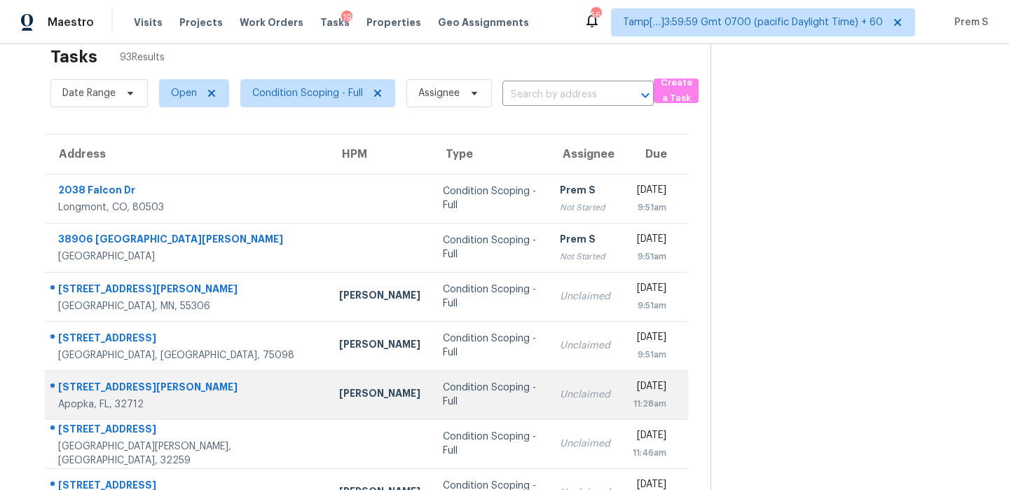
scroll to position [0, 0]
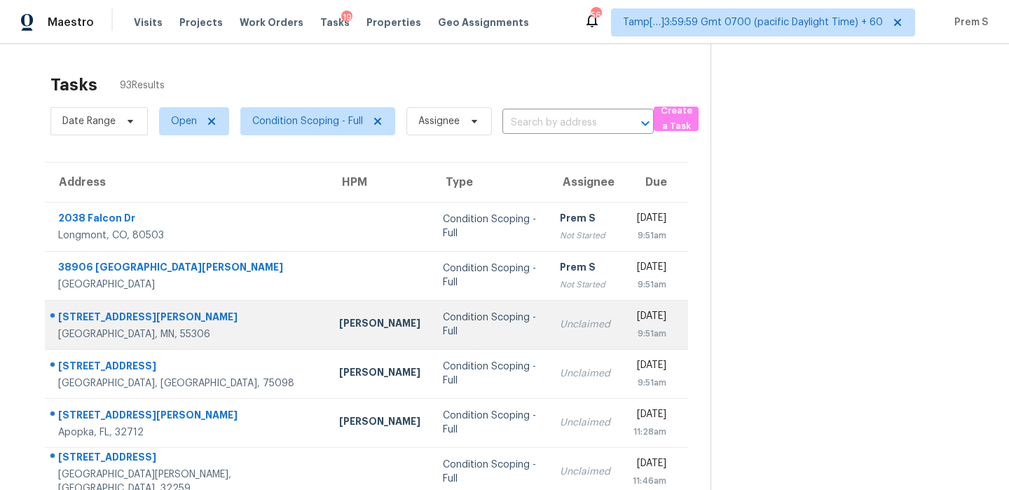
click at [622, 325] on td "[DATE] 9:51am" at bounding box center [655, 324] width 67 height 49
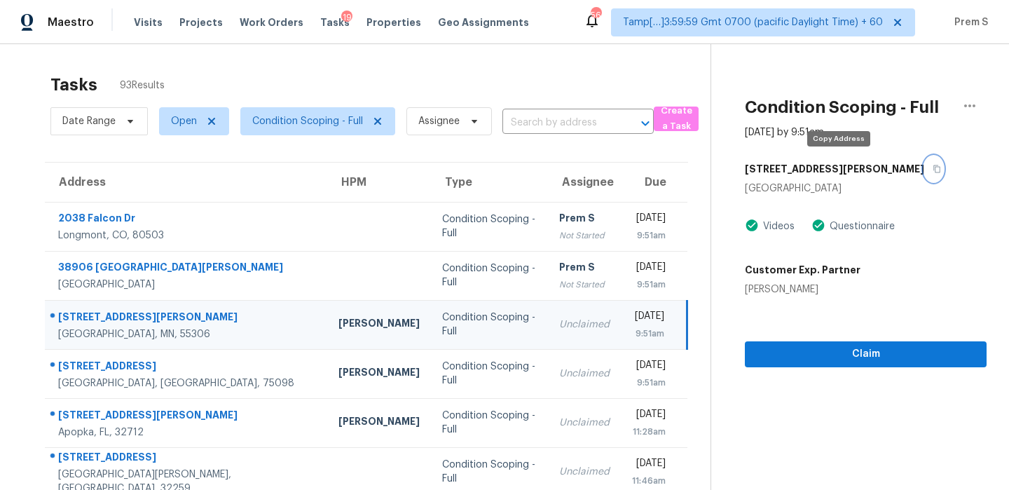
click at [933, 170] on icon "button" at bounding box center [937, 169] width 8 height 8
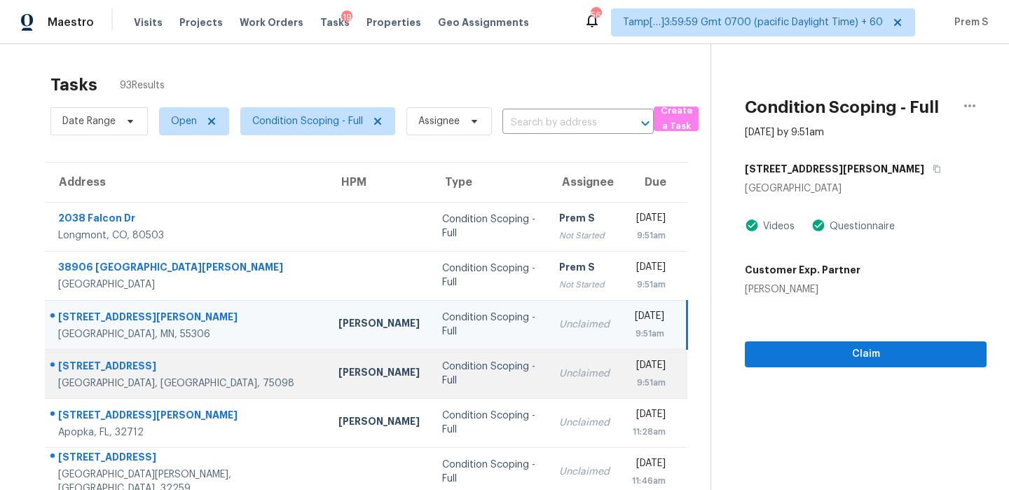
click at [559, 374] on div "Unclaimed" at bounding box center [584, 374] width 50 height 14
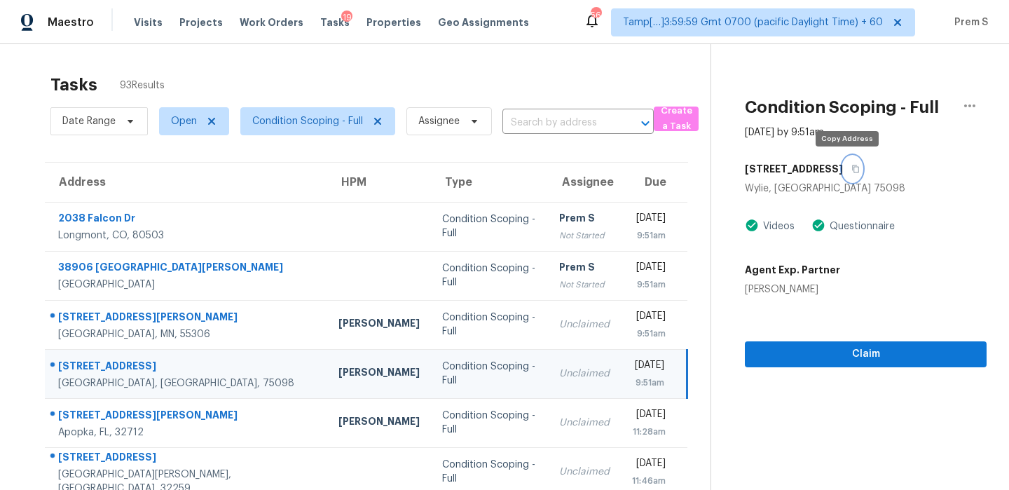
click at [848, 173] on button "button" at bounding box center [852, 168] width 19 height 25
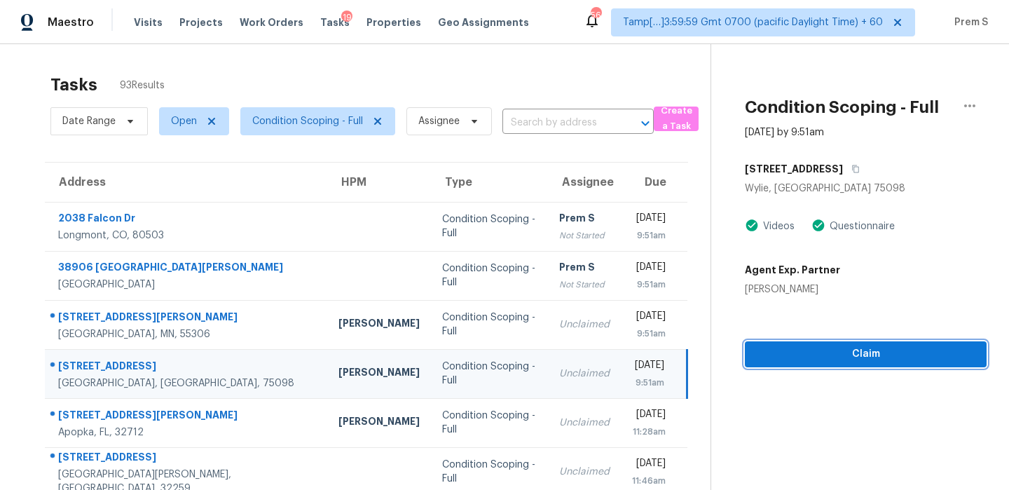
click at [829, 355] on span "Claim" at bounding box center [865, 355] width 219 height 18
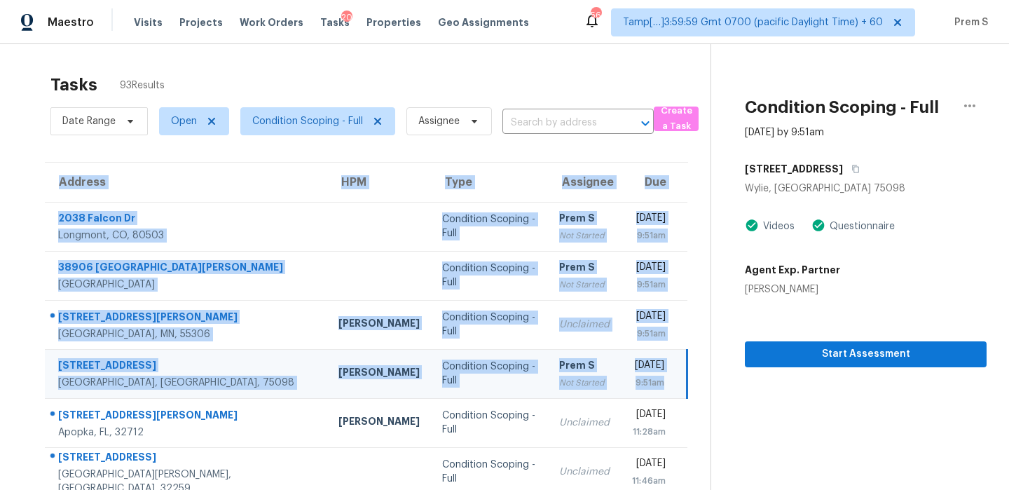
drag, startPoint x: 669, startPoint y: 386, endPoint x: 42, endPoint y: 361, distance: 627.8
click at [42, 361] on div "Address HPM Type Assignee Due [STREET_ADDRESS][PERSON_NAME] Condition Scoping -…" at bounding box center [366, 427] width 688 height 531
click at [671, 381] on div "[DATE] 9:51am" at bounding box center [659, 374] width 54 height 32
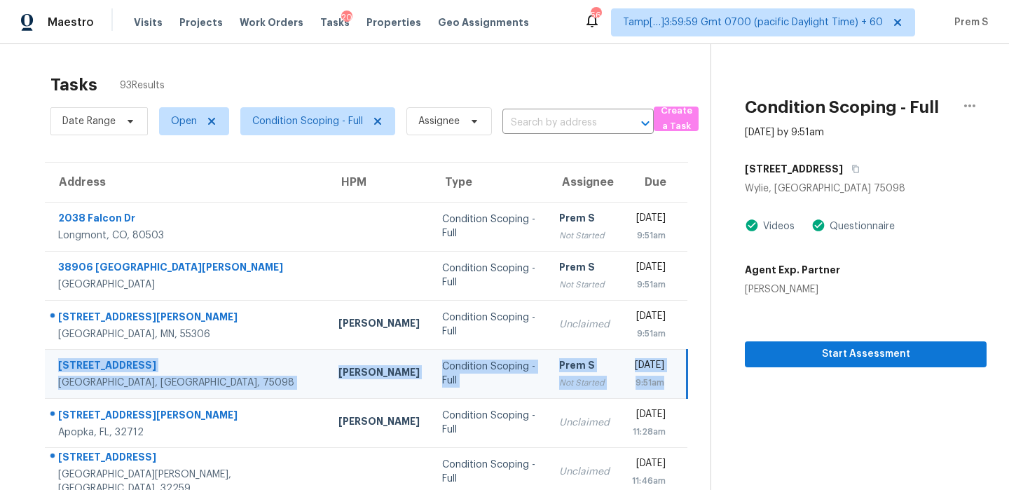
drag, startPoint x: 671, startPoint y: 381, endPoint x: 56, endPoint y: 355, distance: 615.2
click at [56, 355] on tr "[STREET_ADDRESS][PERSON_NAME] [PERSON_NAME] Condition Scoping - Full Prem S Not…" at bounding box center [366, 373] width 643 height 49
copy tr "[STREET_ADDRESS][PERSON_NAME] [PERSON_NAME] Condition Scoping - Full Prem S Not…"
click at [346, 125] on span "Condition Scoping - Full" at bounding box center [307, 121] width 111 height 14
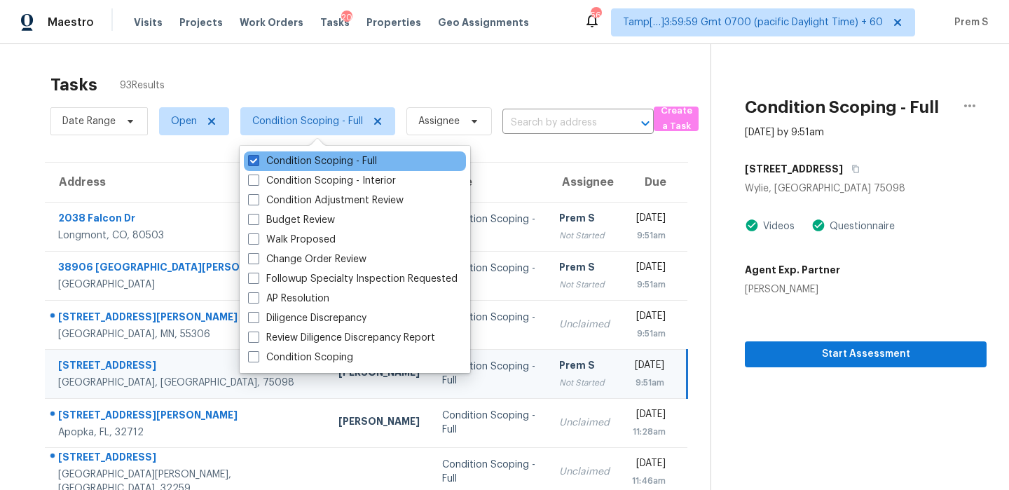
click at [336, 153] on div "Condition Scoping - Full" at bounding box center [355, 161] width 222 height 20
click at [335, 158] on label "Condition Scoping - Full" at bounding box center [312, 161] width 129 height 14
click at [257, 158] on input "Condition Scoping - Full" at bounding box center [252, 158] width 9 height 9
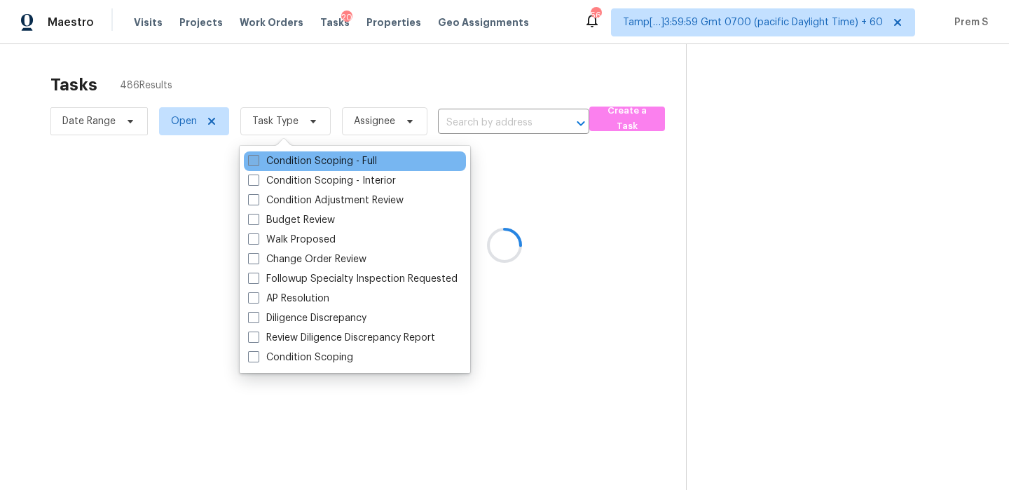
click at [335, 158] on label "Condition Scoping - Full" at bounding box center [312, 161] width 129 height 14
click at [257, 158] on input "Condition Scoping - Full" at bounding box center [252, 158] width 9 height 9
checkbox input "true"
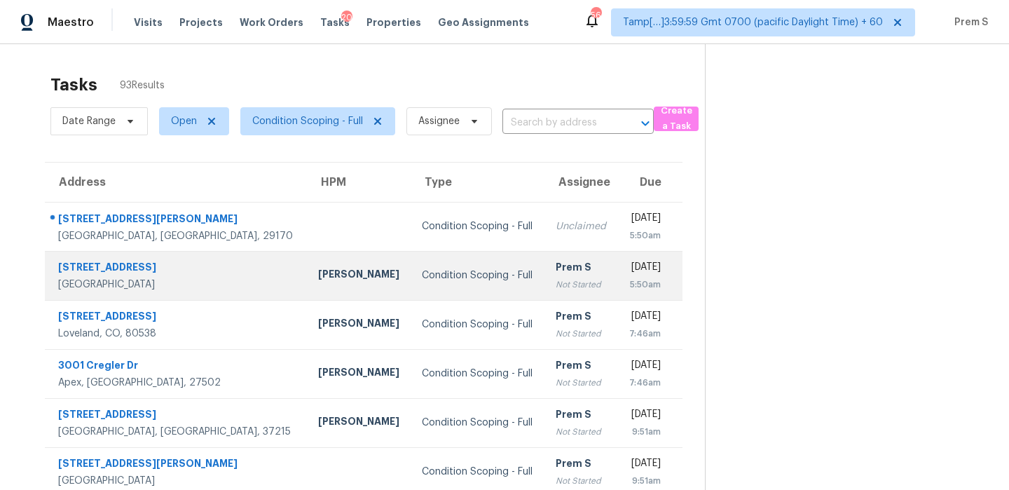
click at [556, 286] on div "Not Started" at bounding box center [581, 285] width 50 height 14
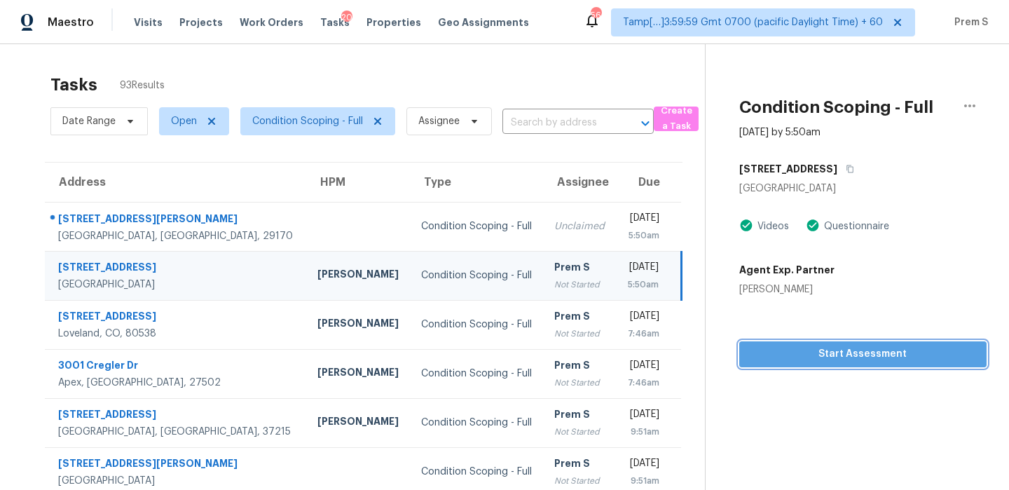
click at [858, 356] on span "Start Assessment" at bounding box center [863, 355] width 225 height 18
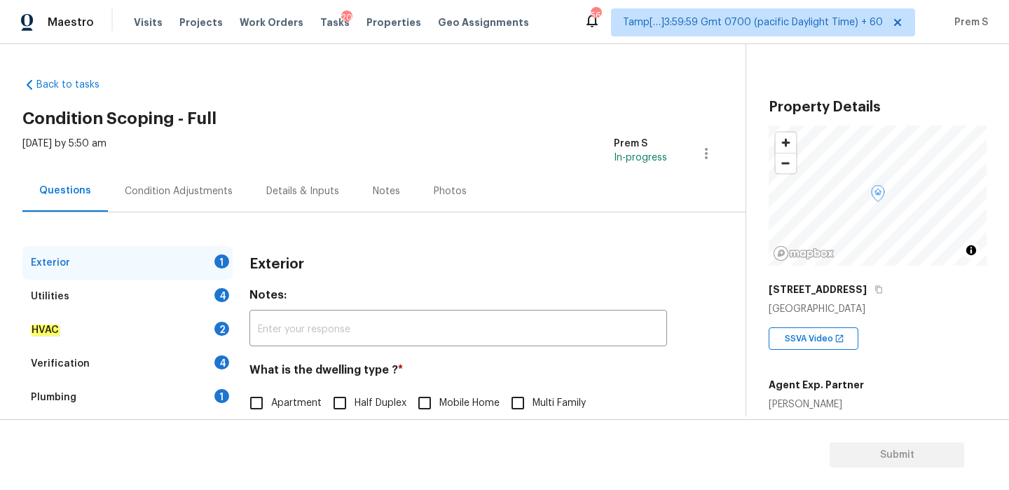
scroll to position [185, 0]
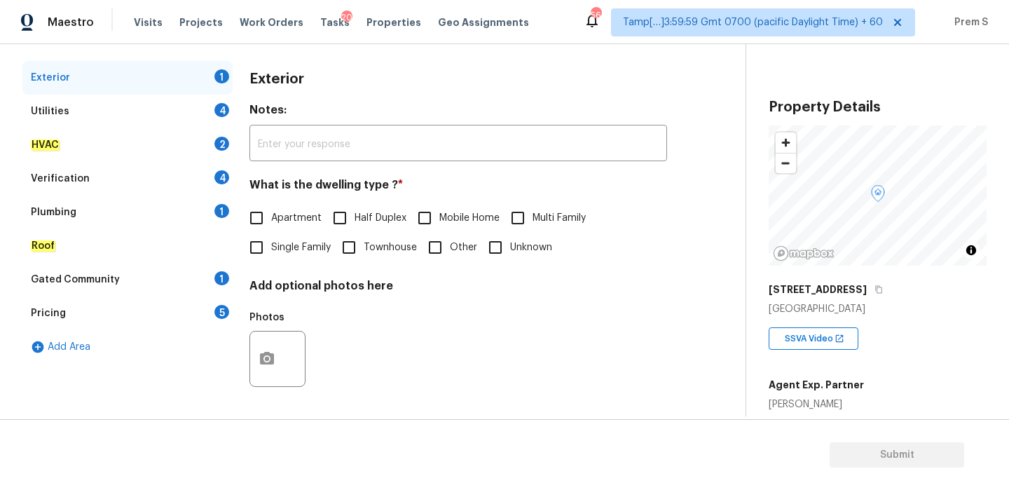
click at [284, 252] on span "Single Family" at bounding box center [301, 247] width 60 height 15
click at [271, 252] on input "Single Family" at bounding box center [256, 247] width 29 height 29
checkbox input "true"
click at [211, 104] on div "Utilities 4" at bounding box center [127, 112] width 210 height 34
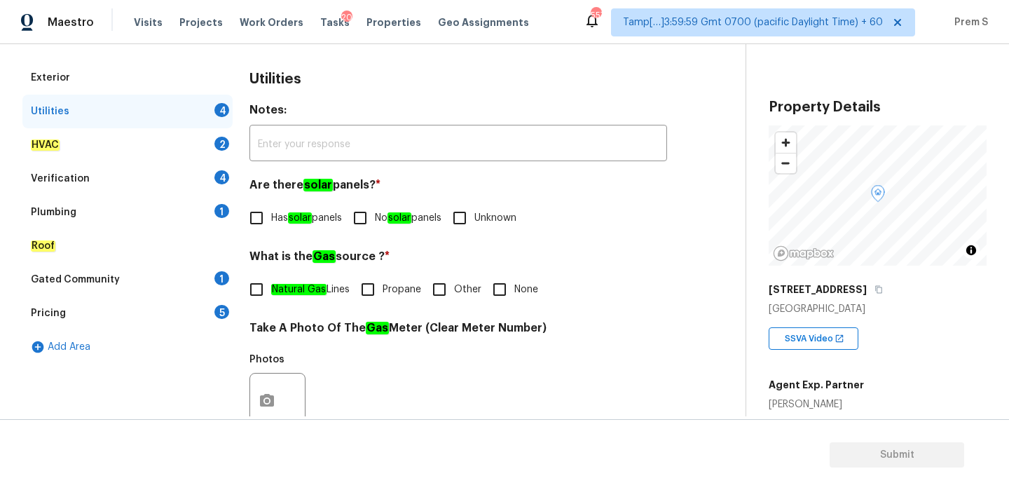
click at [366, 217] on input "No solar panels" at bounding box center [360, 217] width 29 height 29
checkbox input "true"
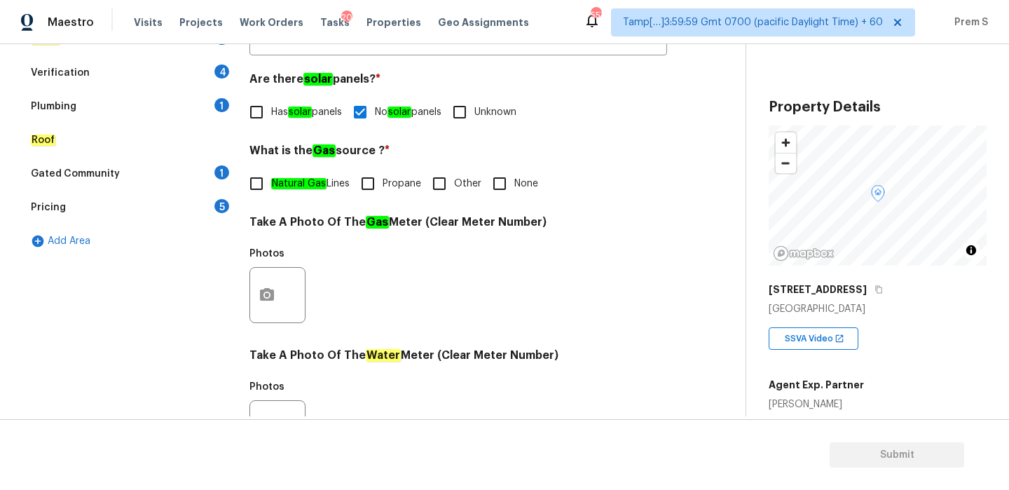
scroll to position [319, 0]
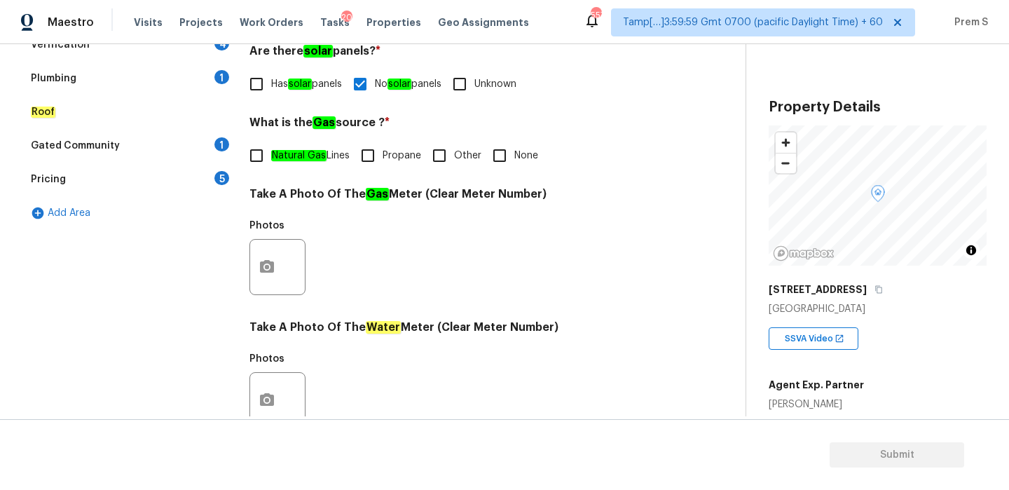
click at [254, 159] on input "Natural Gas Lines" at bounding box center [256, 155] width 29 height 29
checkbox input "true"
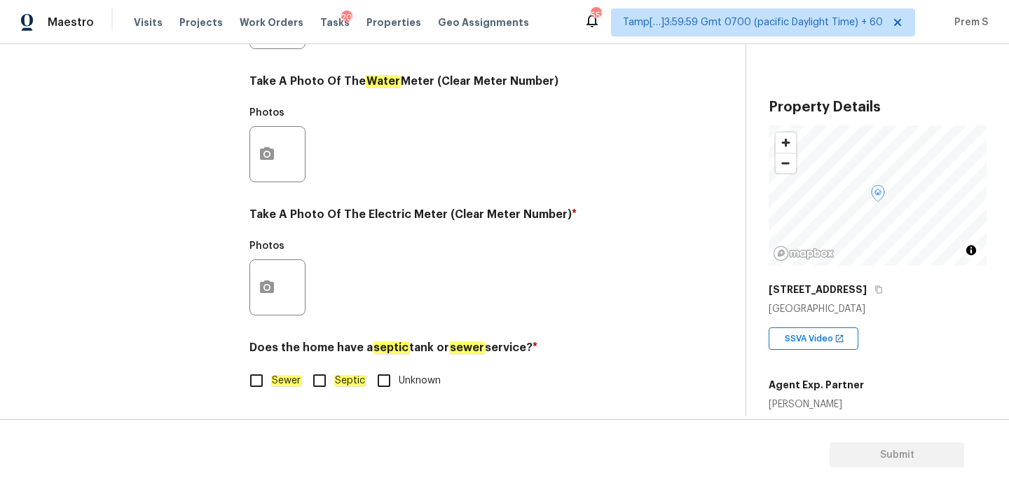
scroll to position [565, 0]
click at [263, 369] on input "Sewer" at bounding box center [256, 380] width 29 height 29
checkbox input "true"
click at [268, 287] on circle "button" at bounding box center [267, 287] width 4 height 4
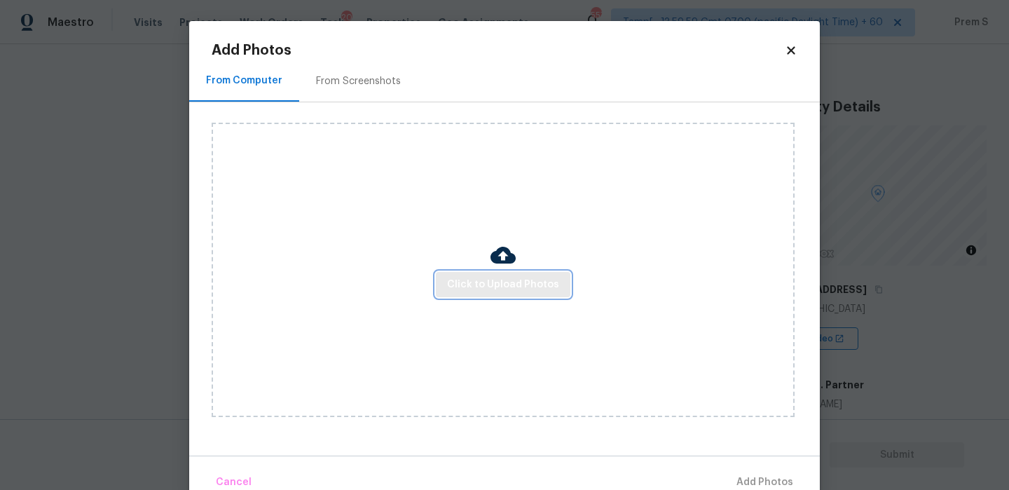
click at [510, 287] on span "Click to Upload Photos" at bounding box center [503, 285] width 112 height 18
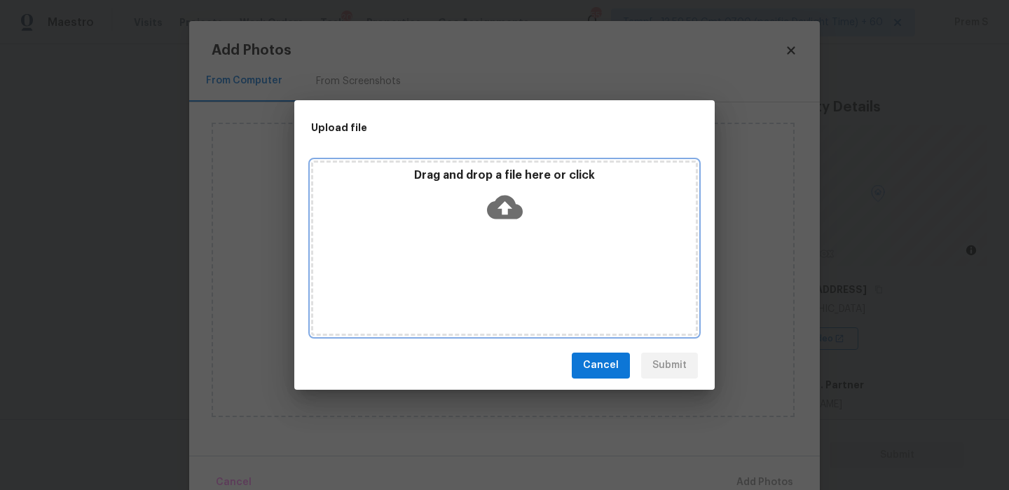
click at [509, 216] on icon at bounding box center [505, 207] width 36 height 24
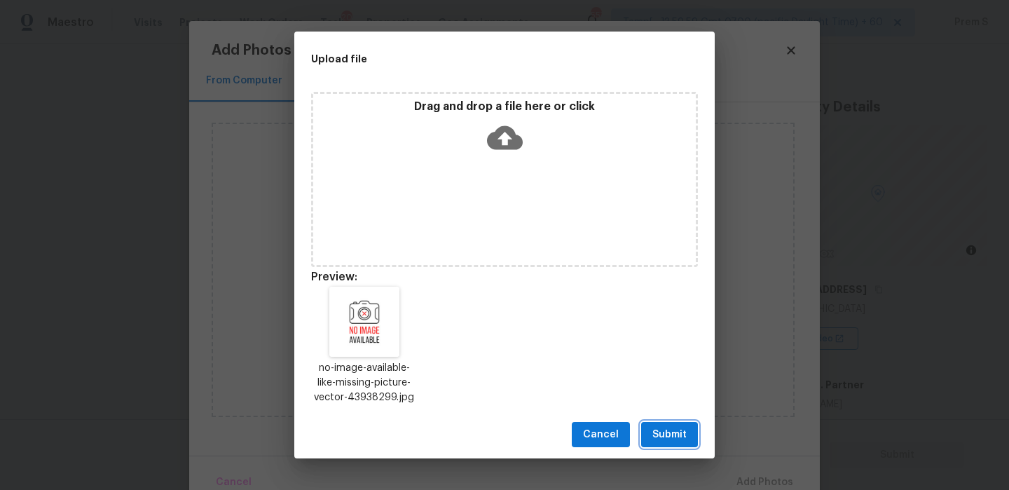
click at [678, 440] on span "Submit" at bounding box center [670, 435] width 34 height 18
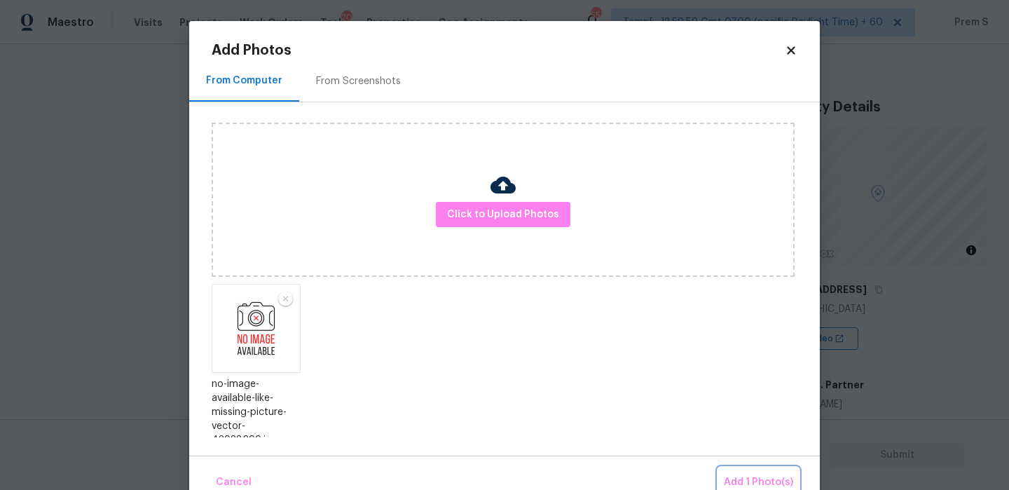
click at [751, 477] on span "Add 1 Photo(s)" at bounding box center [758, 483] width 69 height 18
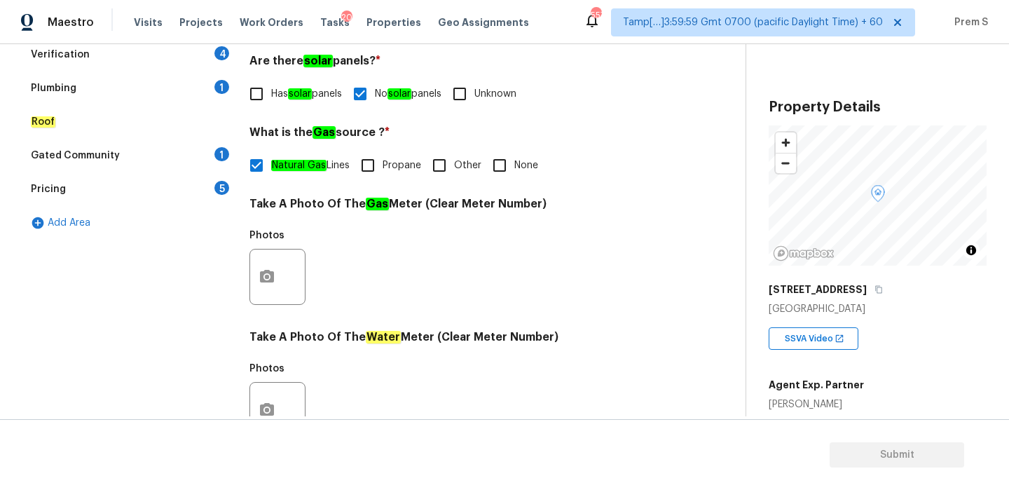
scroll to position [161, 0]
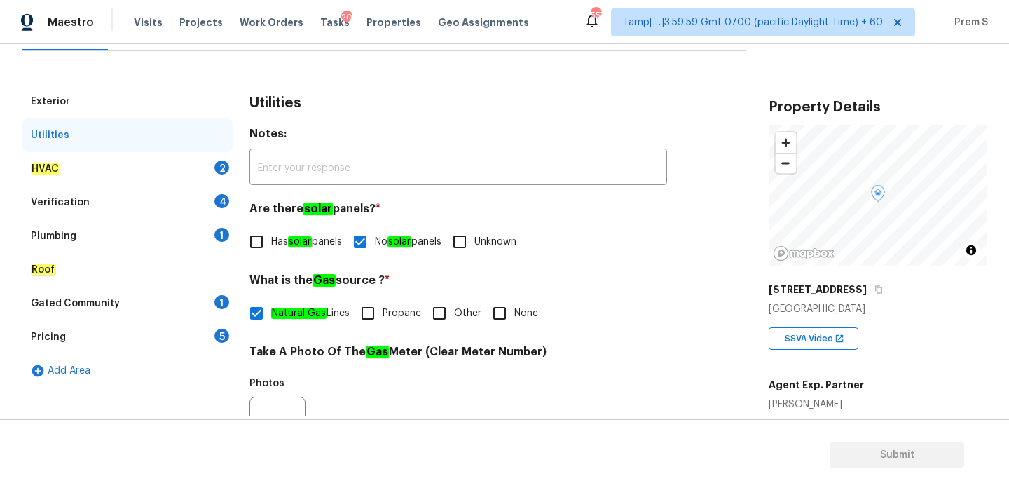
click at [218, 168] on div "2" at bounding box center [221, 168] width 15 height 14
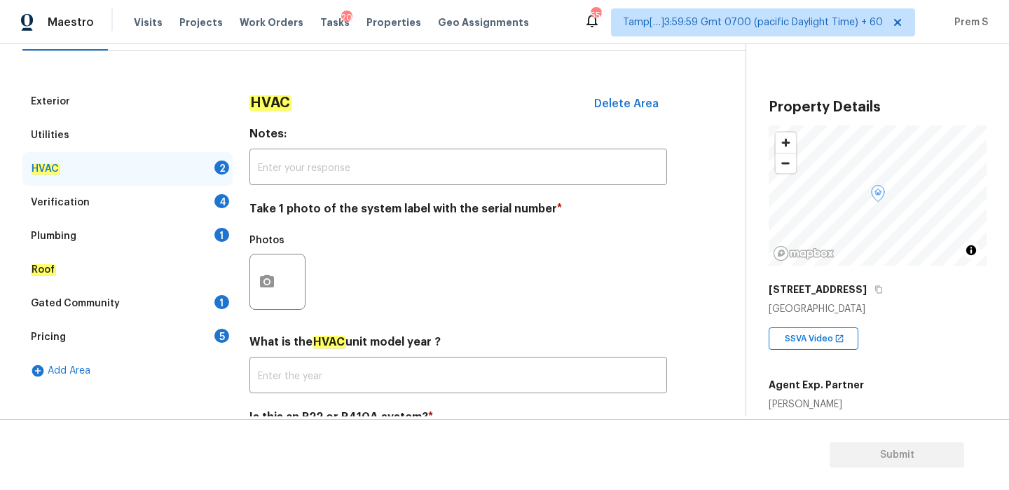
scroll to position [231, 0]
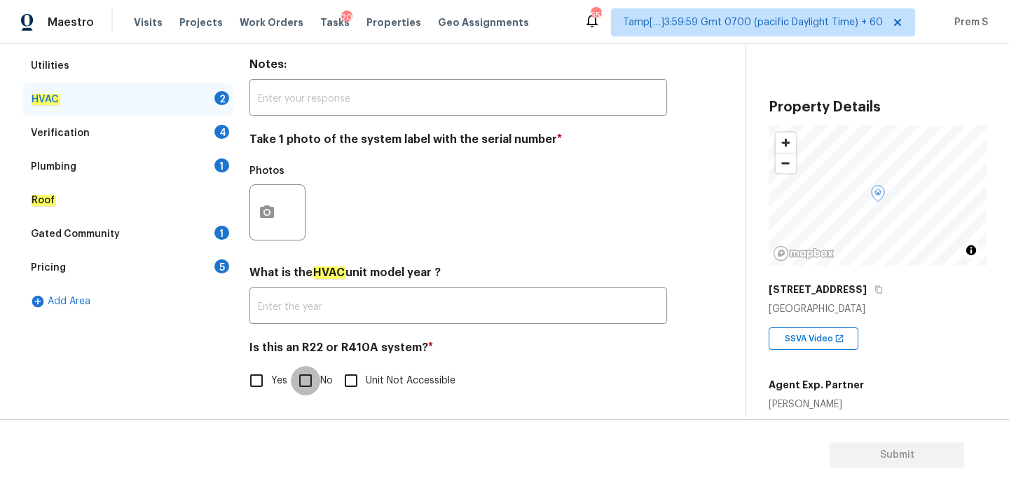
click at [312, 371] on input "No" at bounding box center [305, 380] width 29 height 29
checkbox input "true"
click at [267, 199] on button "button" at bounding box center [267, 212] width 34 height 55
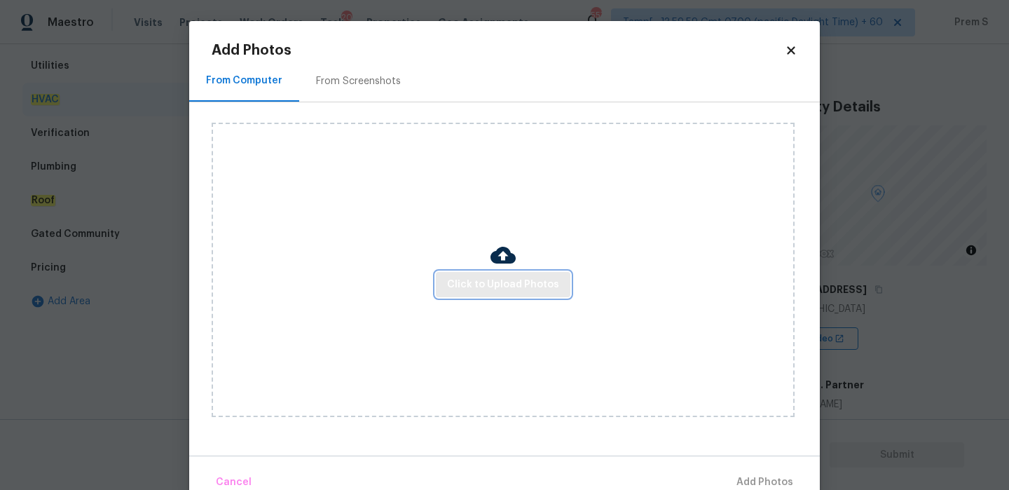
click at [486, 277] on span "Click to Upload Photos" at bounding box center [503, 285] width 112 height 18
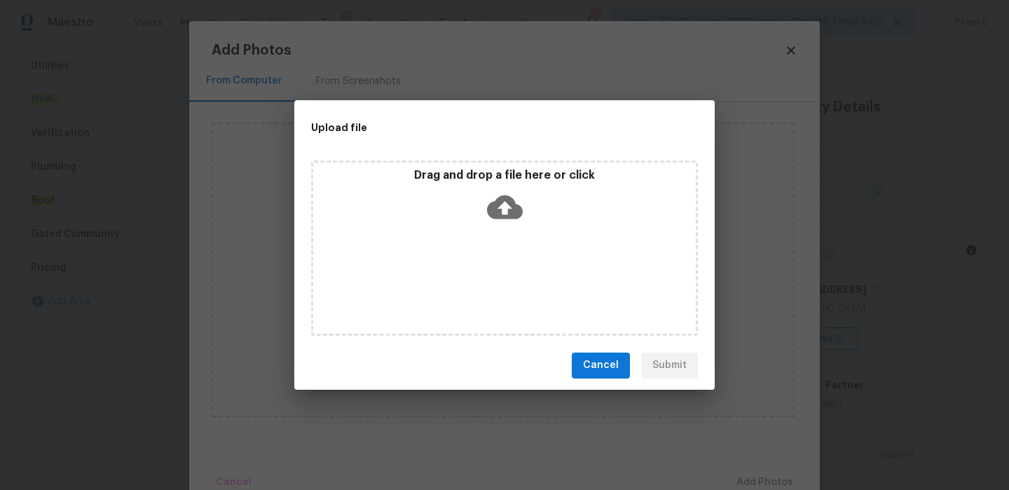
click at [501, 203] on icon at bounding box center [505, 207] width 36 height 24
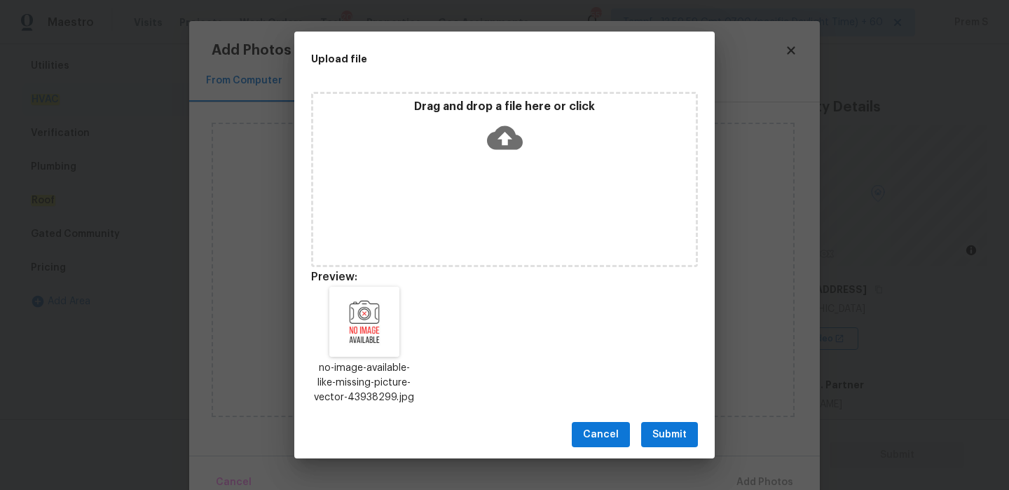
click at [664, 437] on span "Submit" at bounding box center [670, 435] width 34 height 18
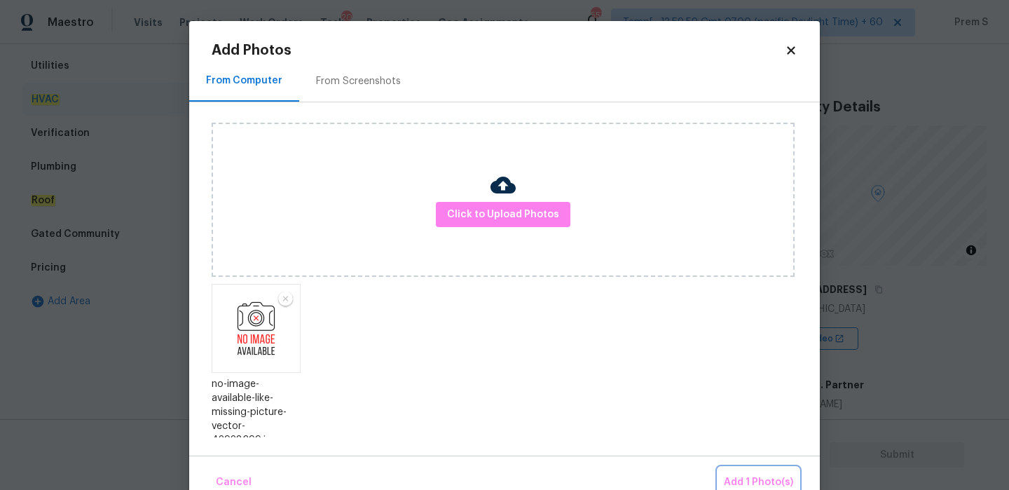
click at [749, 475] on span "Add 1 Photo(s)" at bounding box center [758, 483] width 69 height 18
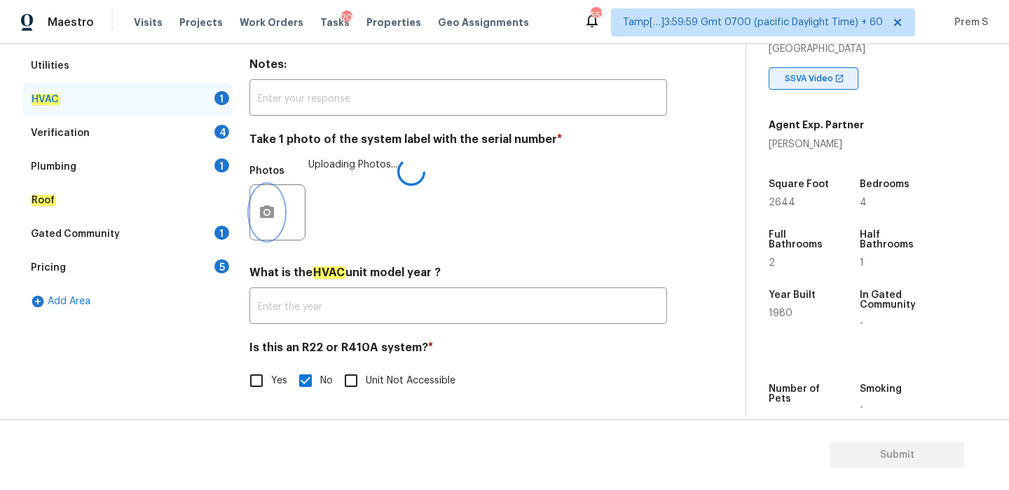
scroll to position [340, 0]
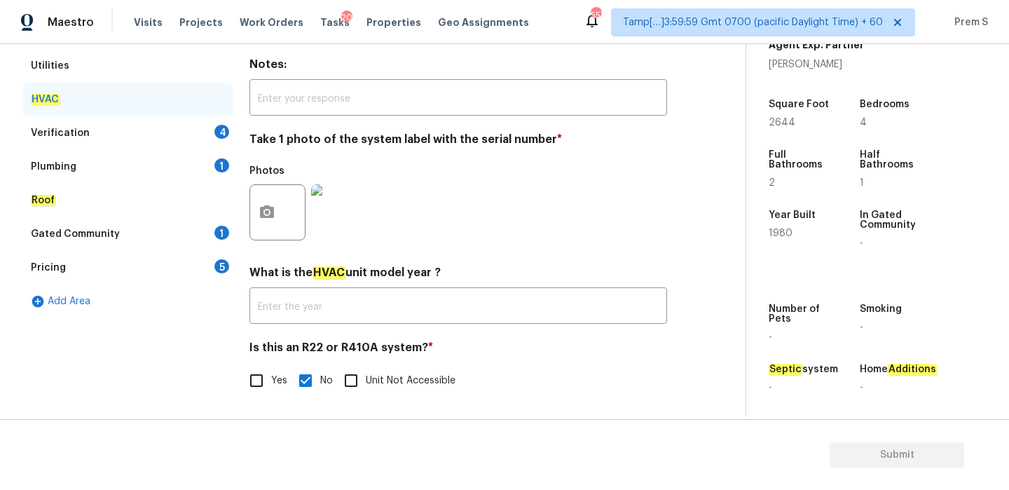
click at [219, 131] on div "4" at bounding box center [221, 132] width 15 height 14
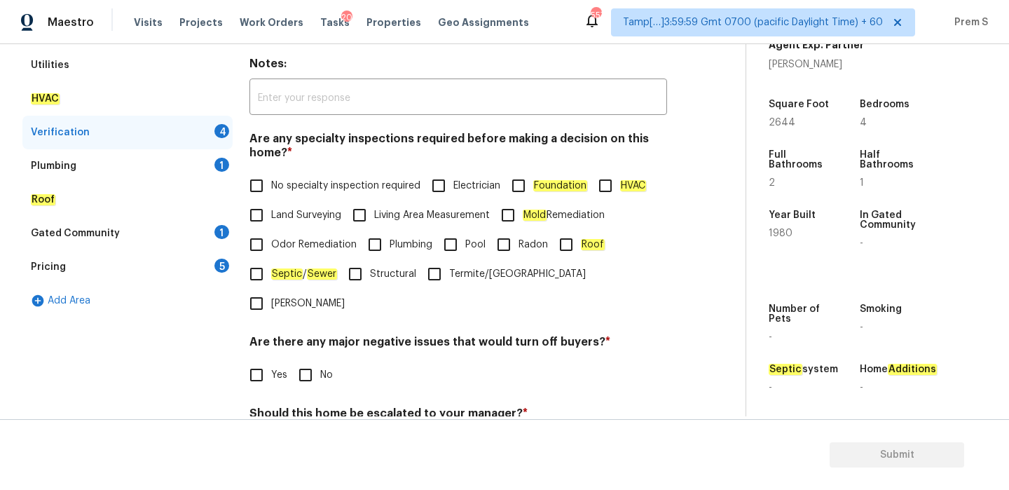
click at [278, 189] on span "No specialty inspection required" at bounding box center [345, 186] width 149 height 15
click at [271, 189] on input "No specialty inspection required" at bounding box center [256, 185] width 29 height 29
checkbox input "true"
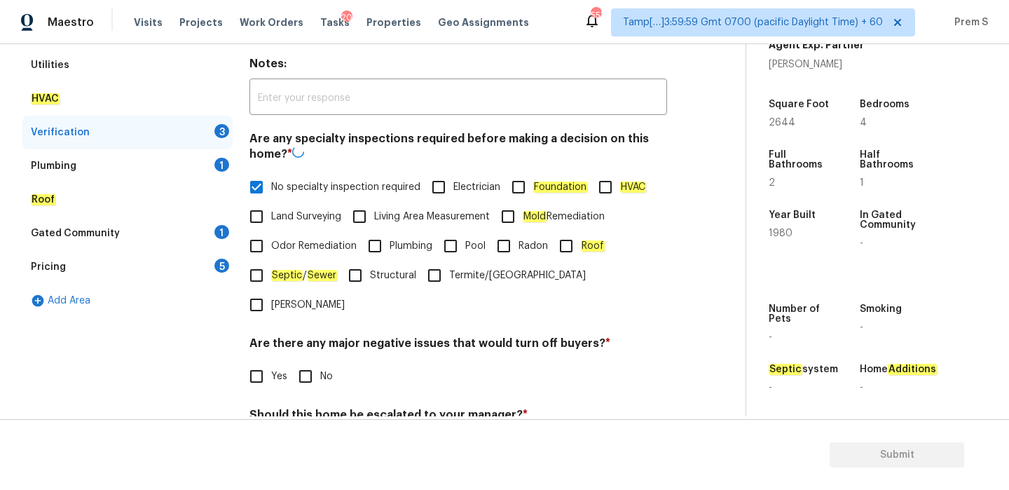
click at [303, 362] on input "No" at bounding box center [305, 376] width 29 height 29
checkbox input "true"
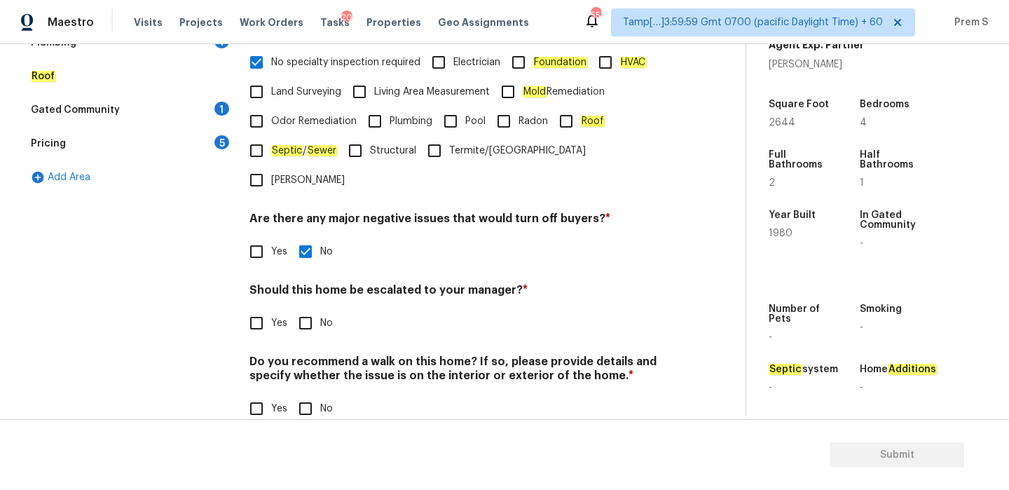
scroll to position [353, 0]
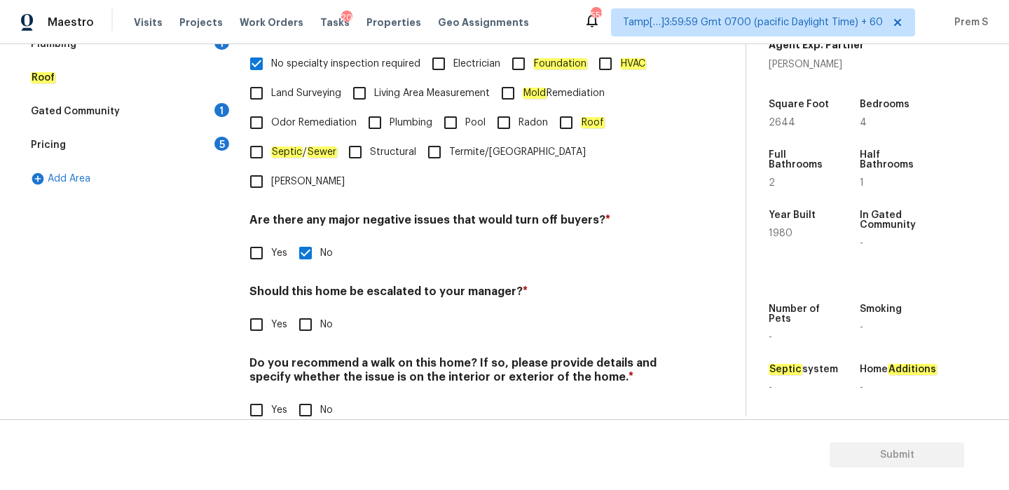
click at [305, 310] on input "No" at bounding box center [305, 324] width 29 height 29
checkbox input "true"
click at [309, 397] on input "No" at bounding box center [305, 411] width 29 height 29
checkbox input "true"
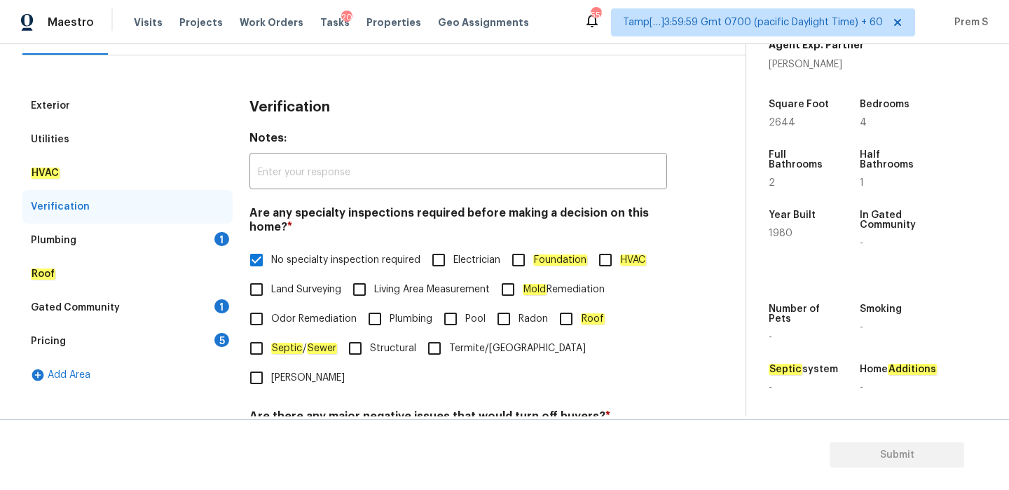
click at [219, 236] on div "1" at bounding box center [221, 239] width 15 height 14
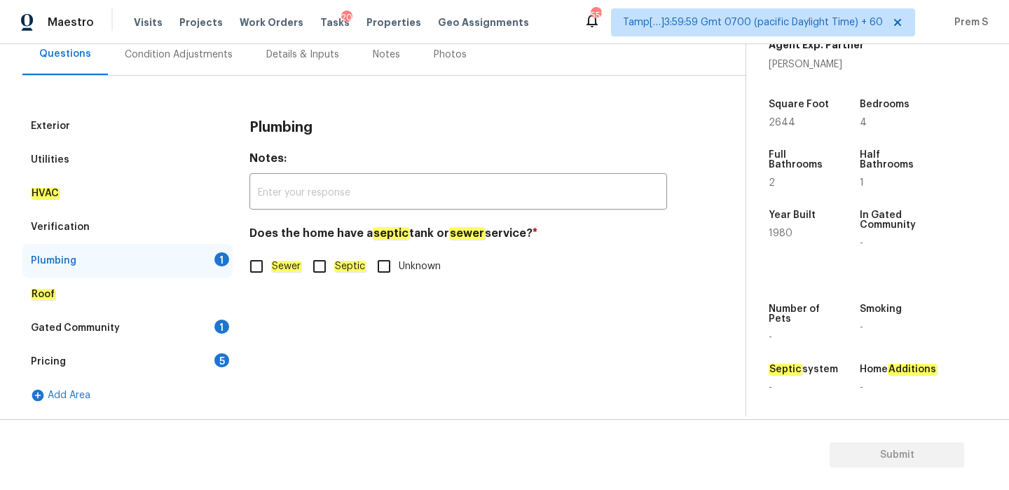
click at [253, 273] on input "Sewer" at bounding box center [256, 266] width 29 height 29
checkbox input "true"
click at [223, 331] on div "1" at bounding box center [221, 327] width 15 height 14
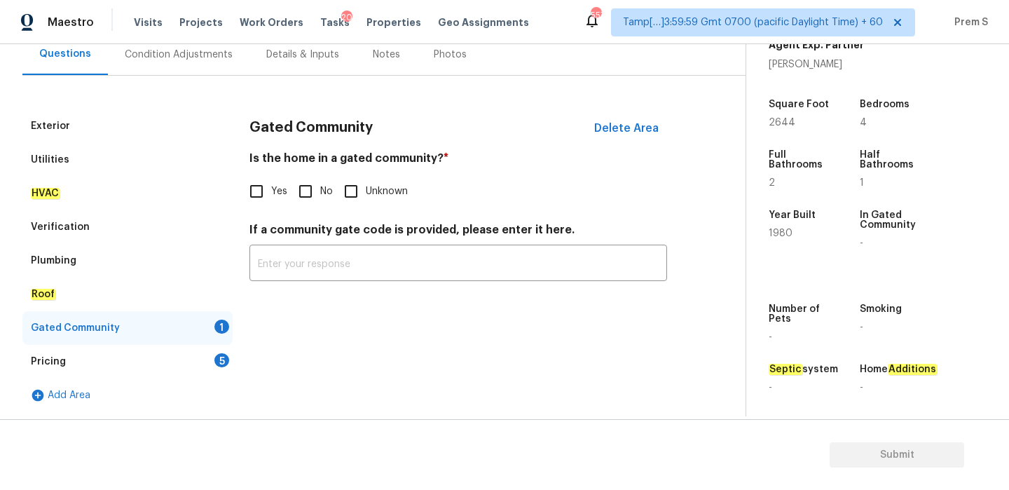
click at [305, 196] on input "No" at bounding box center [305, 191] width 29 height 29
checkbox input "true"
click at [209, 358] on div "Pricing 5" at bounding box center [127, 362] width 210 height 34
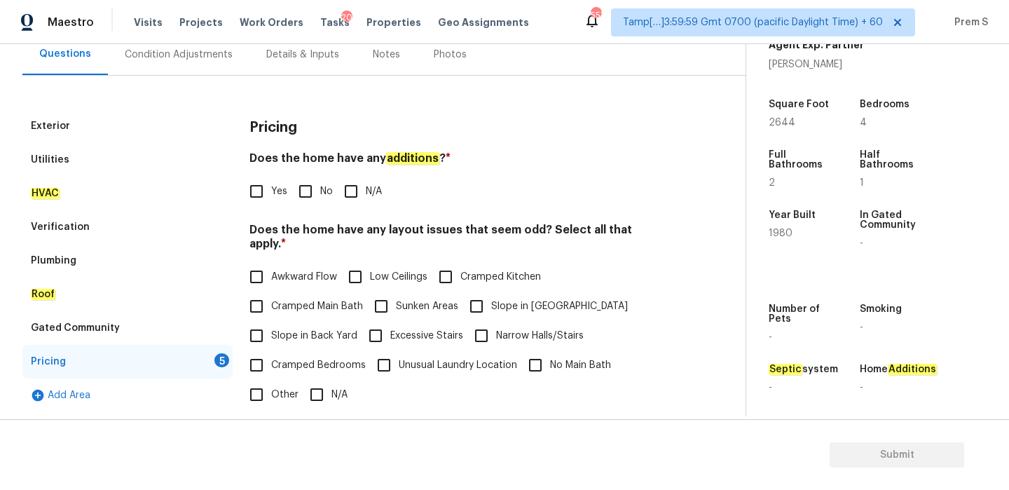
click at [307, 196] on input "No" at bounding box center [305, 191] width 29 height 29
checkbox input "true"
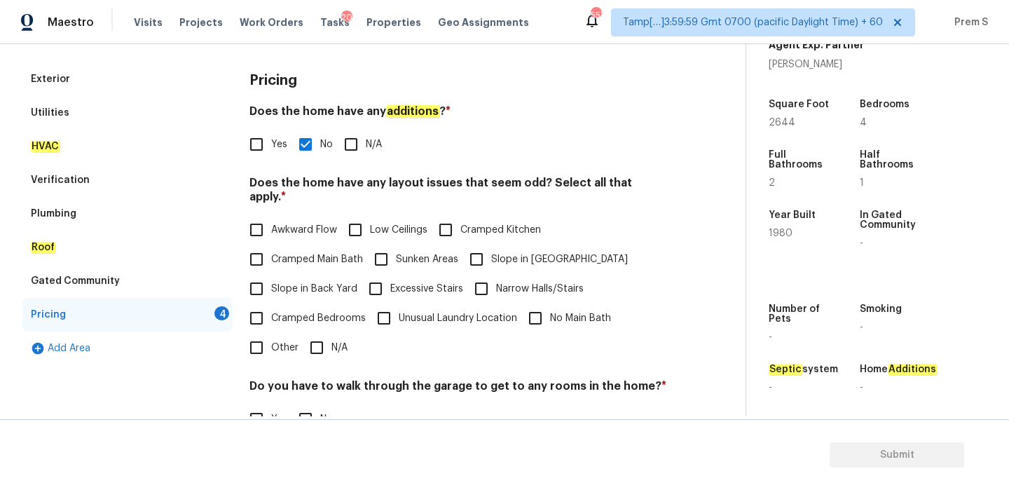
scroll to position [282, 0]
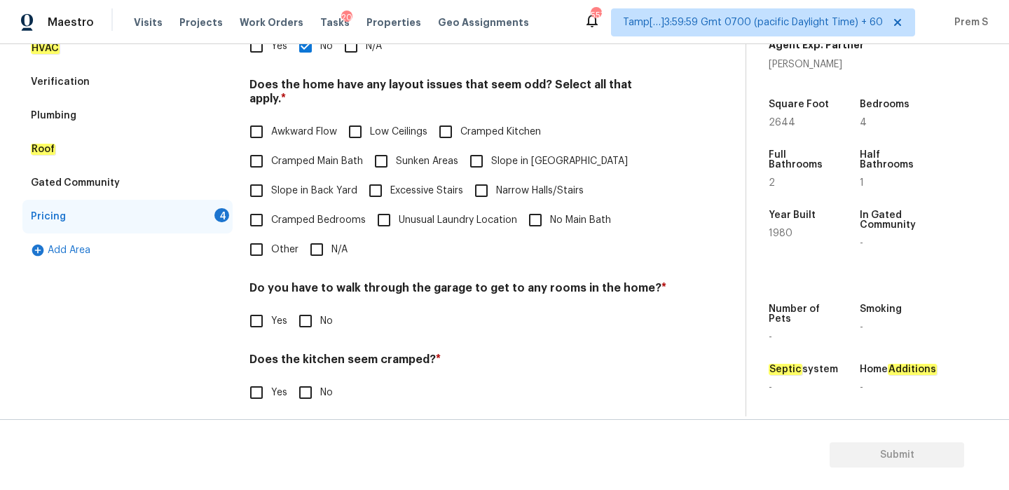
click at [488, 146] on input "Slope in [GEOGRAPHIC_DATA]" at bounding box center [476, 160] width 29 height 29
checkbox input "true"
click at [332, 184] on span "Slope in Back Yard" at bounding box center [314, 191] width 86 height 15
click at [271, 176] on input "Slope in Back Yard" at bounding box center [256, 190] width 29 height 29
checkbox input "true"
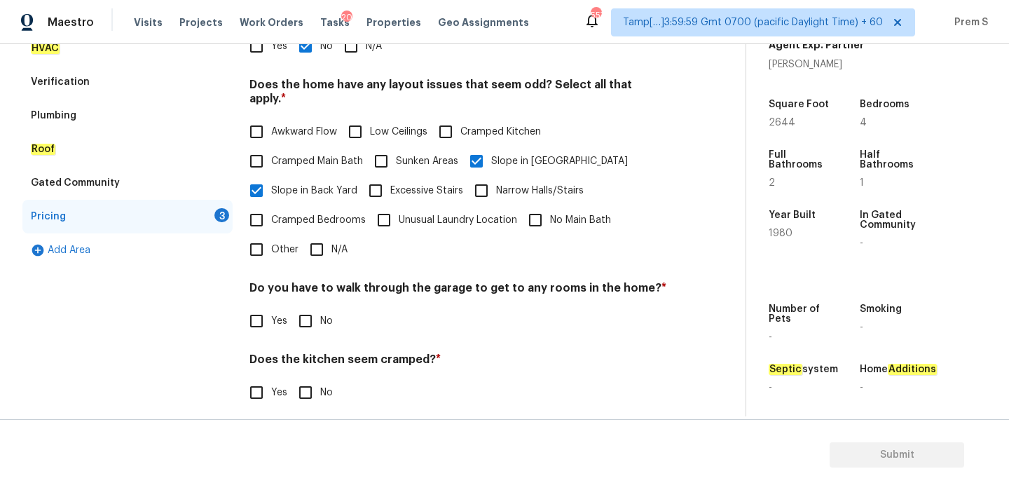
click at [303, 307] on input "No" at bounding box center [305, 320] width 29 height 29
checkbox input "true"
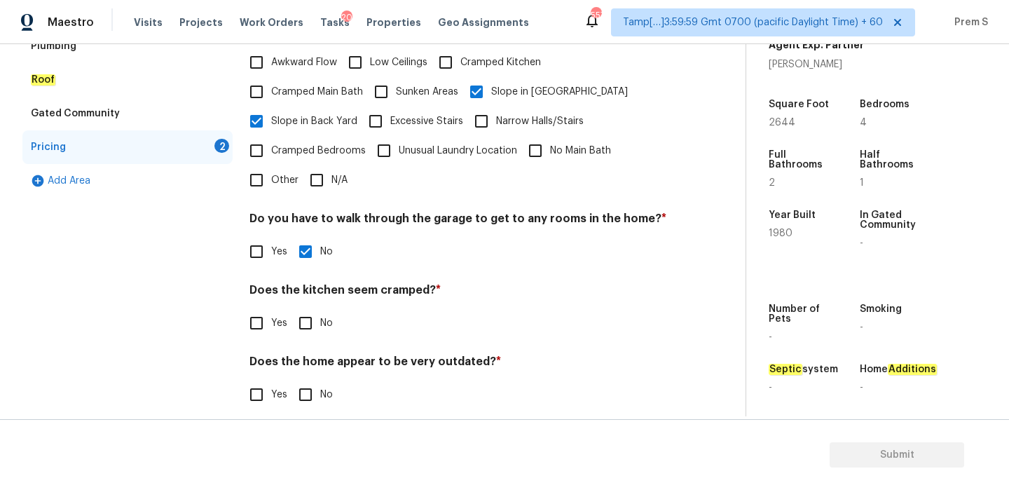
click at [306, 309] on input "No" at bounding box center [305, 322] width 29 height 29
checkbox input "true"
click at [308, 388] on input "No" at bounding box center [305, 394] width 29 height 29
checkbox input "true"
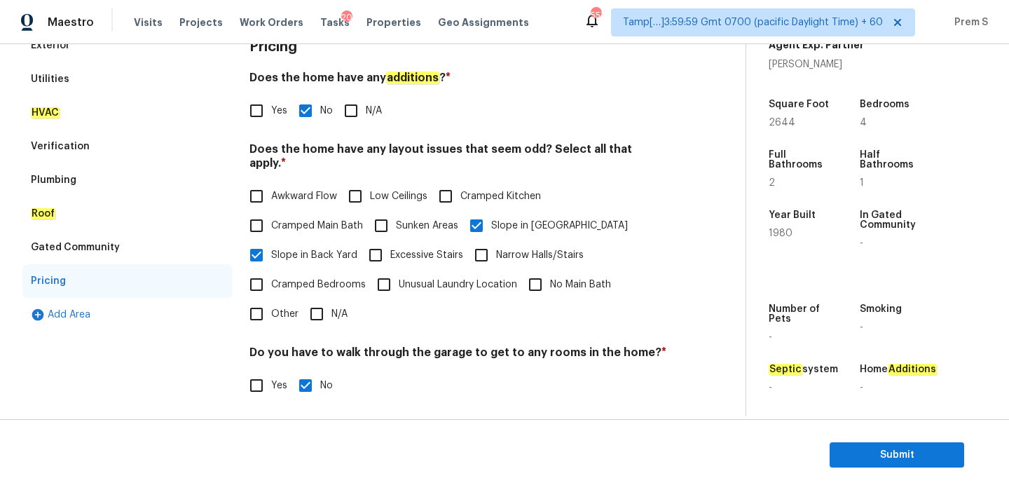
scroll to position [113, 0]
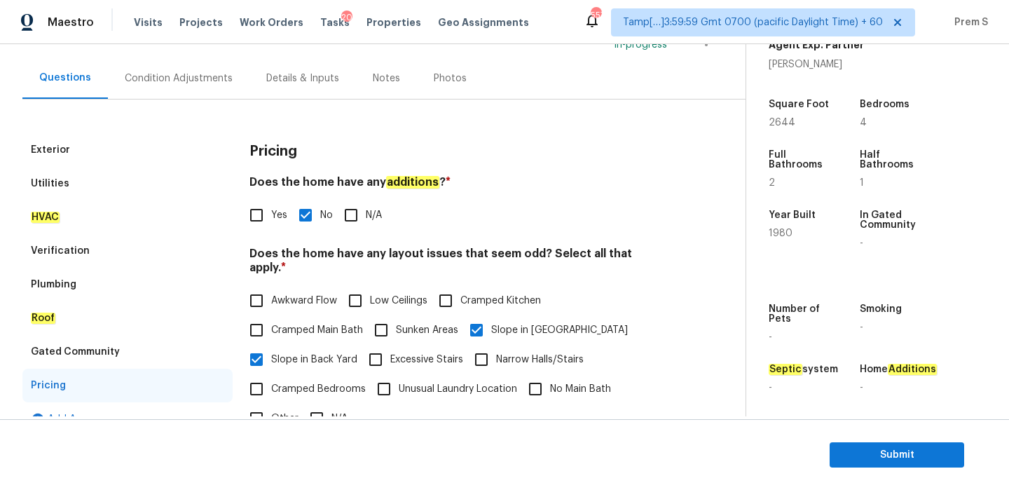
click at [217, 81] on div "Condition Adjustments" at bounding box center [179, 78] width 108 height 14
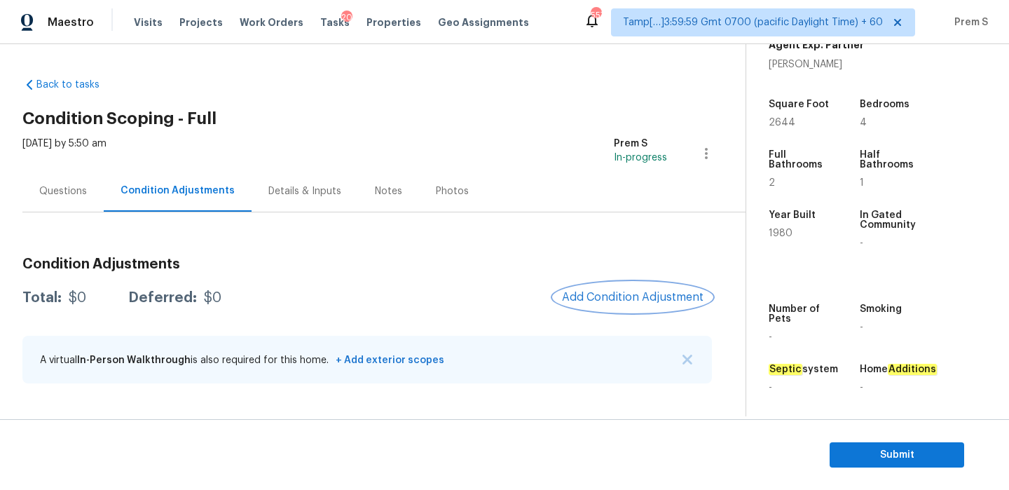
click at [652, 297] on span "Add Condition Adjustment" at bounding box center [633, 297] width 142 height 13
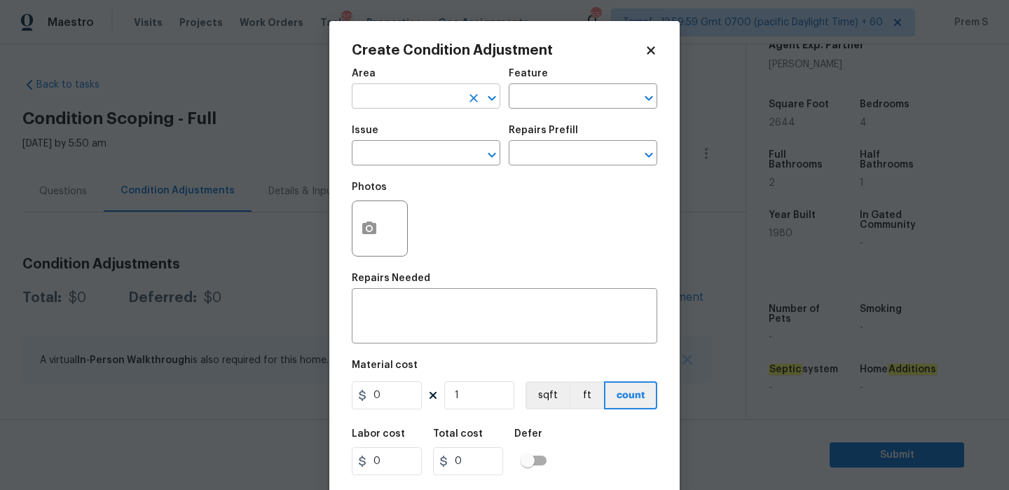
click at [468, 94] on icon "Clear" at bounding box center [474, 98] width 14 height 14
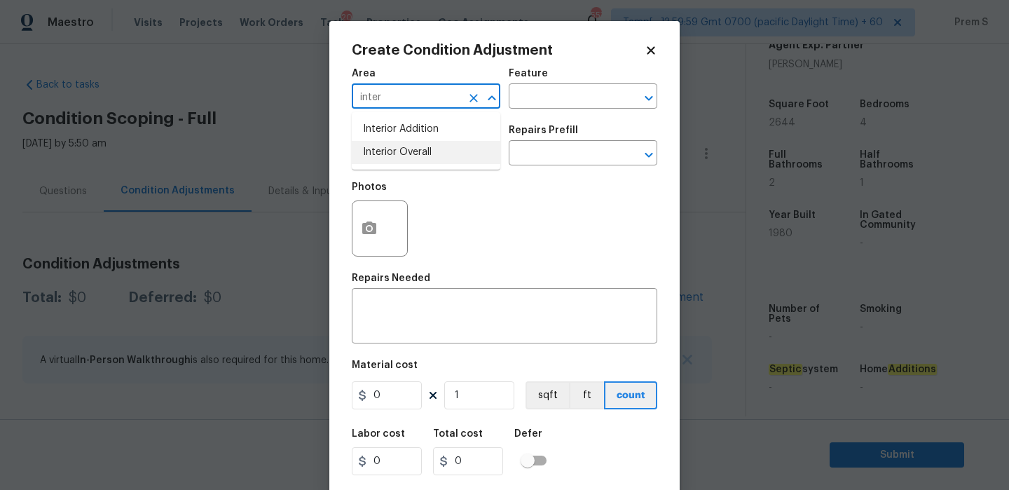
click at [459, 146] on li "Interior Overall" at bounding box center [426, 152] width 149 height 23
type input "Interior Overall"
click at [459, 146] on input "text" at bounding box center [406, 155] width 109 height 22
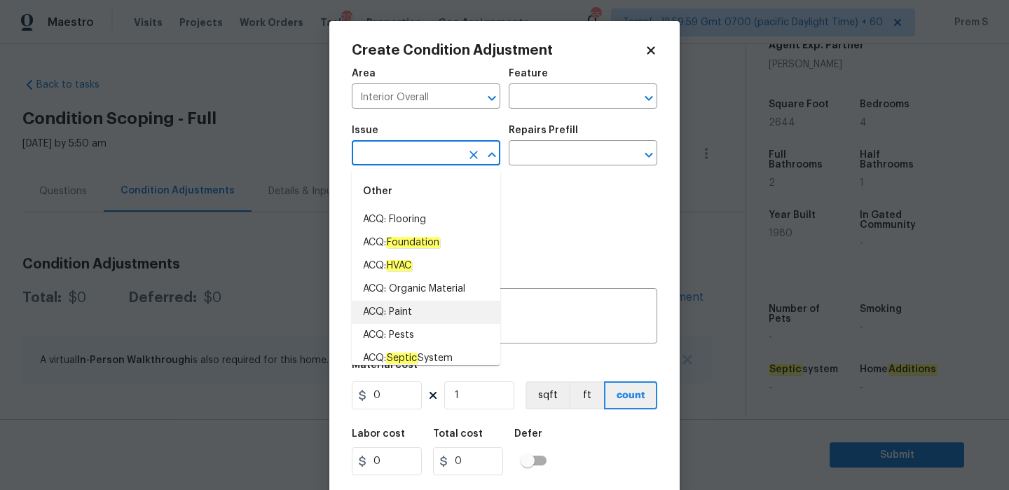
click at [459, 313] on li "ACQ: Paint" at bounding box center [426, 312] width 149 height 23
type input "ACQ: Paint"
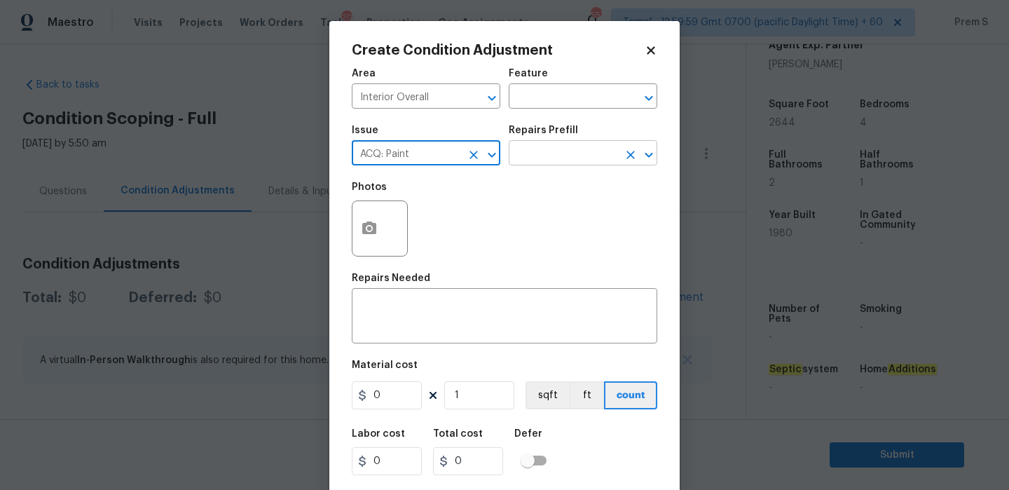
click at [581, 151] on input "text" at bounding box center [563, 155] width 109 height 22
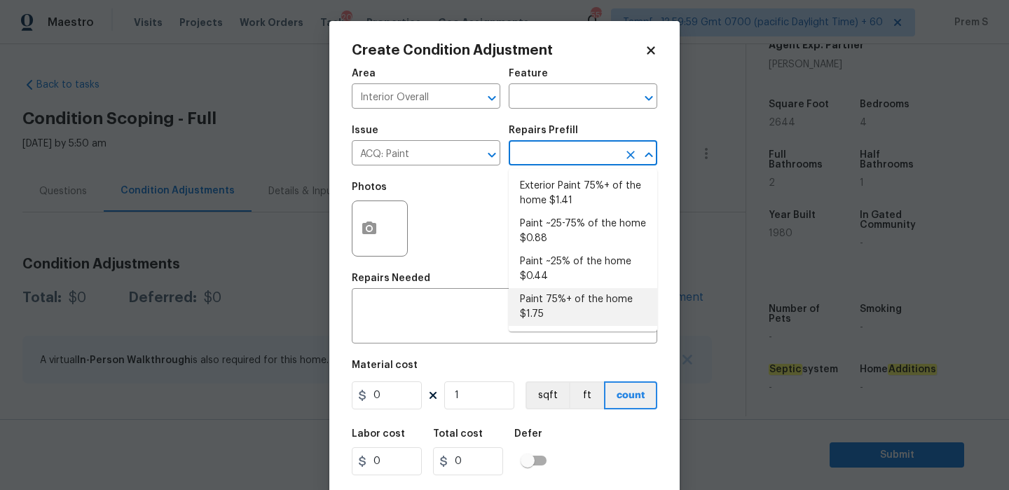
click at [587, 300] on li "Paint 75%+ of the home $1.75" at bounding box center [583, 307] width 149 height 38
type input "Acquisition"
type textarea "Acquisition Scope: 75%+ of the home will likely require interior paint"
type input "1.75"
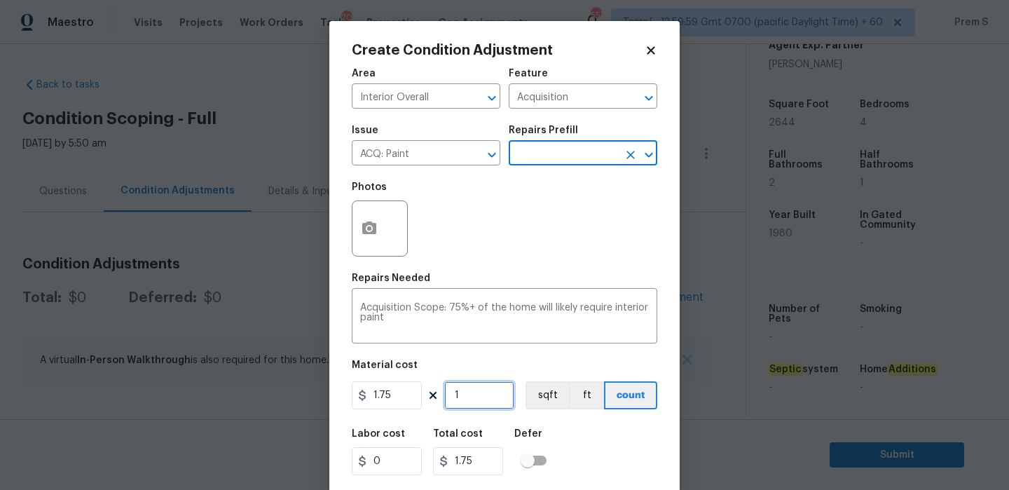
click at [489, 406] on input "1" at bounding box center [479, 395] width 70 height 28
type input "2"
type input "3.5"
type input "26"
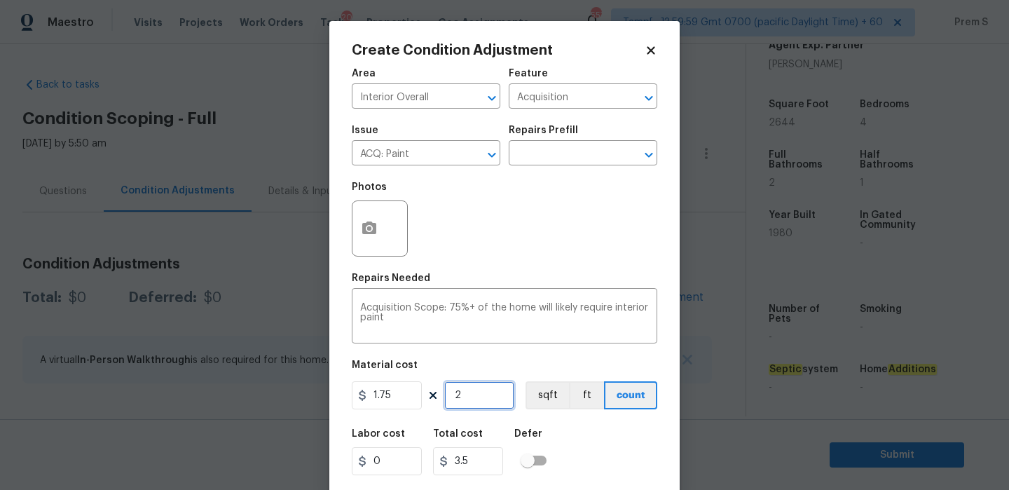
type input "45.5"
type input "264"
type input "462"
type input "2644"
type input "4627"
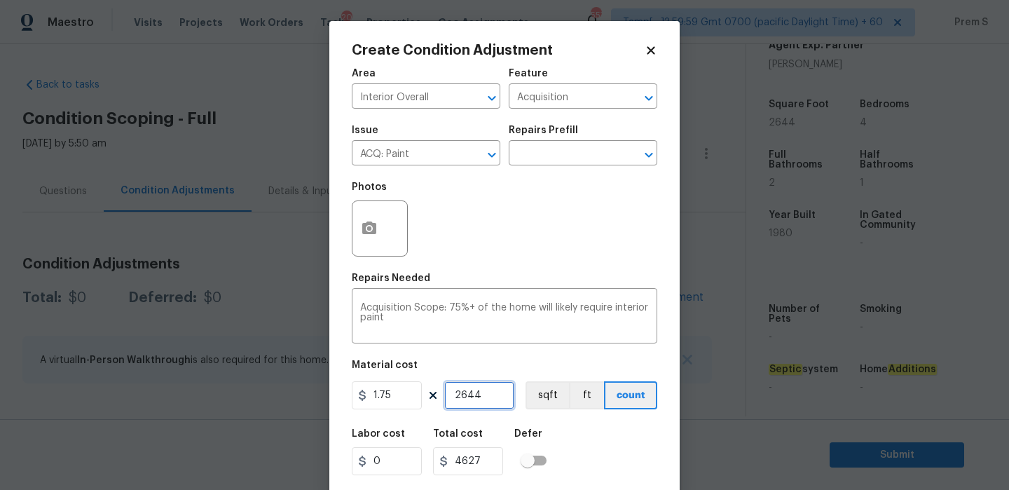
type input "2644"
click at [379, 226] on button "button" at bounding box center [370, 228] width 34 height 55
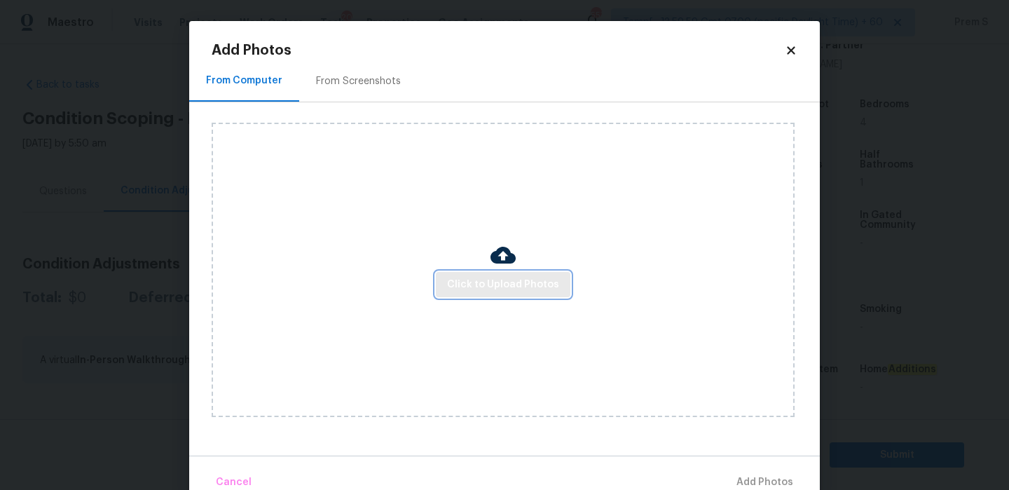
click at [486, 292] on span "Click to Upload Photos" at bounding box center [503, 285] width 112 height 18
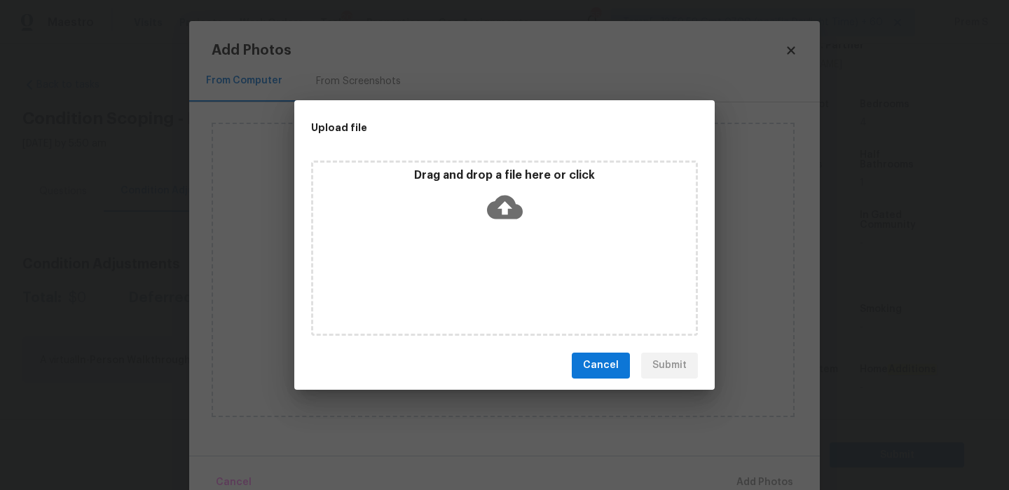
click at [511, 199] on icon at bounding box center [505, 207] width 36 height 24
